Goal: Use online tool/utility: Utilize a website feature to perform a specific function

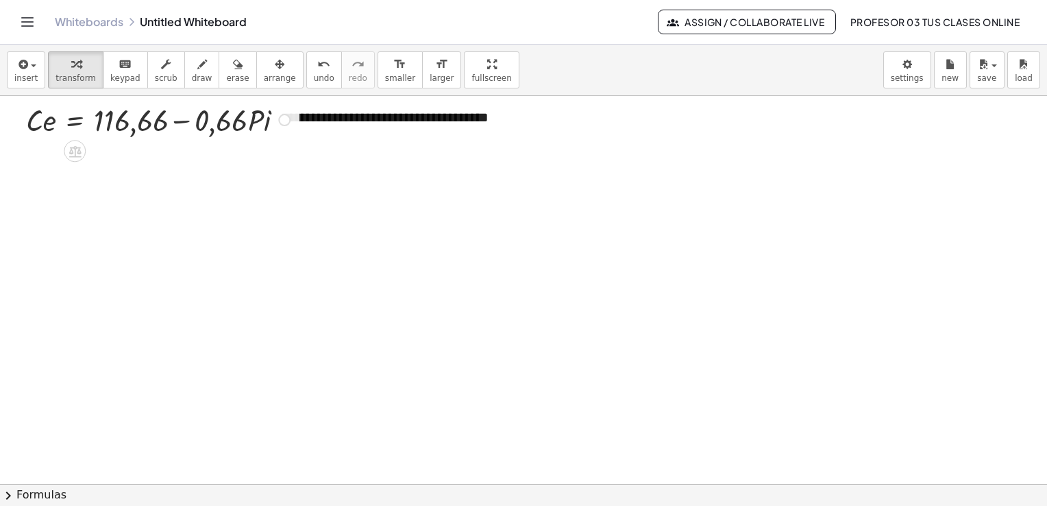
scroll to position [3178, 0]
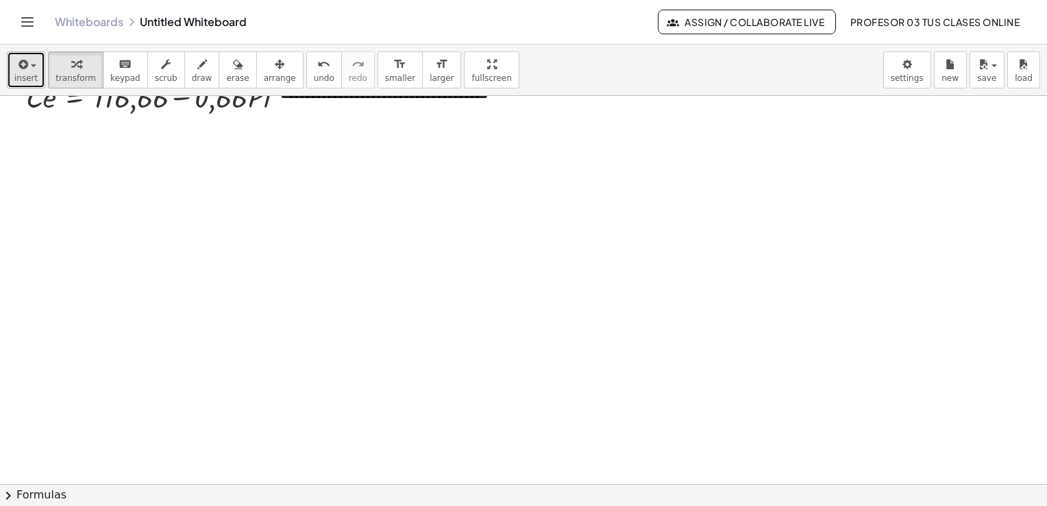
click at [23, 66] on icon "button" at bounding box center [22, 64] width 12 height 16
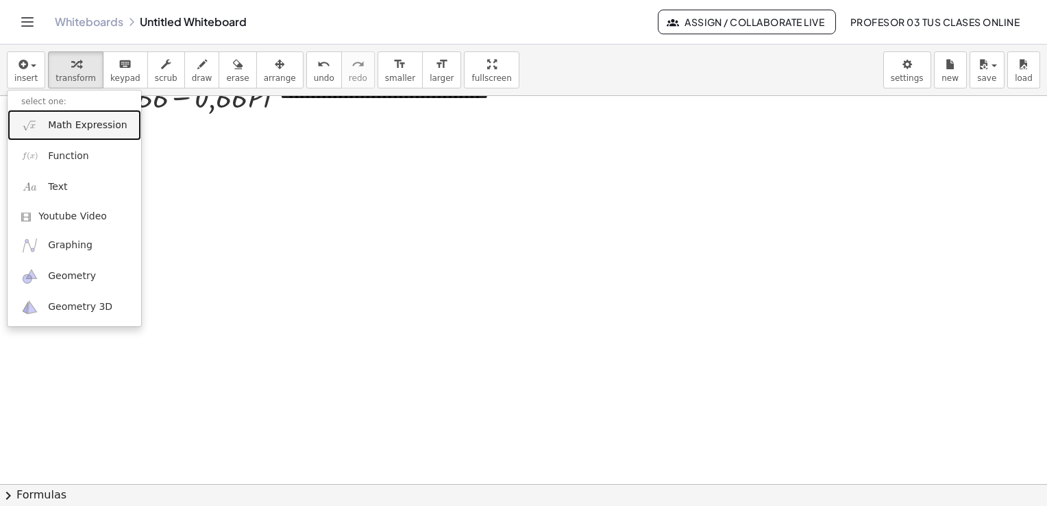
click at [60, 127] on span "Math Expression" at bounding box center [87, 126] width 79 height 14
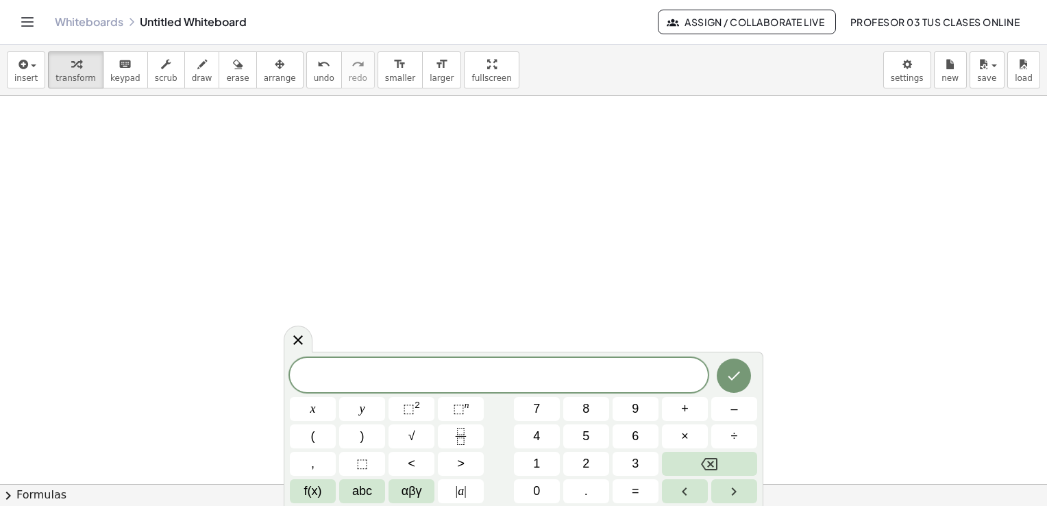
scroll to position [3247, 0]
click at [738, 373] on icon "Done" at bounding box center [735, 375] width 12 height 9
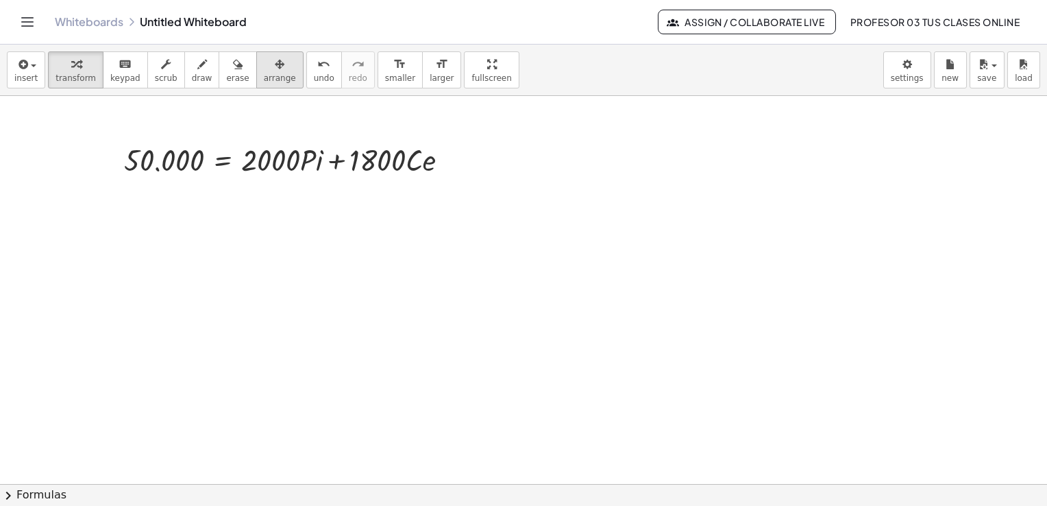
click at [264, 70] on div "button" at bounding box center [280, 64] width 32 height 16
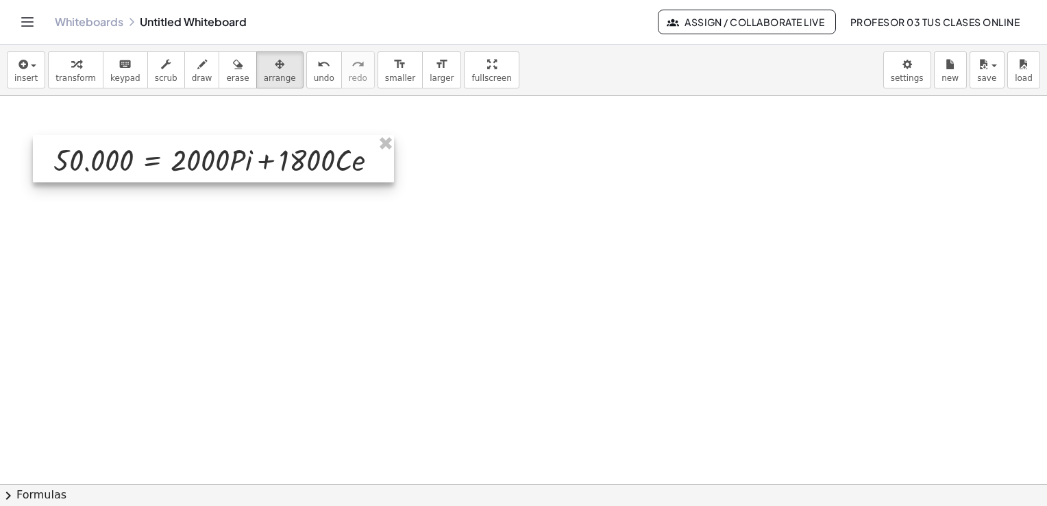
drag, startPoint x: 309, startPoint y: 165, endPoint x: 239, endPoint y: 165, distance: 70.6
click at [239, 165] on div at bounding box center [213, 158] width 361 height 47
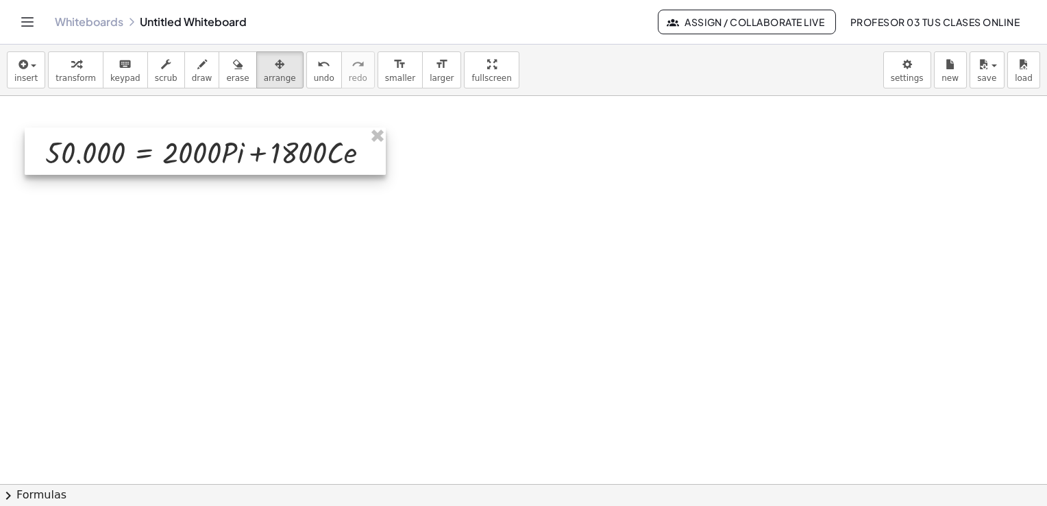
drag, startPoint x: 239, startPoint y: 165, endPoint x: 230, endPoint y: 158, distance: 11.2
click at [230, 158] on div at bounding box center [205, 150] width 361 height 47
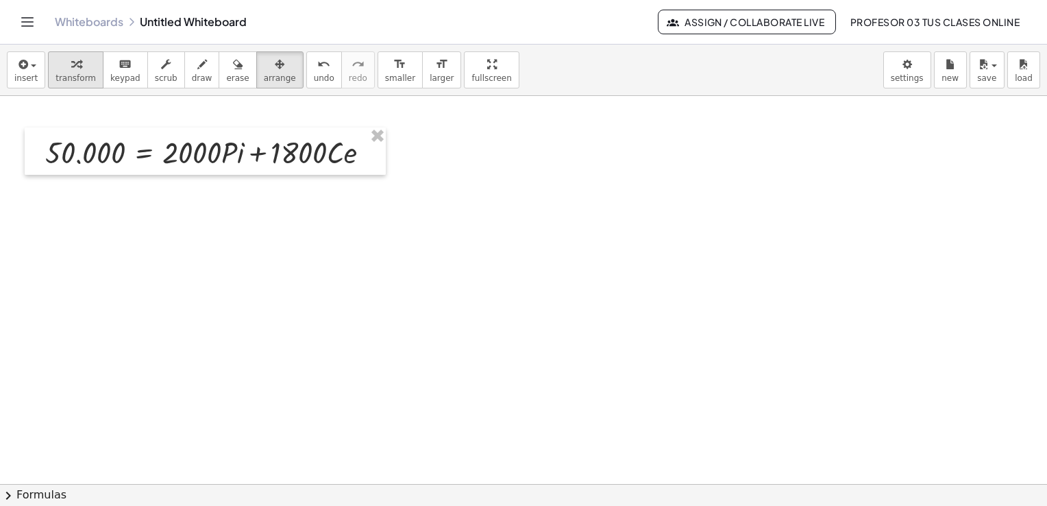
click at [71, 70] on icon "button" at bounding box center [76, 64] width 10 height 16
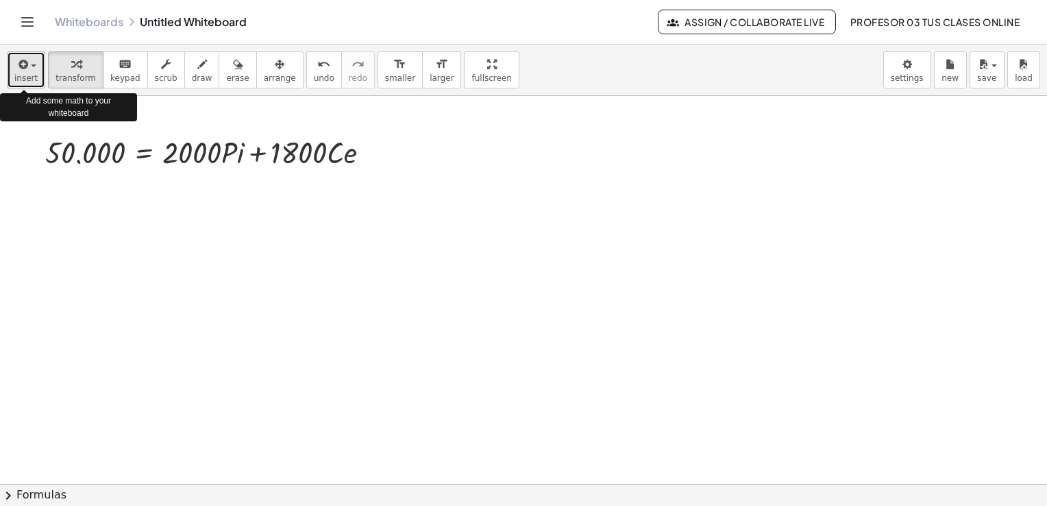
click at [20, 78] on span "insert" at bounding box center [25, 78] width 23 height 10
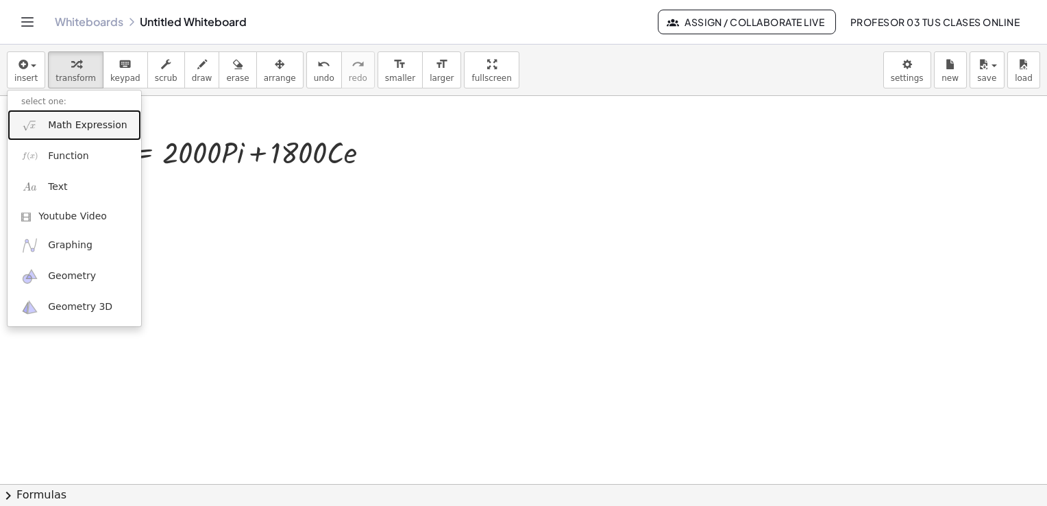
click at [52, 123] on span "Math Expression" at bounding box center [87, 126] width 79 height 14
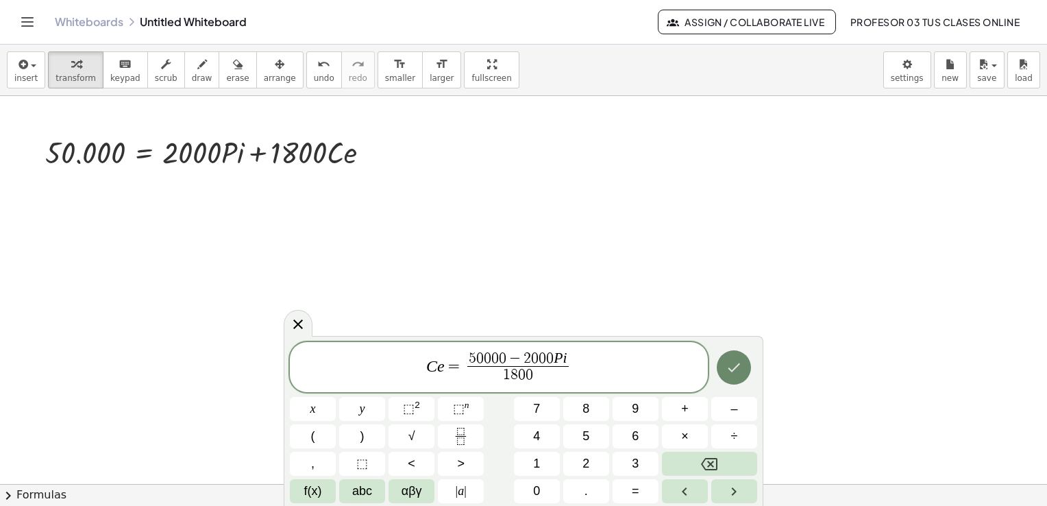
click at [738, 369] on icon "Done" at bounding box center [734, 367] width 16 height 16
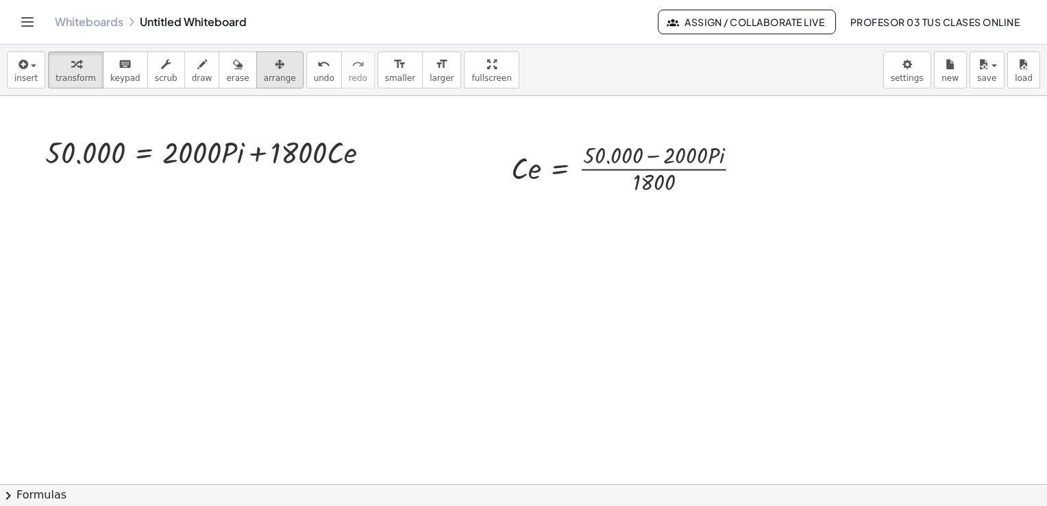
click at [264, 77] on span "arrange" at bounding box center [280, 78] width 32 height 10
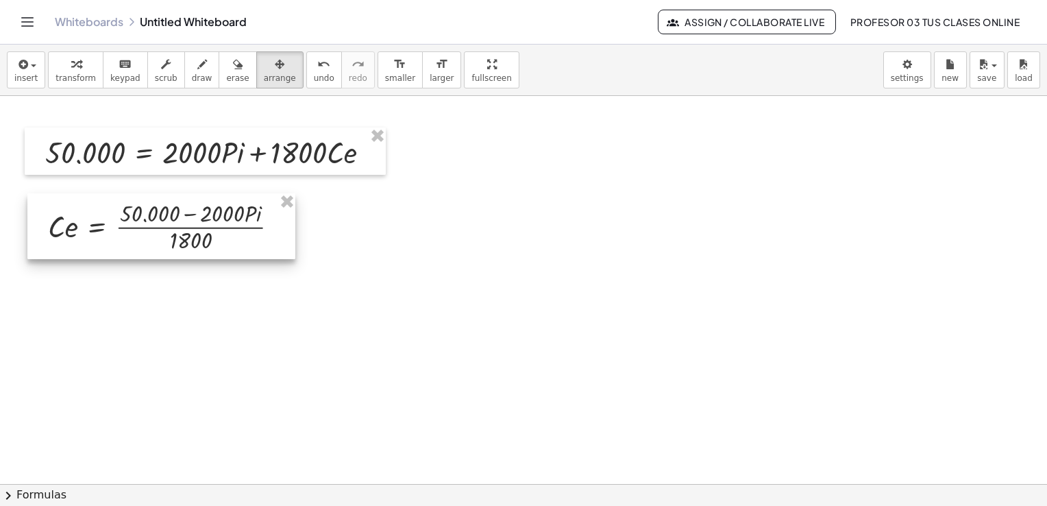
drag, startPoint x: 540, startPoint y: 153, endPoint x: 77, endPoint y: 211, distance: 466.3
click at [77, 211] on div at bounding box center [161, 226] width 268 height 66
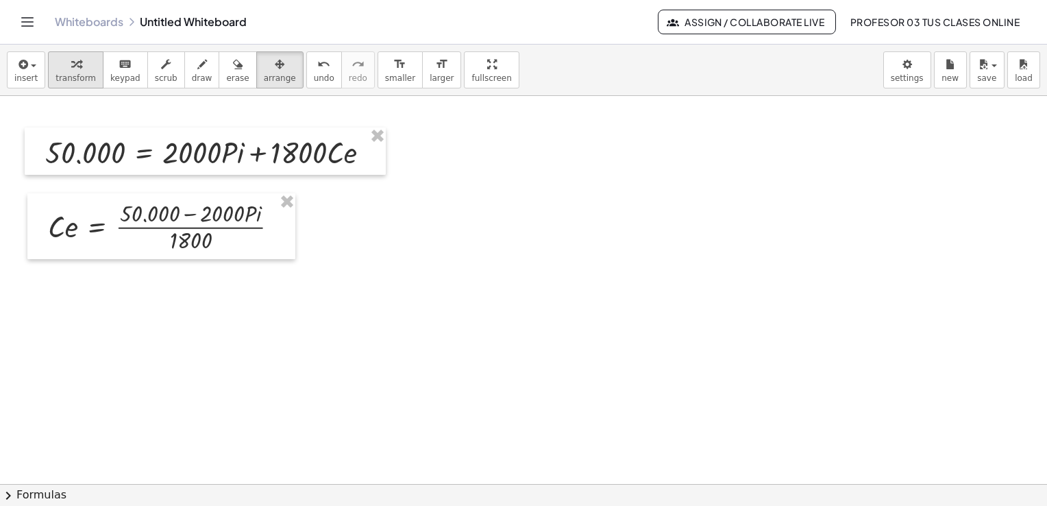
click at [63, 70] on div "button" at bounding box center [76, 64] width 40 height 16
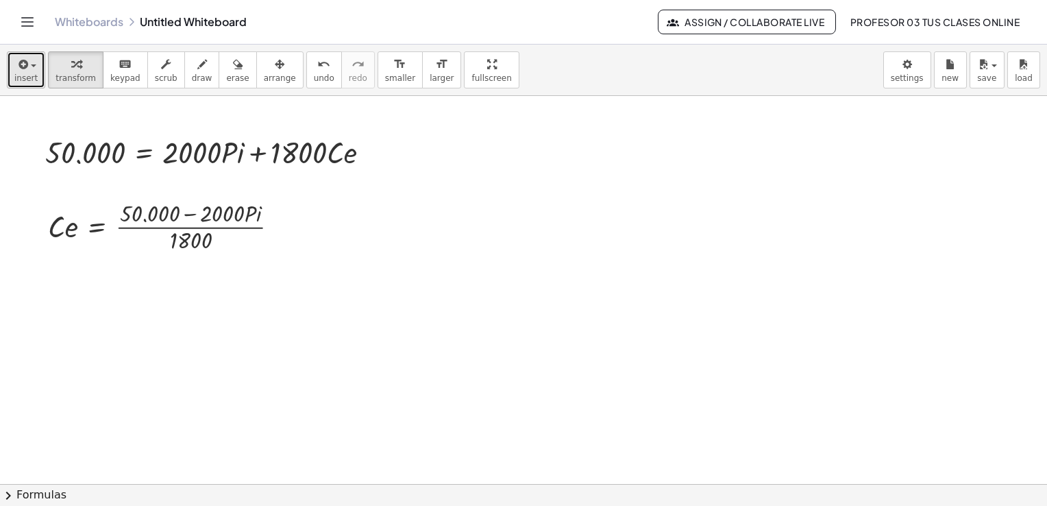
click at [26, 70] on icon "button" at bounding box center [22, 64] width 12 height 16
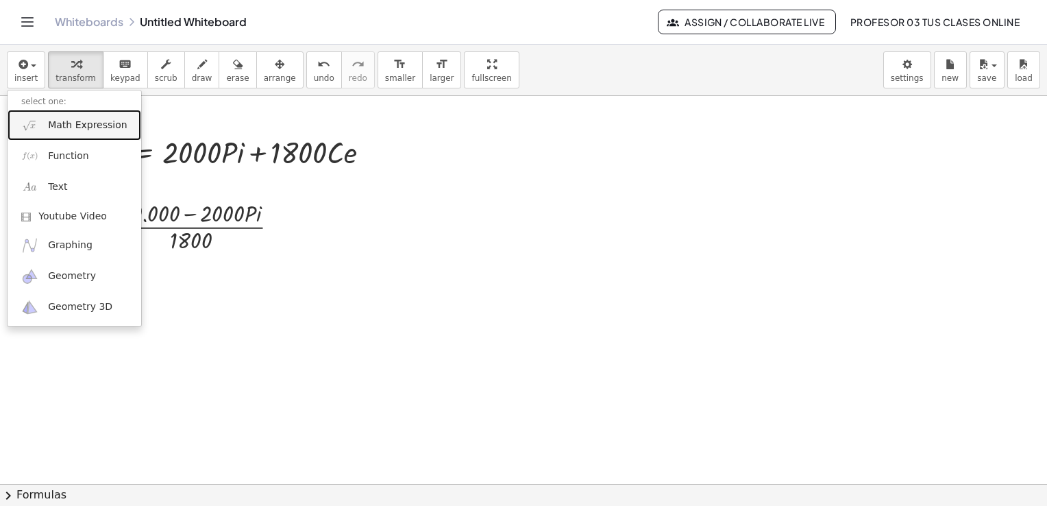
click at [49, 117] on link "Math Expression" at bounding box center [75, 125] width 134 height 31
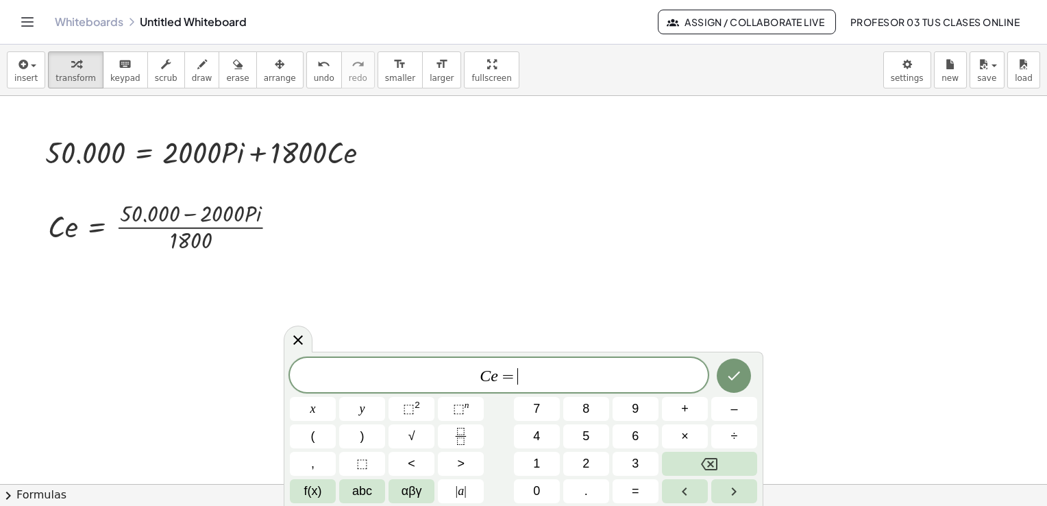
click at [550, 385] on span "C e = ​" at bounding box center [499, 376] width 418 height 19
click at [299, 343] on icon at bounding box center [298, 340] width 16 height 16
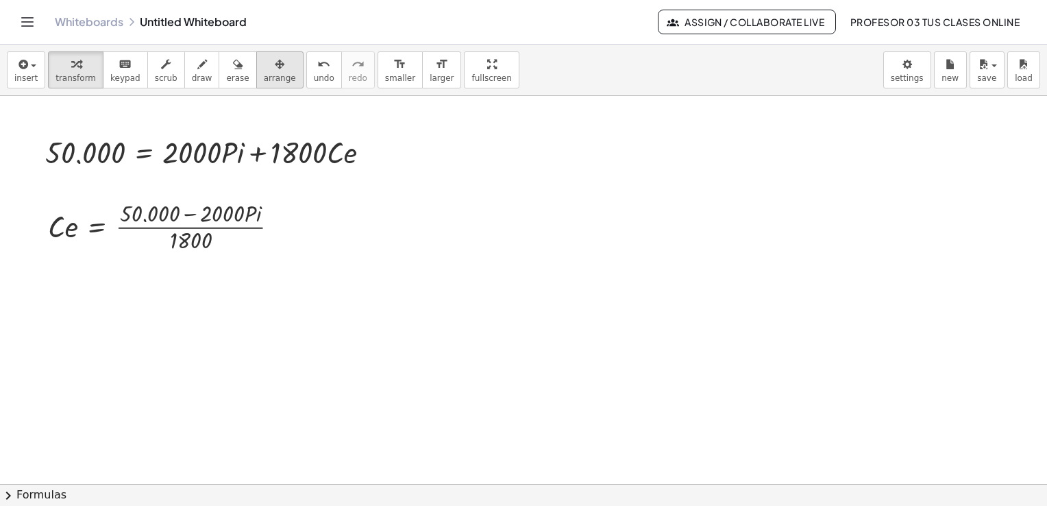
click at [264, 80] on span "arrange" at bounding box center [280, 78] width 32 height 10
drag, startPoint x: 80, startPoint y: 67, endPoint x: 234, endPoint y: 108, distance: 158.9
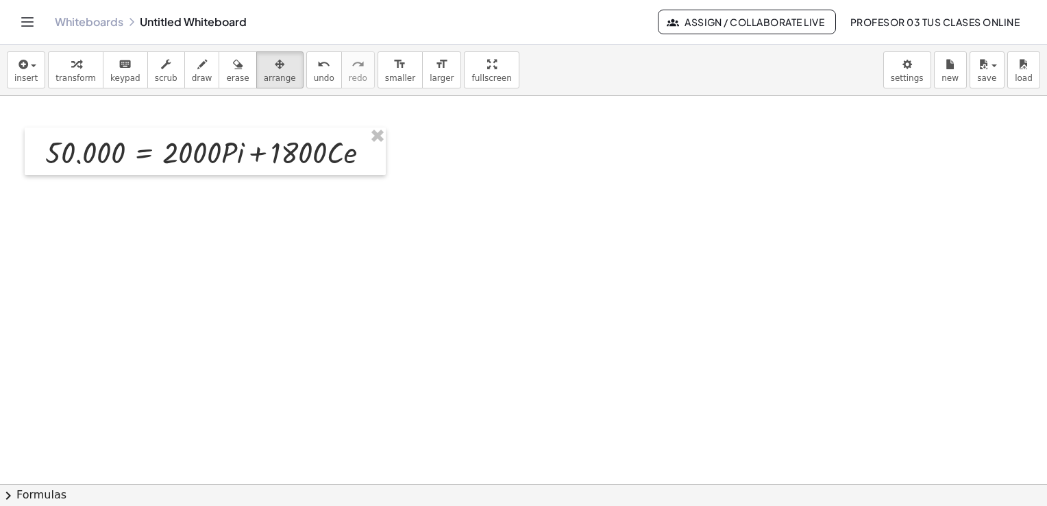
click at [80, 66] on div "button" at bounding box center [76, 64] width 40 height 16
click at [371, 155] on div at bounding box center [371, 152] width 12 height 12
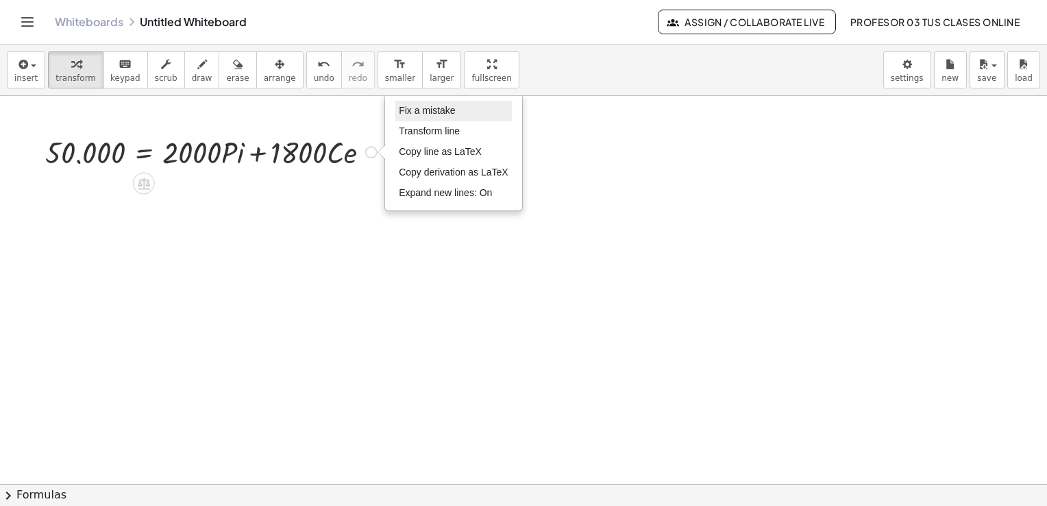
click at [425, 117] on li "Fix a mistake" at bounding box center [453, 111] width 117 height 21
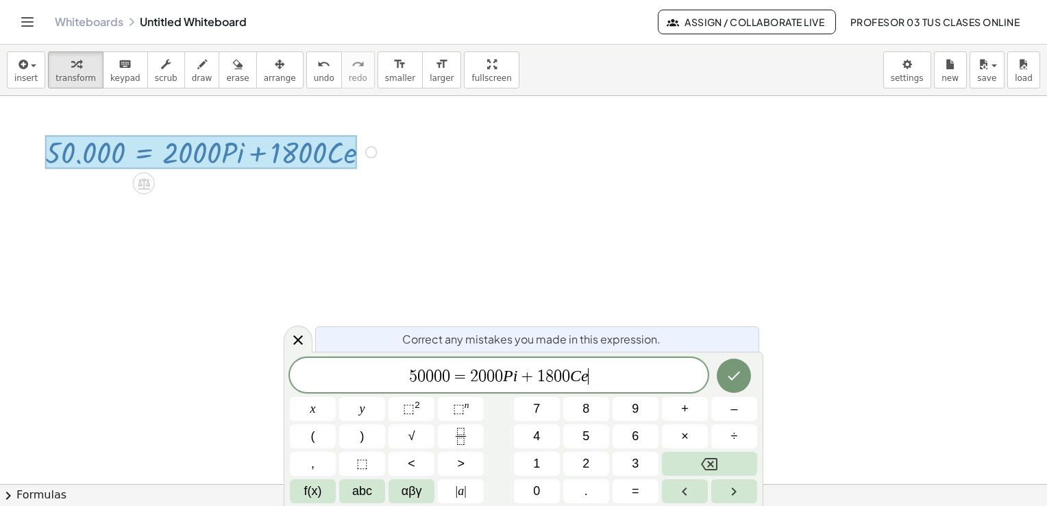
click at [600, 378] on span "5 0 0 0 0 = 2 0 0 0 P i + 1 8 0 0 C e ​" at bounding box center [499, 376] width 418 height 19
click at [737, 374] on icon "Done" at bounding box center [735, 374] width 12 height 9
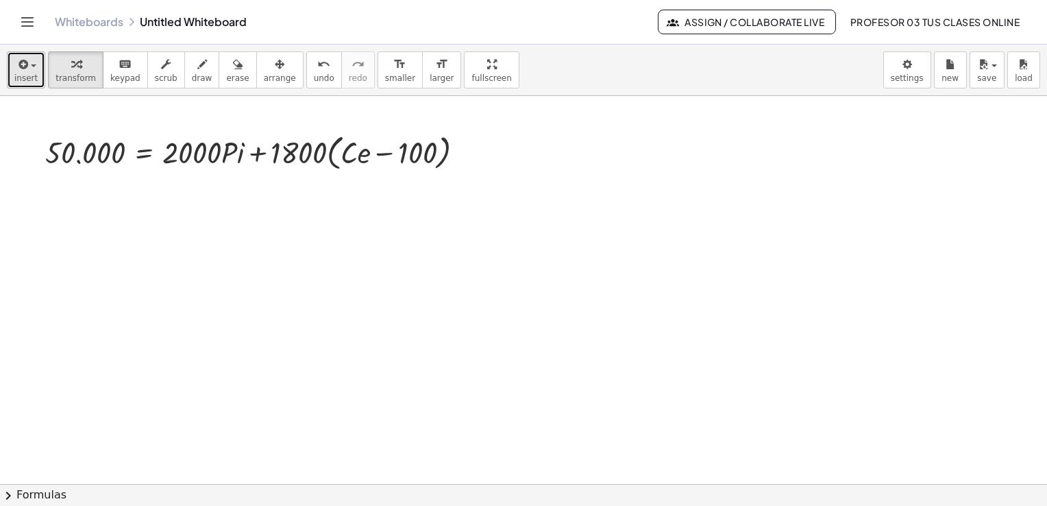
click at [27, 77] on span "insert" at bounding box center [25, 78] width 23 height 10
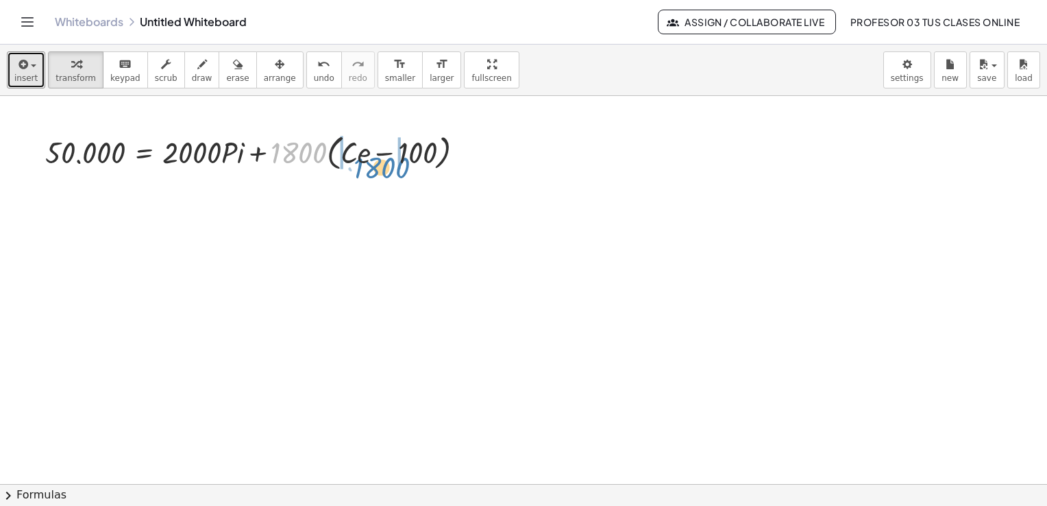
drag, startPoint x: 292, startPoint y: 158, endPoint x: 376, endPoint y: 172, distance: 84.9
click at [376, 172] on div at bounding box center [259, 151] width 443 height 45
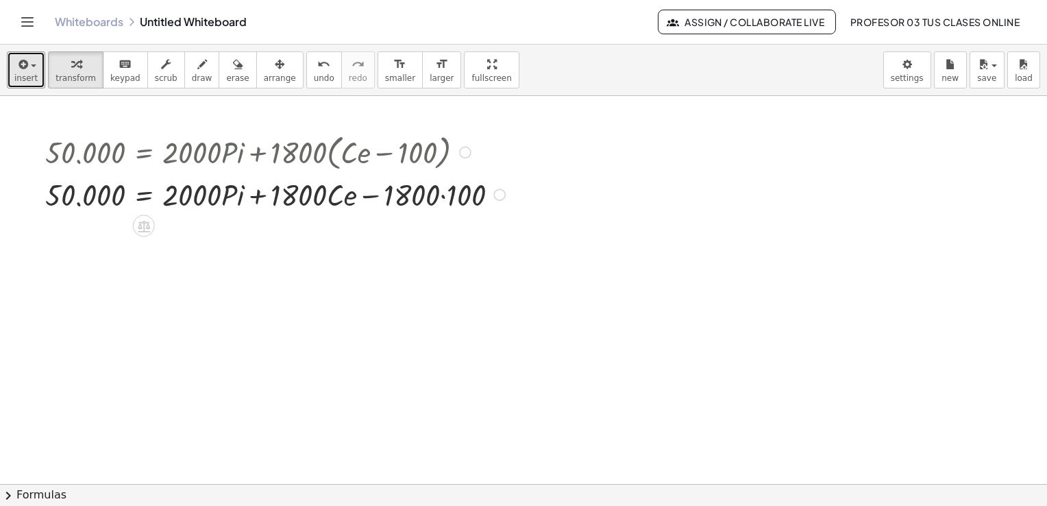
click at [442, 196] on div at bounding box center [277, 193] width 478 height 40
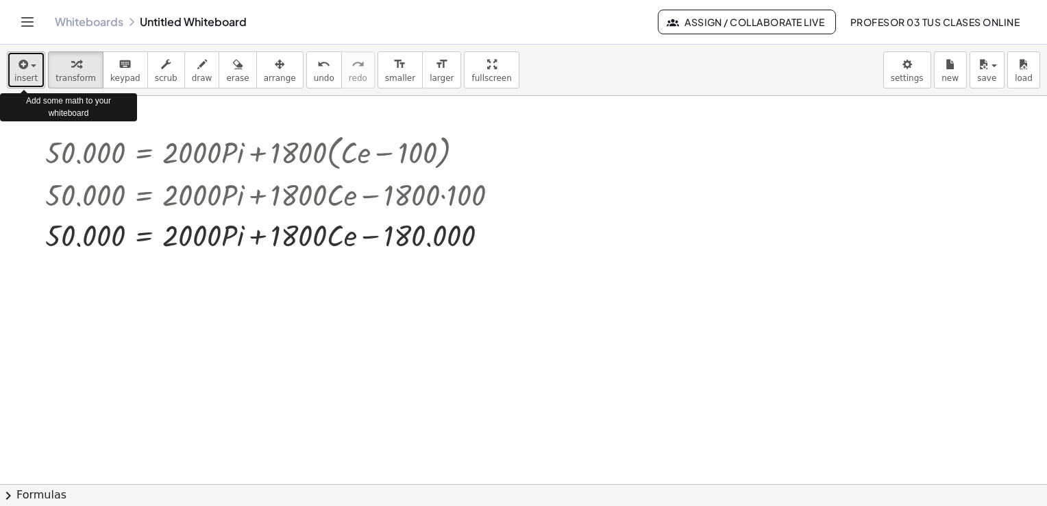
click at [21, 64] on icon "button" at bounding box center [22, 64] width 12 height 16
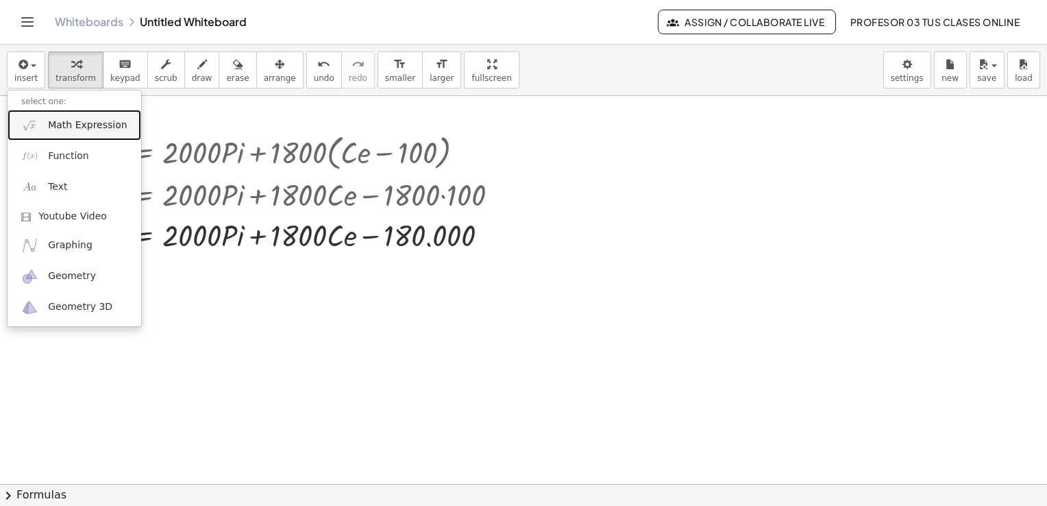
drag, startPoint x: 54, startPoint y: 121, endPoint x: 430, endPoint y: 263, distance: 401.9
click at [54, 121] on span "Math Expression" at bounding box center [87, 126] width 79 height 14
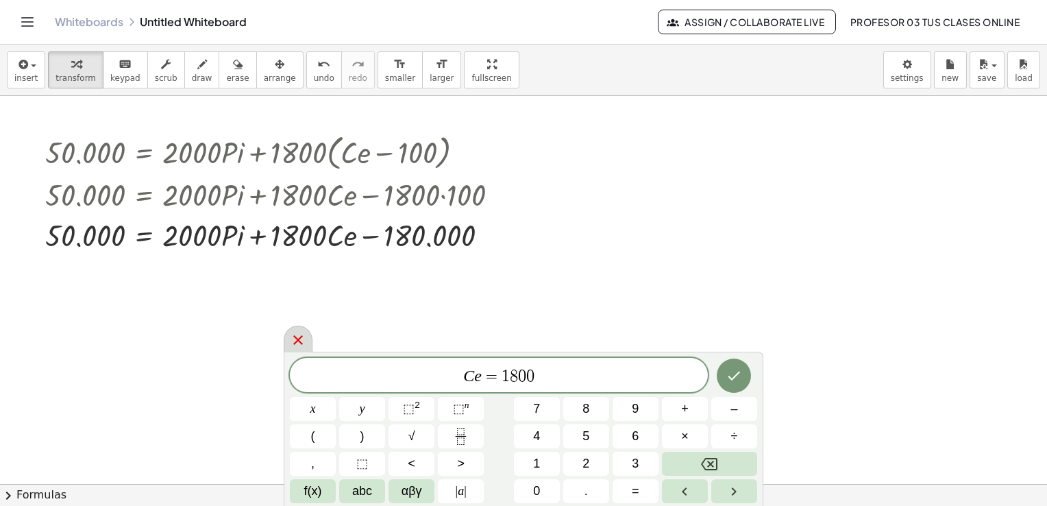
click at [299, 338] on icon at bounding box center [298, 340] width 16 height 16
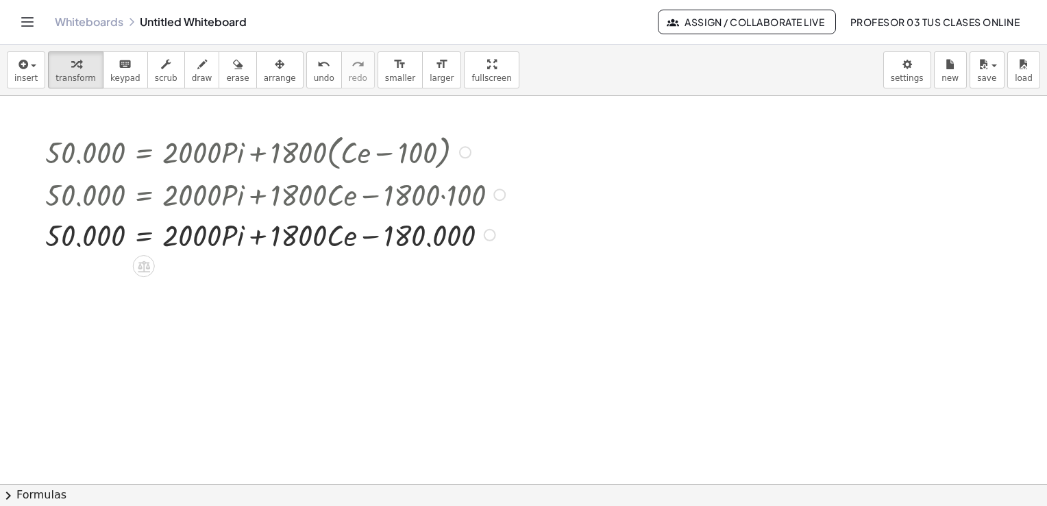
click at [465, 155] on div at bounding box center [465, 152] width 12 height 12
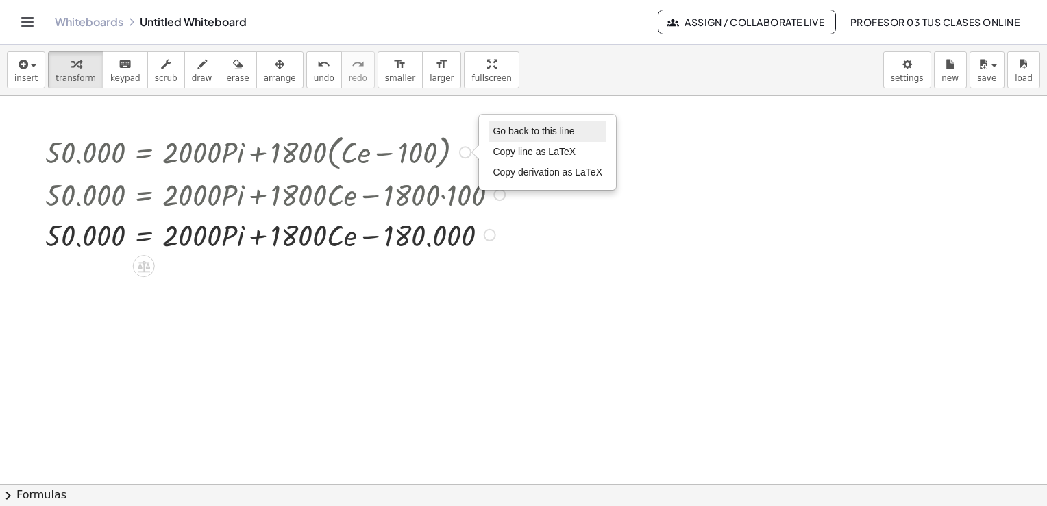
click at [505, 136] on li "Go back to this line" at bounding box center [547, 131] width 117 height 21
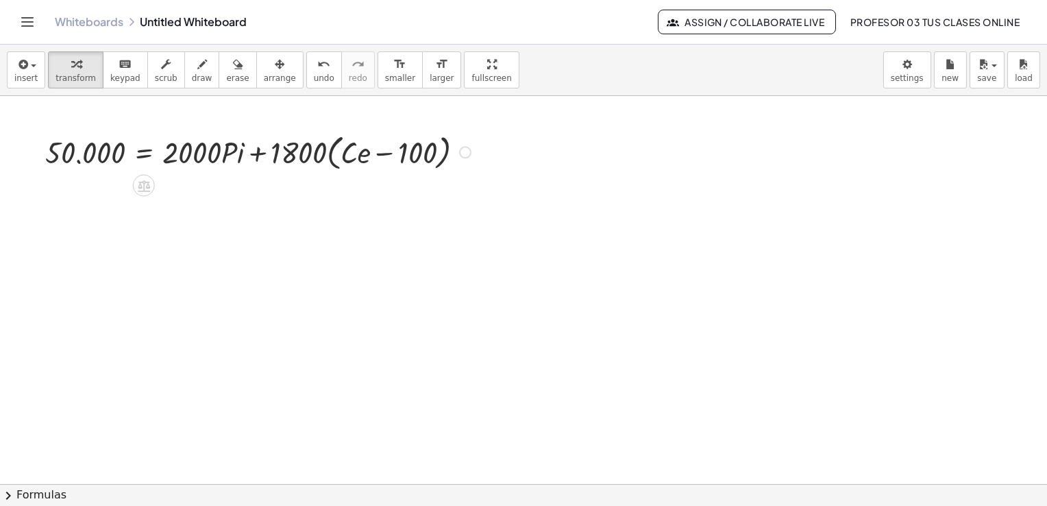
click at [463, 150] on div "Go back to this line Copy line as LaTeX Copy derivation as LaTeX" at bounding box center [465, 152] width 12 height 12
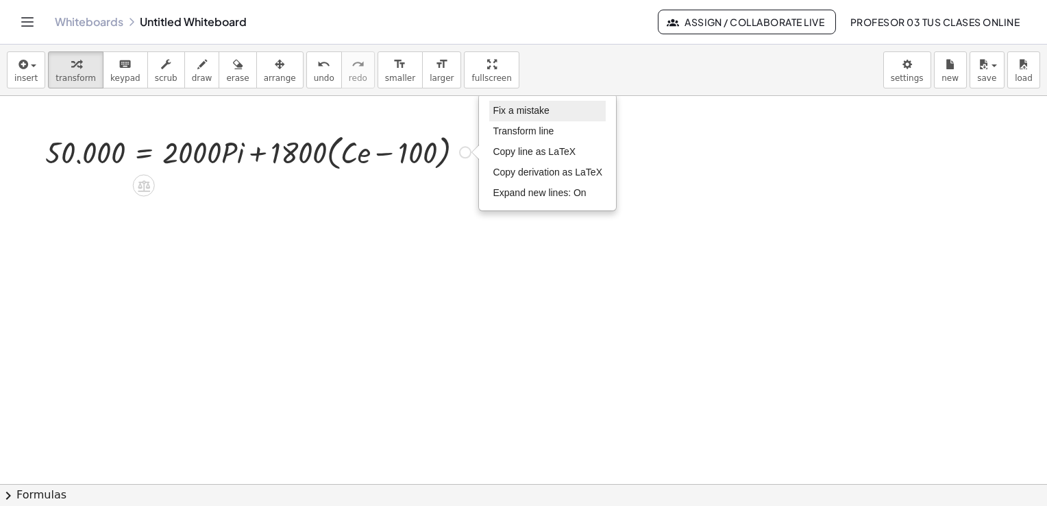
click at [498, 117] on li "Fix a mistake" at bounding box center [547, 111] width 117 height 21
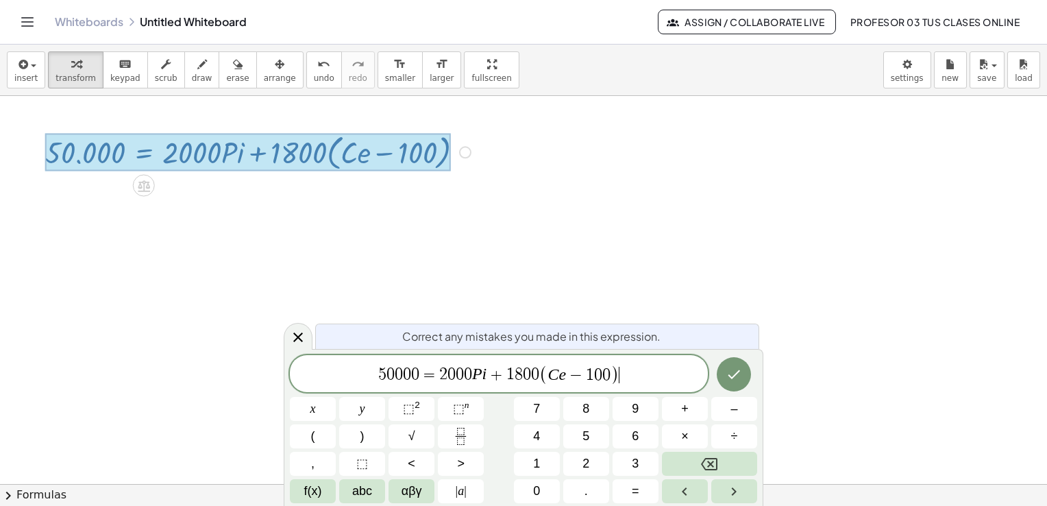
click at [522, 377] on span "5 0 0 0 0 = 2 0 0 0 P i + 1 8 0 0 ( C e − 1 0 0 ) ​" at bounding box center [499, 374] width 418 height 23
click at [736, 374] on icon "Done" at bounding box center [735, 374] width 12 height 9
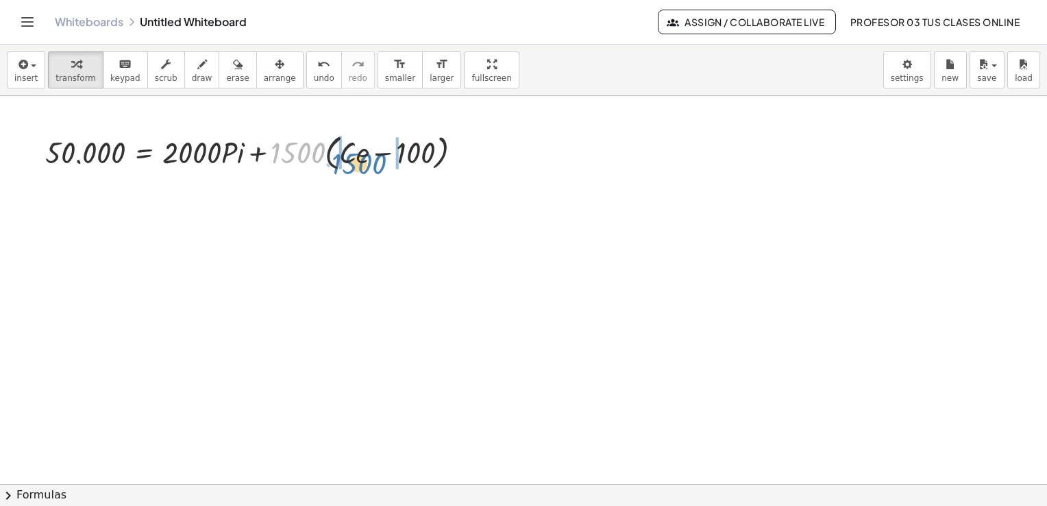
drag, startPoint x: 273, startPoint y: 149, endPoint x: 334, endPoint y: 160, distance: 62.0
click at [334, 160] on div at bounding box center [258, 151] width 441 height 45
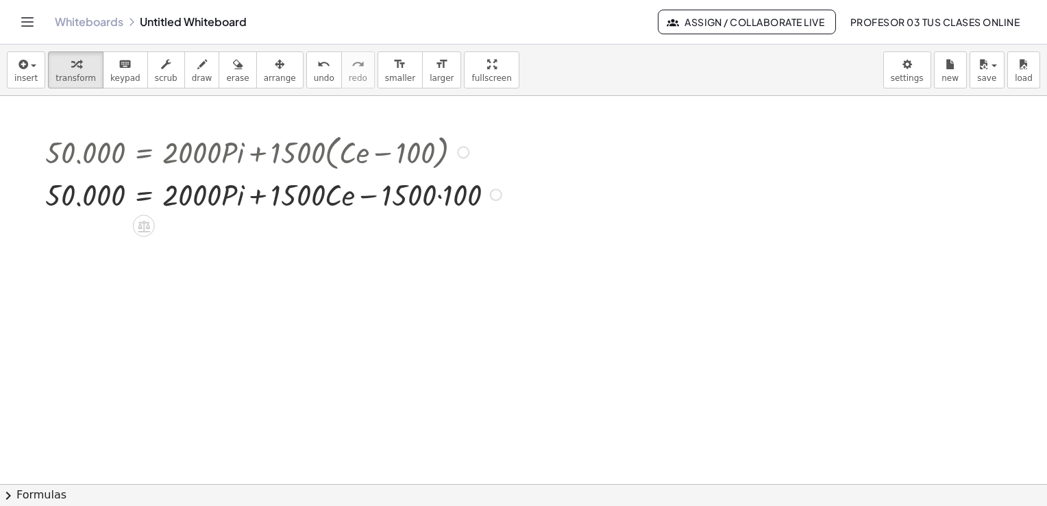
click at [439, 194] on div at bounding box center [275, 193] width 474 height 40
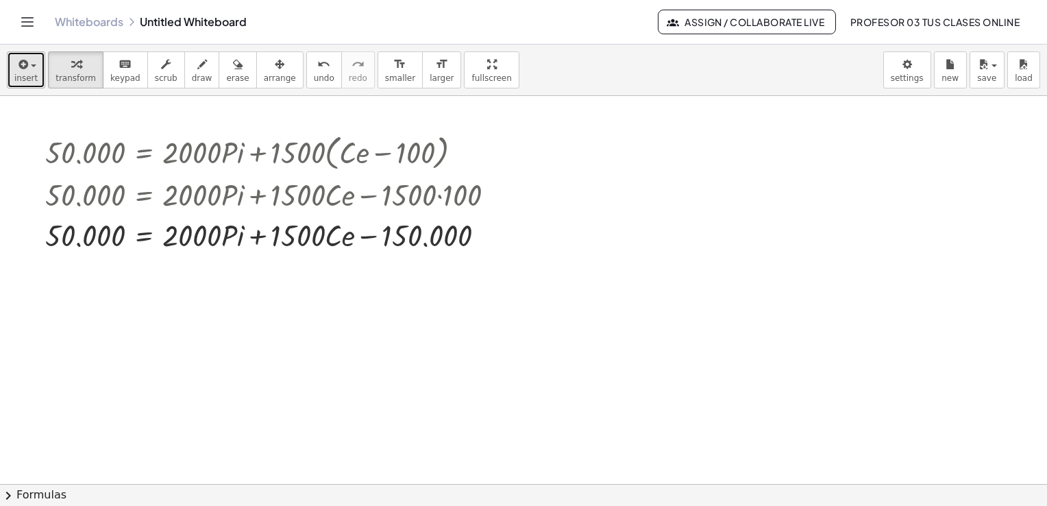
click at [30, 77] on span "insert" at bounding box center [25, 78] width 23 height 10
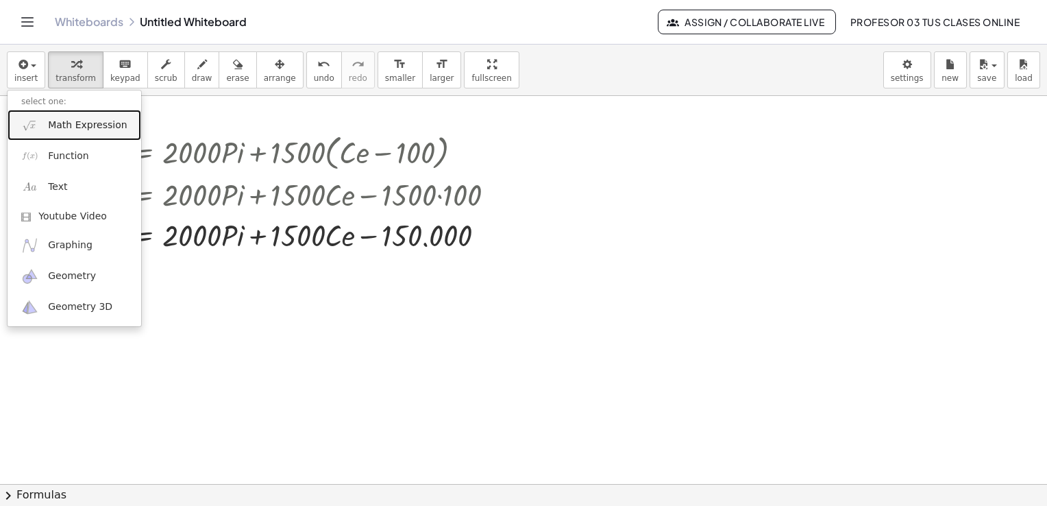
click at [96, 127] on span "Math Expression" at bounding box center [87, 126] width 79 height 14
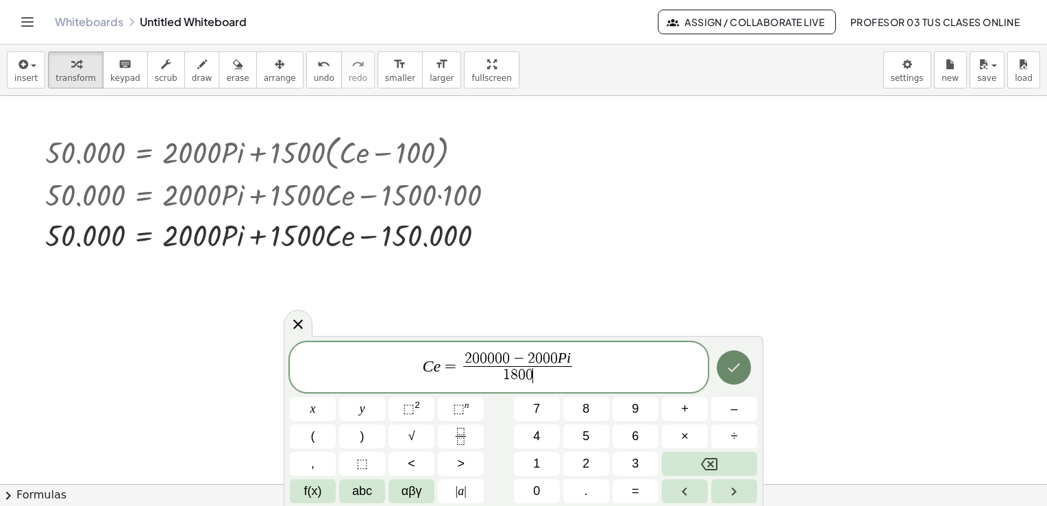
click at [733, 374] on icon "Done" at bounding box center [734, 367] width 16 height 16
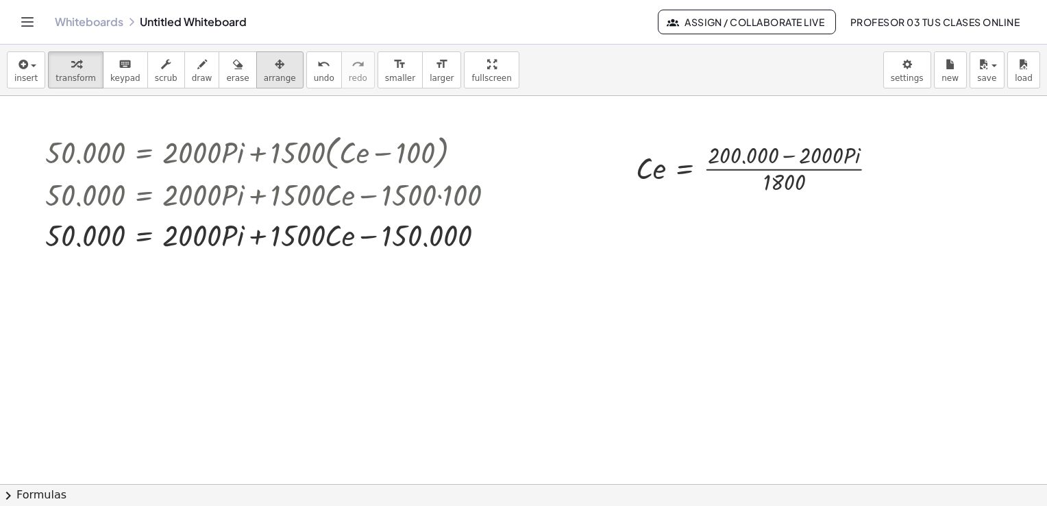
click at [275, 64] on icon "button" at bounding box center [280, 64] width 10 height 16
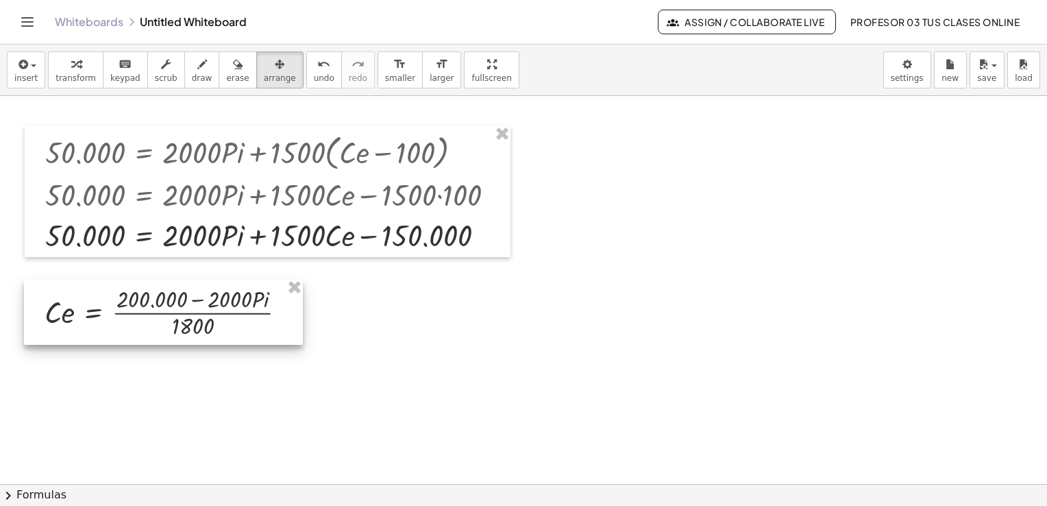
drag, startPoint x: 671, startPoint y: 173, endPoint x: 80, endPoint y: 317, distance: 608.8
click at [80, 317] on div at bounding box center [163, 312] width 279 height 66
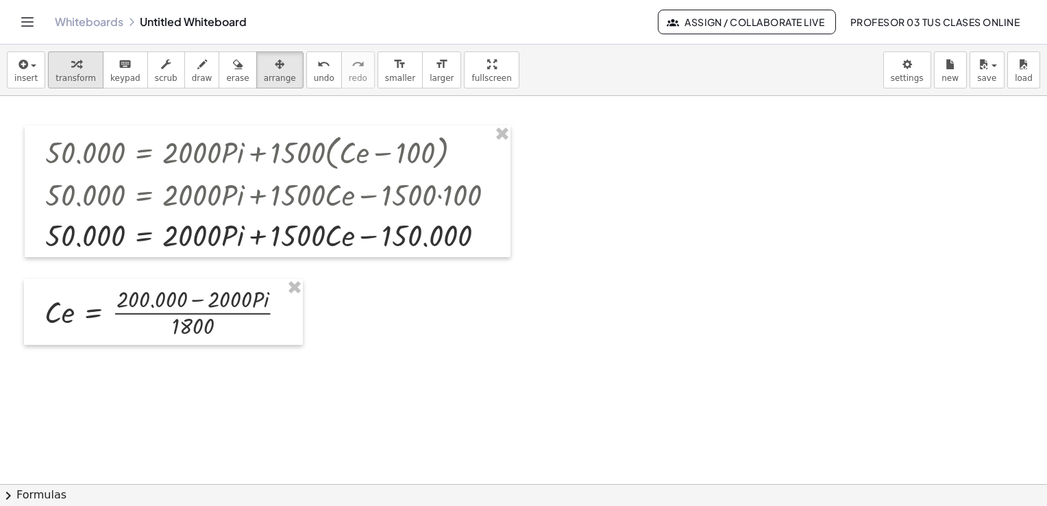
click at [63, 75] on span "transform" at bounding box center [76, 78] width 40 height 10
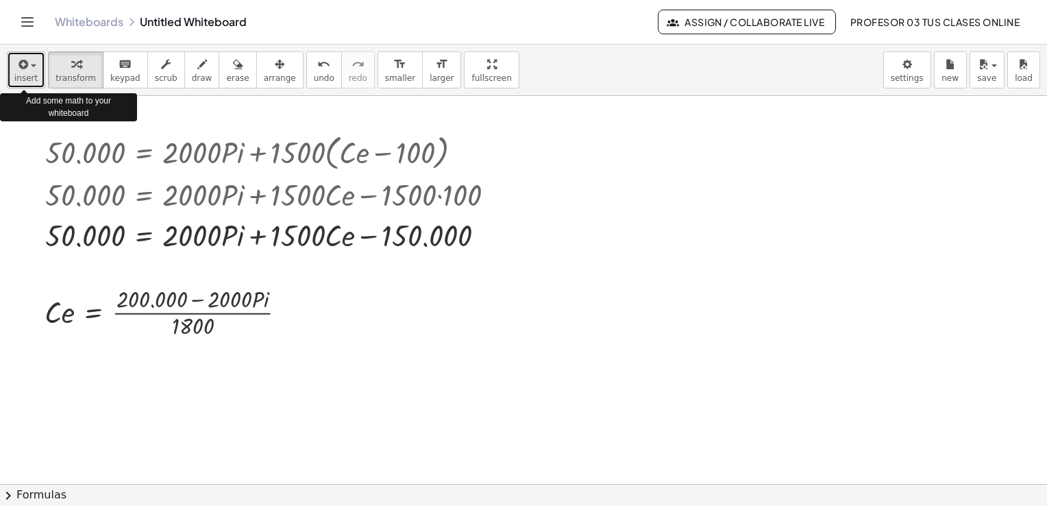
click at [21, 64] on icon "button" at bounding box center [22, 64] width 12 height 16
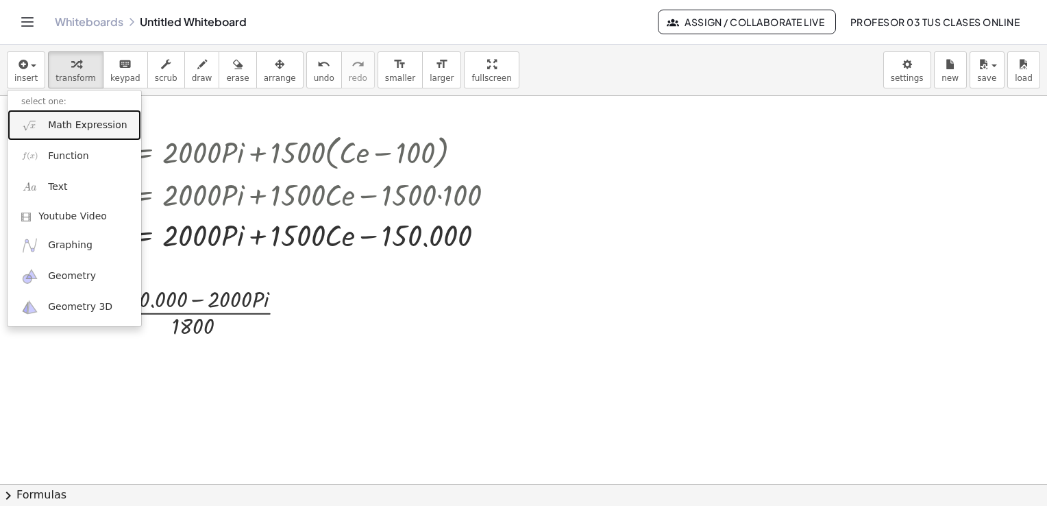
click at [69, 119] on span "Math Expression" at bounding box center [87, 126] width 79 height 14
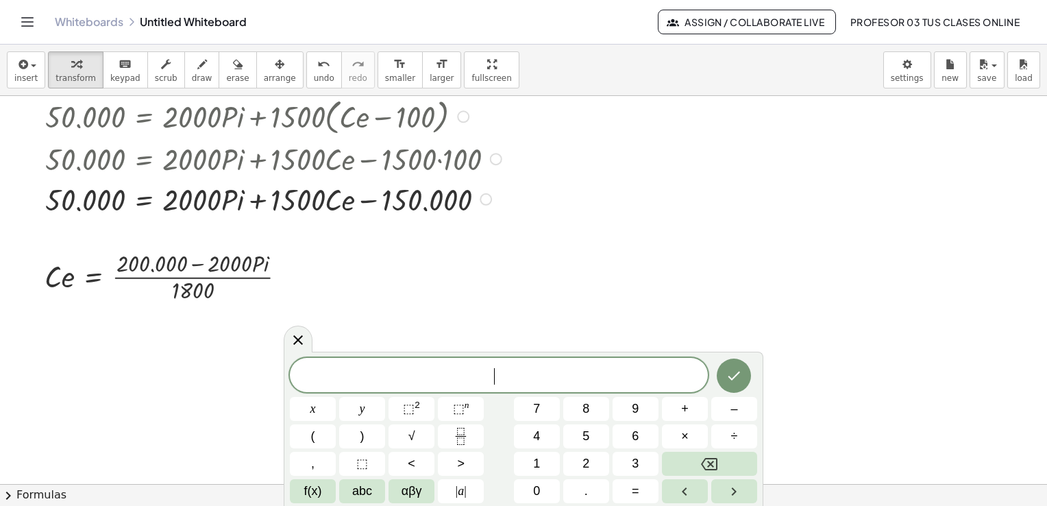
scroll to position [3315, 0]
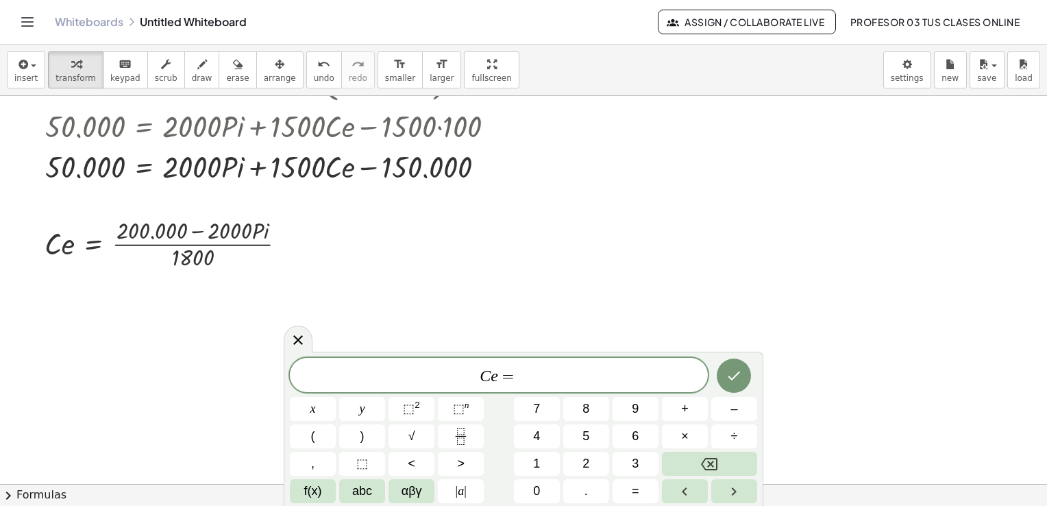
click at [568, 371] on span "C e =" at bounding box center [499, 376] width 418 height 19
click at [576, 374] on span "C e = 1 1 1 . 1 1 − ​" at bounding box center [499, 376] width 418 height 19
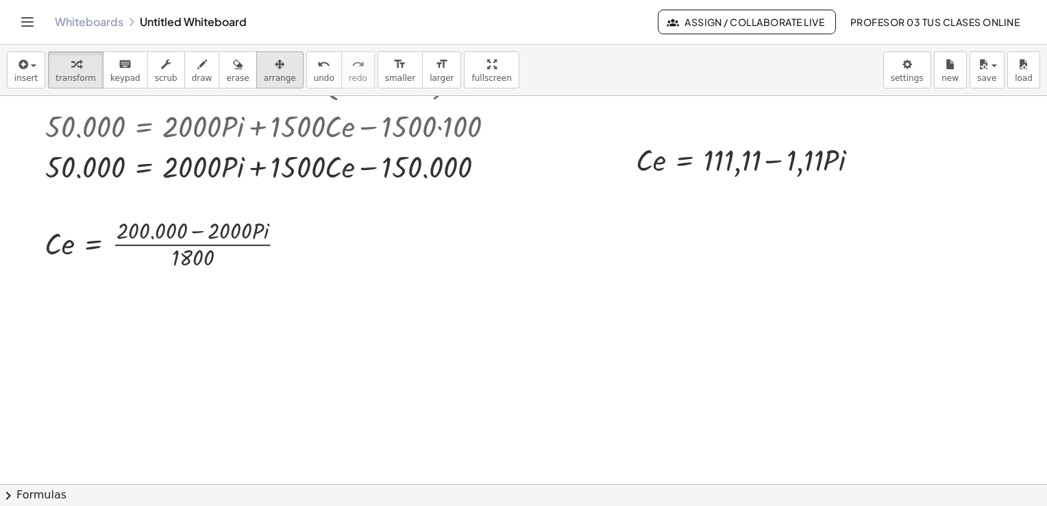
click at [264, 73] on span "arrange" at bounding box center [280, 78] width 32 height 10
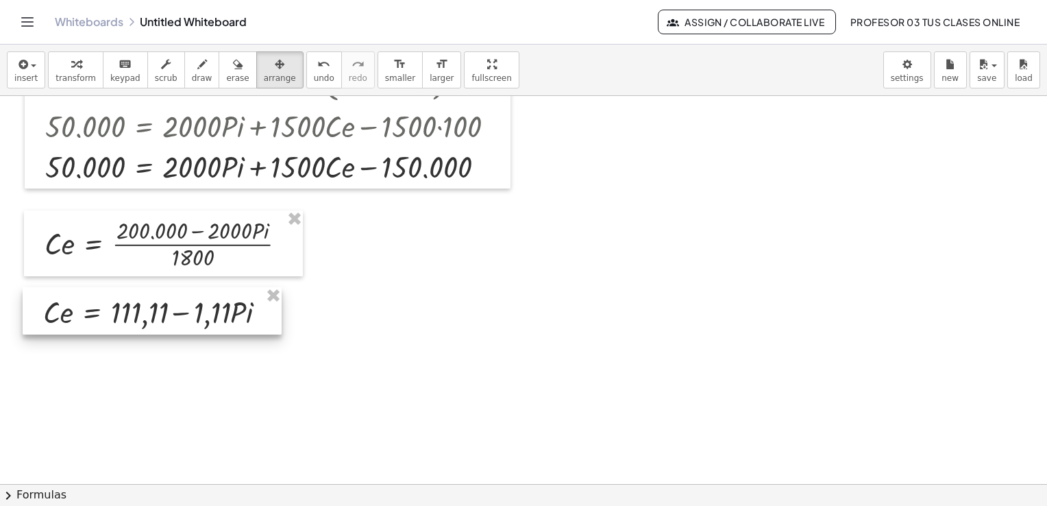
drag, startPoint x: 694, startPoint y: 175, endPoint x: 100, endPoint y: 328, distance: 612.8
click at [100, 328] on div at bounding box center [152, 310] width 259 height 47
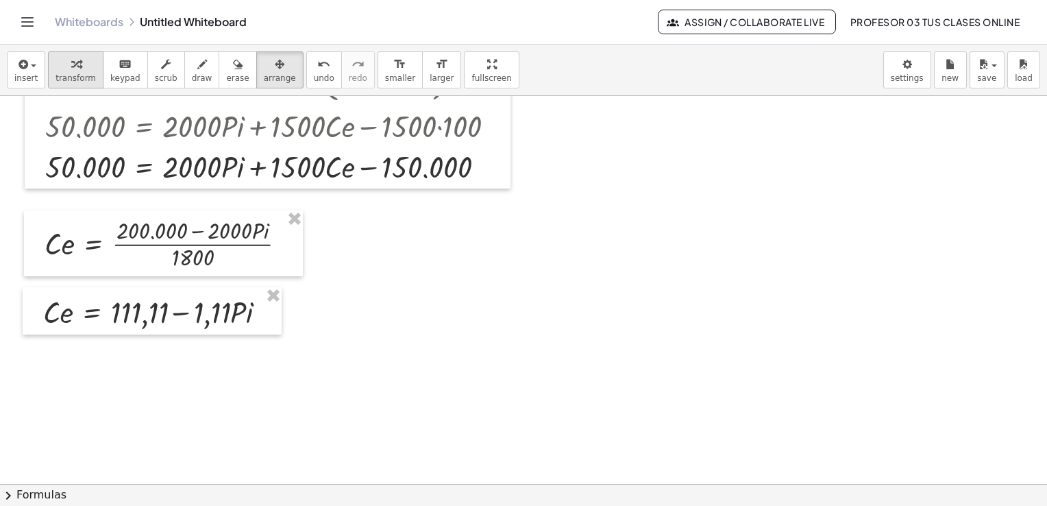
click at [77, 74] on span "transform" at bounding box center [76, 78] width 40 height 10
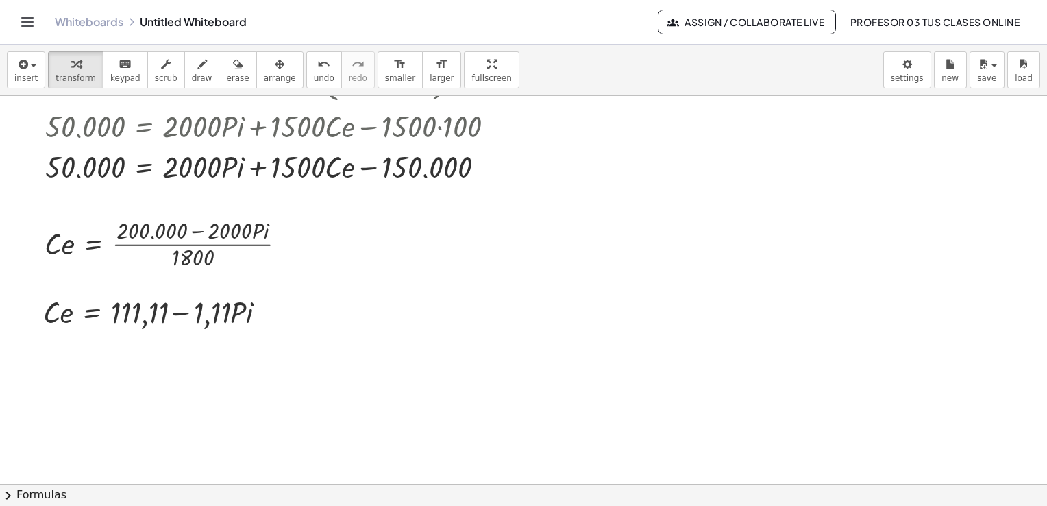
scroll to position [3247, 0]
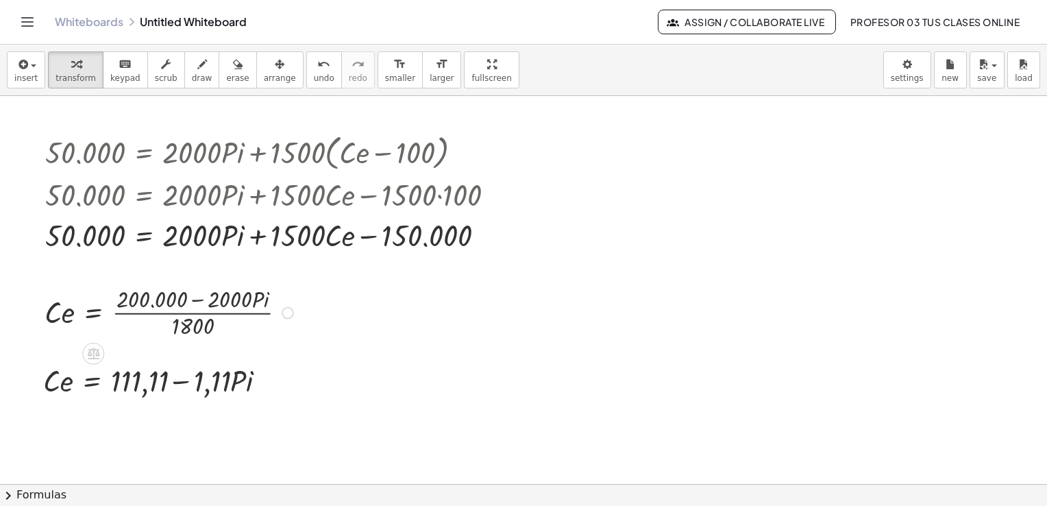
click at [290, 310] on div at bounding box center [288, 312] width 12 height 12
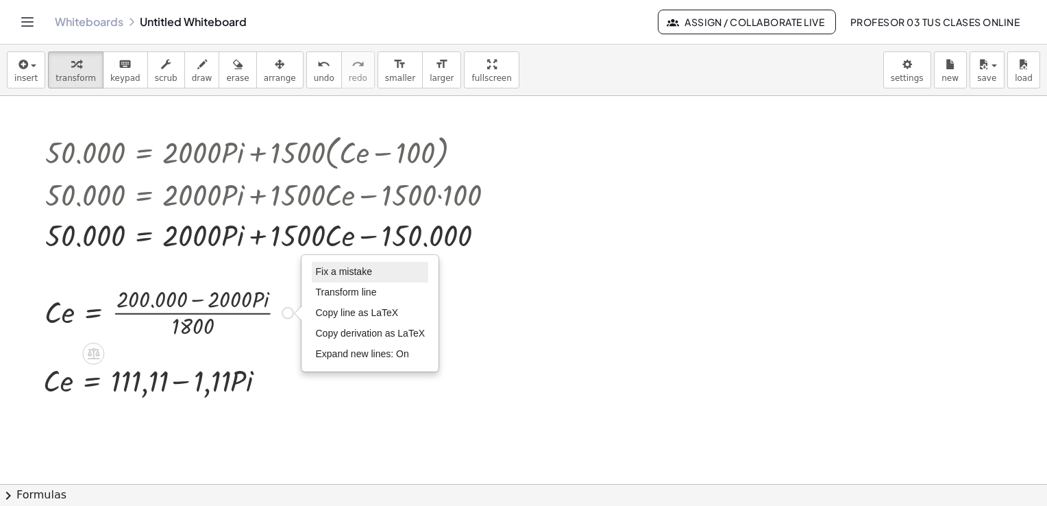
click at [338, 267] on span "Fix a mistake" at bounding box center [343, 271] width 56 height 11
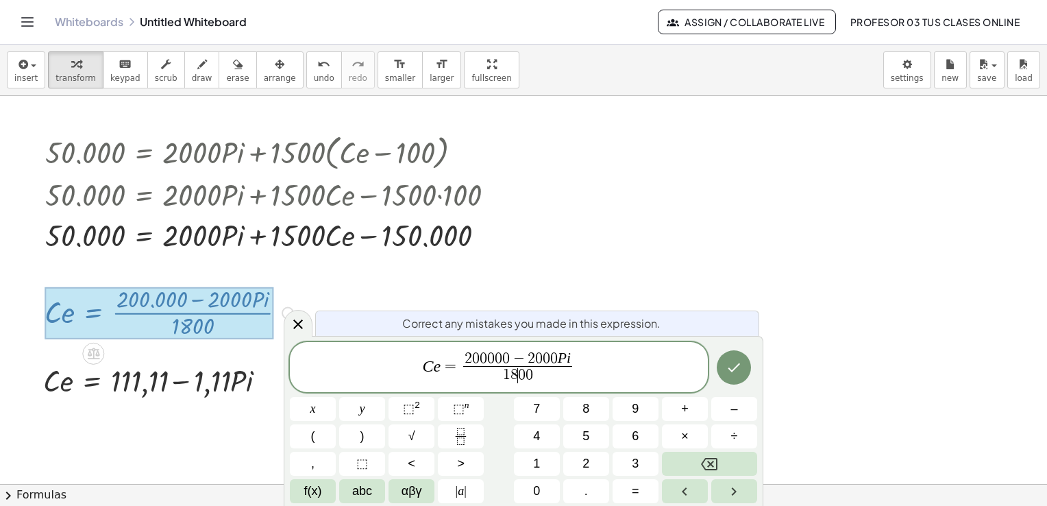
click at [515, 376] on span "8" at bounding box center [515, 374] width 8 height 15
click at [738, 374] on icon "Done" at bounding box center [734, 367] width 16 height 16
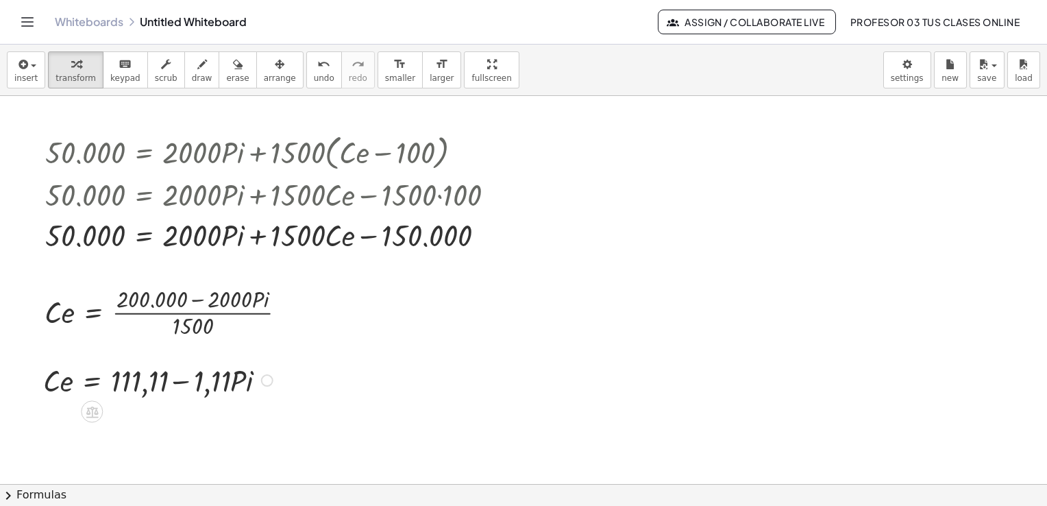
click at [269, 382] on div at bounding box center [267, 380] width 12 height 12
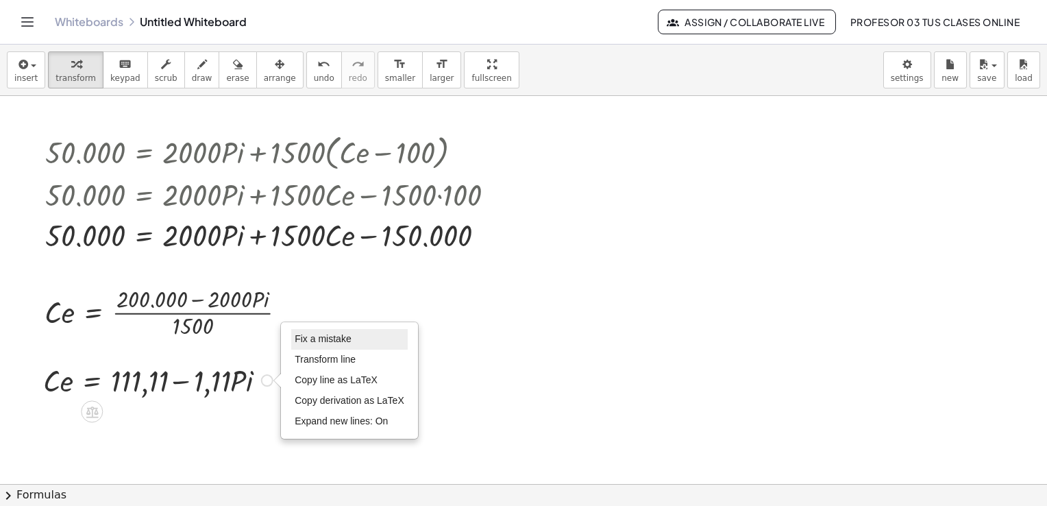
click at [330, 340] on span "Fix a mistake" at bounding box center [323, 338] width 56 height 11
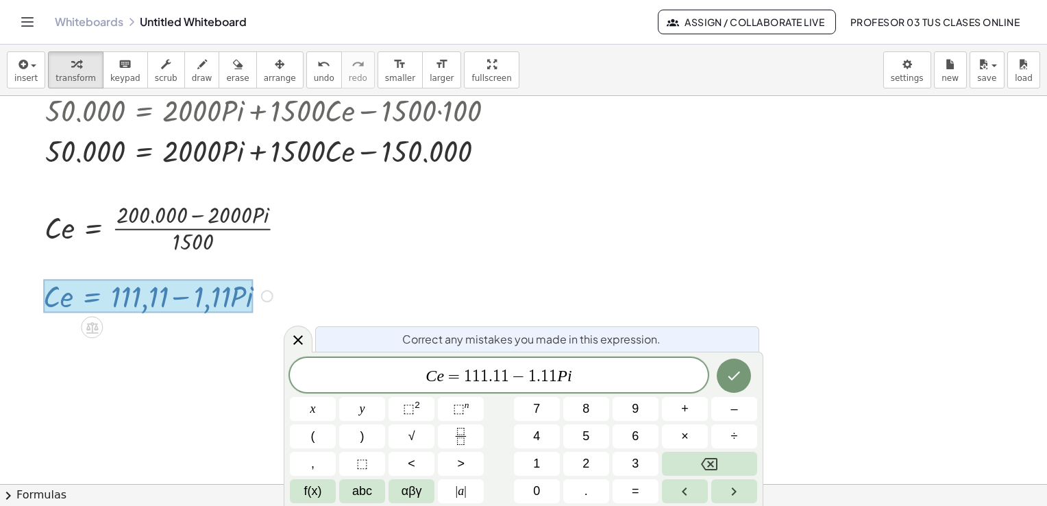
scroll to position [3331, 0]
click at [487, 374] on span "1" at bounding box center [484, 376] width 8 height 16
click at [530, 382] on span "1" at bounding box center [528, 376] width 8 height 16
click at [744, 380] on button "Done" at bounding box center [734, 375] width 34 height 34
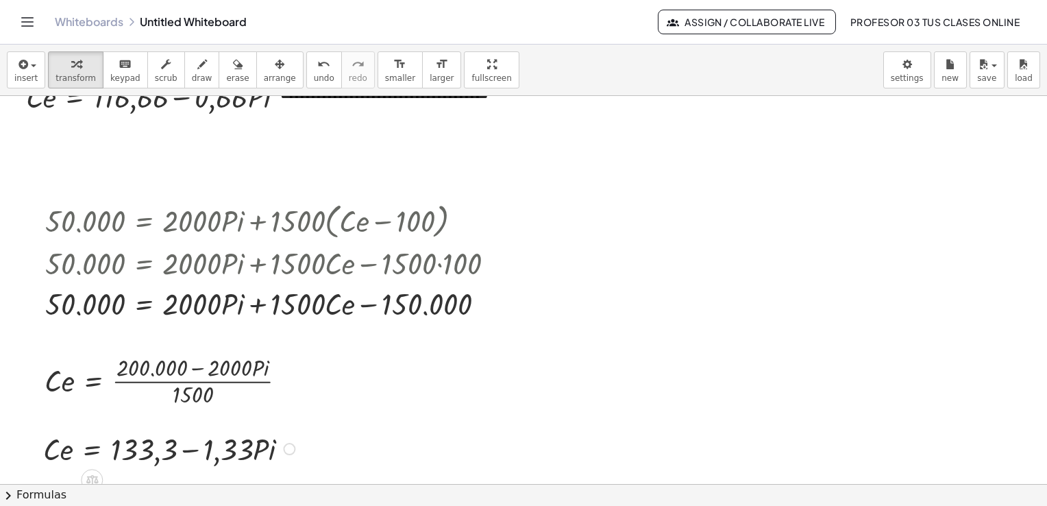
scroll to position [3247, 0]
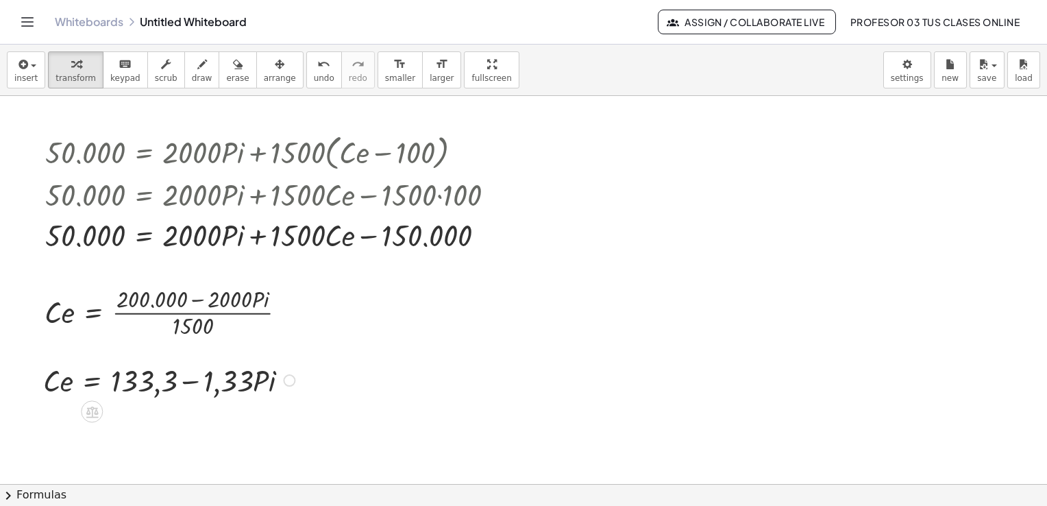
click at [291, 380] on div "Fix a mistake Transform line Copy line as LaTeX Copy derivation as LaTeX Expand…" at bounding box center [289, 380] width 12 height 12
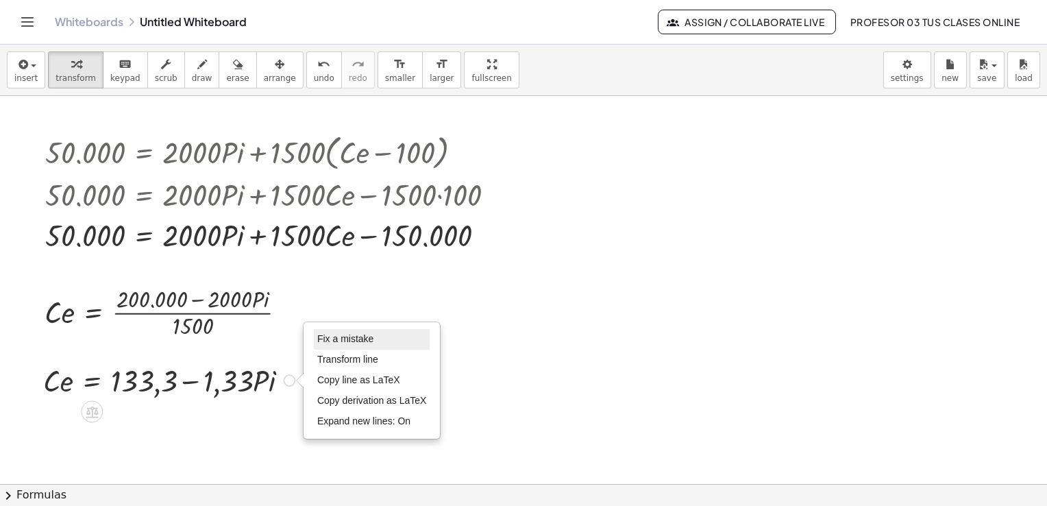
click at [333, 339] on span "Fix a mistake" at bounding box center [345, 338] width 56 height 11
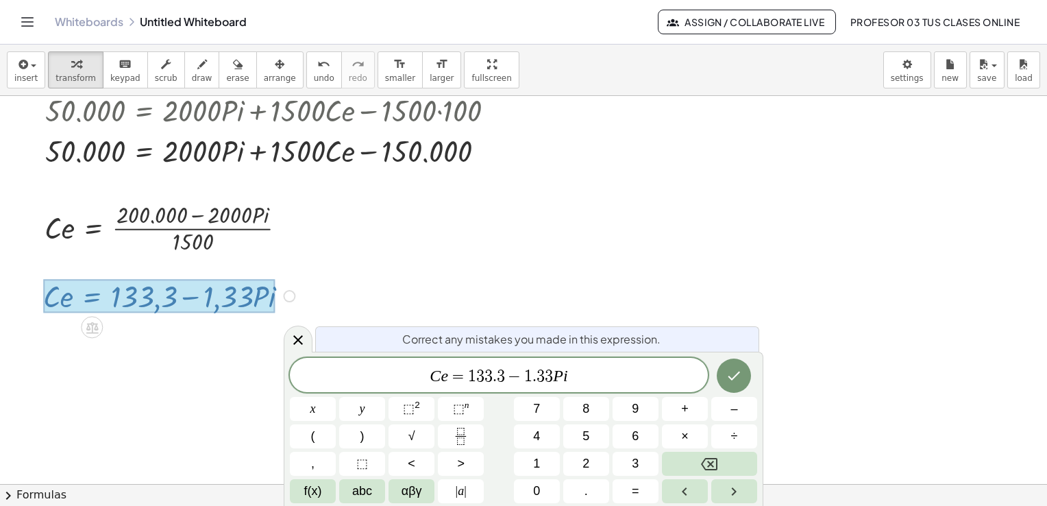
scroll to position [3331, 0]
click at [504, 376] on span "C e = 1 3 3 . 3 − 1 . 3 3 P i ​" at bounding box center [499, 376] width 418 height 19
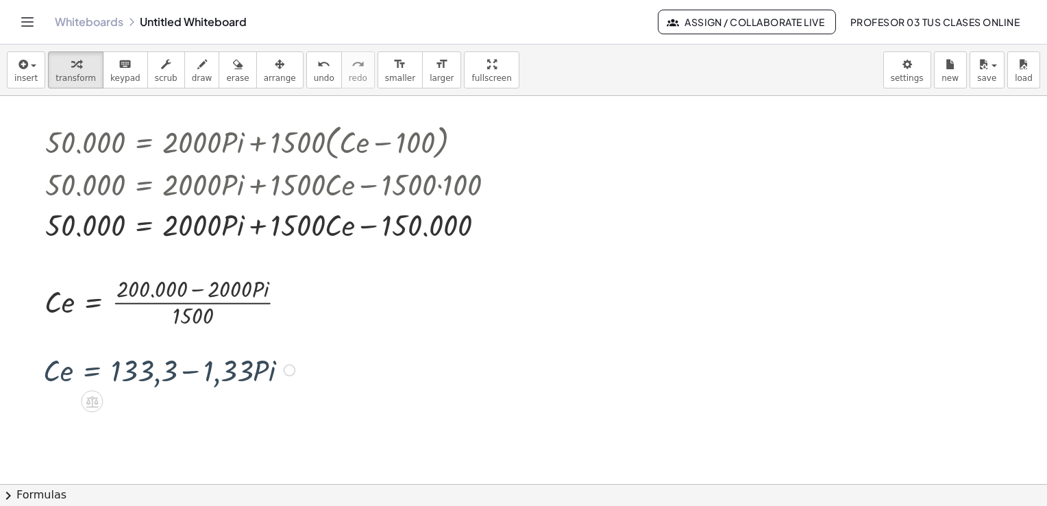
scroll to position [3247, 0]
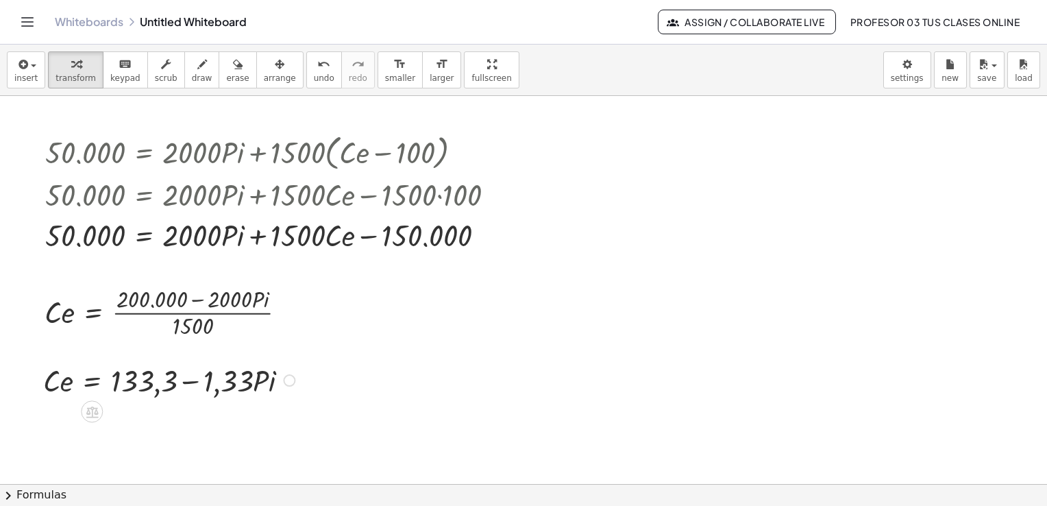
click at [291, 382] on div "Fix a mistake Transform line Copy line as LaTeX Copy derivation as LaTeX Expand…" at bounding box center [289, 380] width 12 height 12
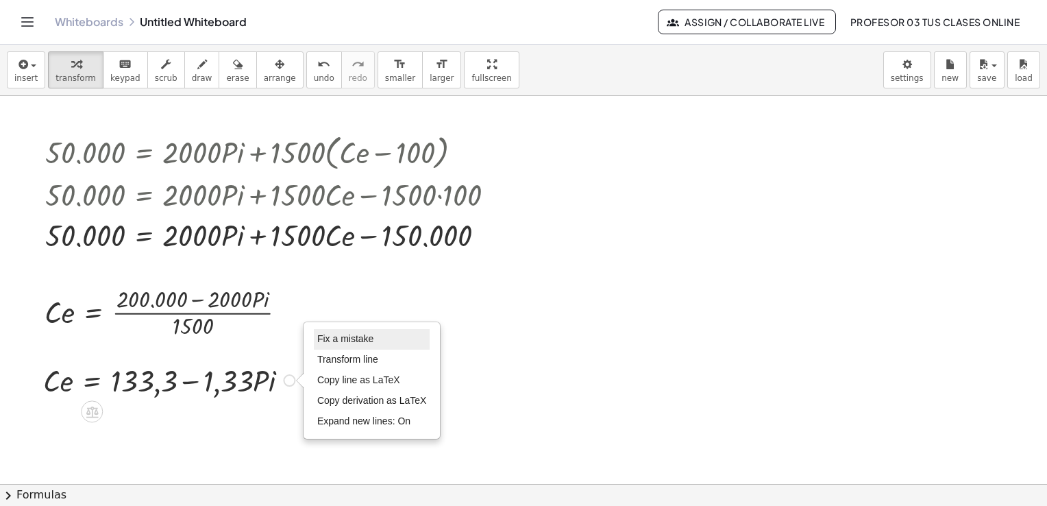
click at [342, 345] on li "Fix a mistake" at bounding box center [372, 339] width 117 height 21
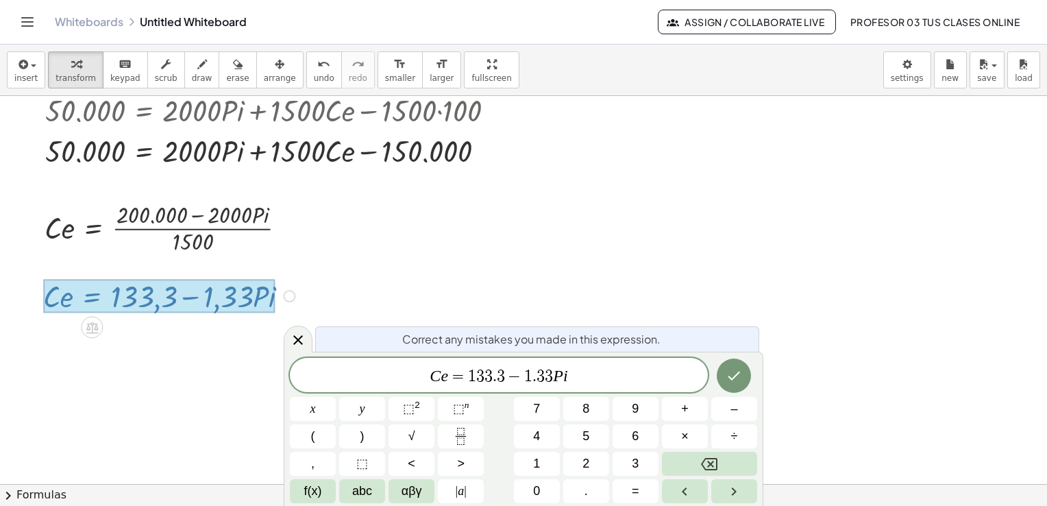
scroll to position [3331, 0]
click at [507, 369] on span "−" at bounding box center [515, 376] width 20 height 16
click at [731, 379] on icon "Done" at bounding box center [734, 375] width 16 height 16
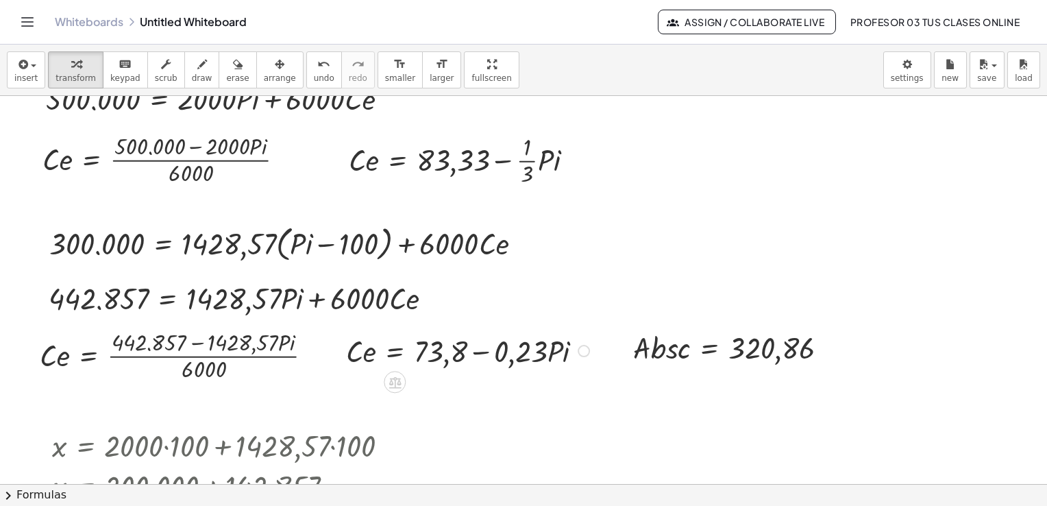
scroll to position [2150, 0]
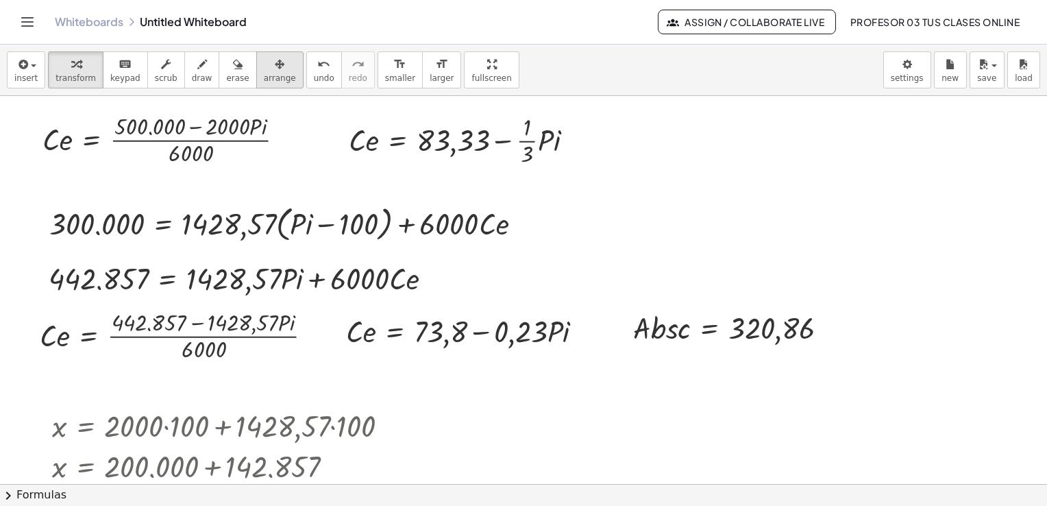
click at [265, 71] on button "arrange" at bounding box center [279, 69] width 47 height 37
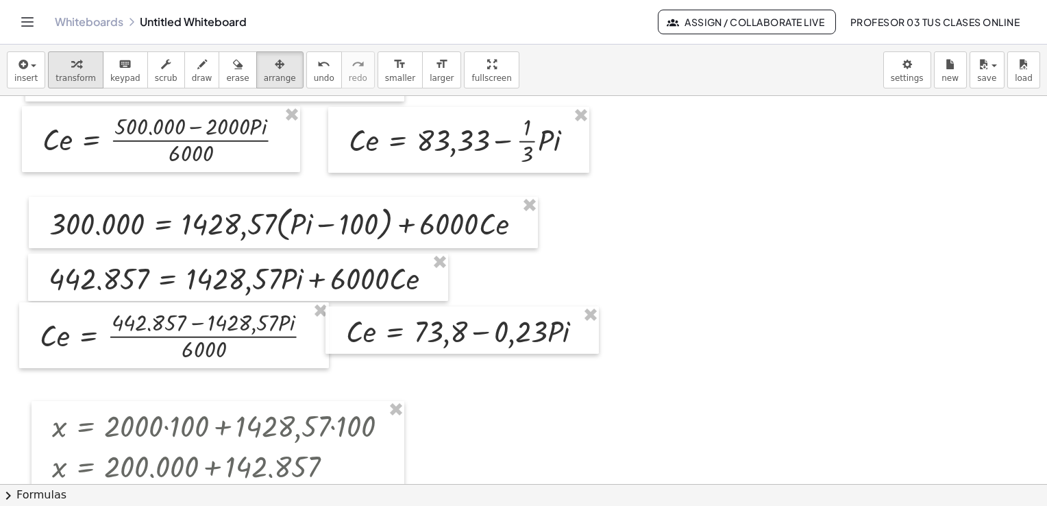
click at [71, 60] on icon "button" at bounding box center [76, 64] width 10 height 16
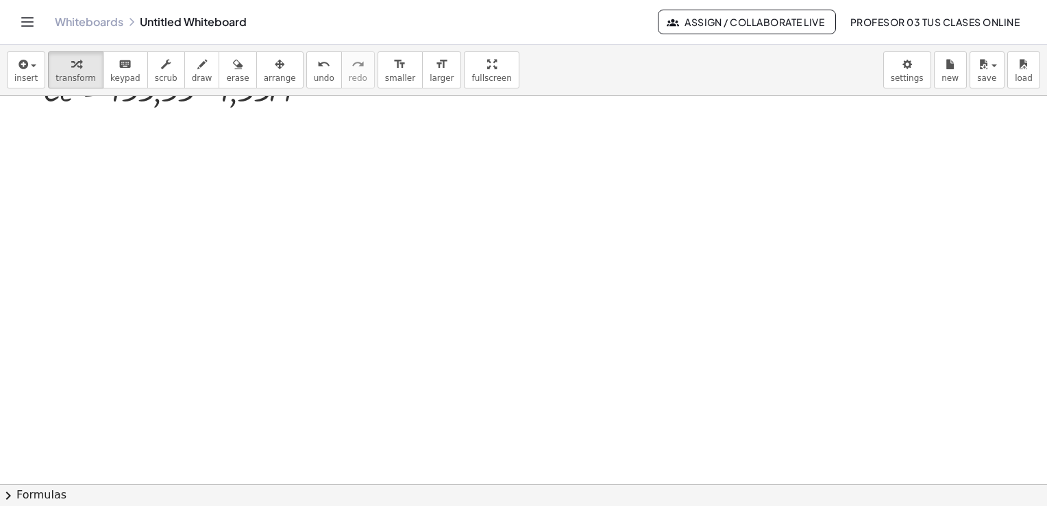
scroll to position [3567, 0]
click at [21, 78] on span "insert" at bounding box center [25, 78] width 23 height 10
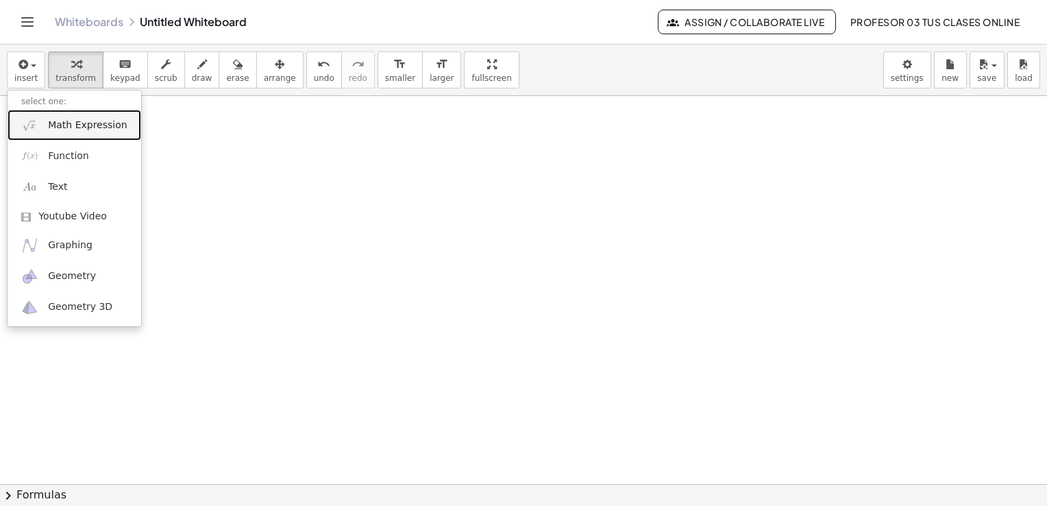
click at [53, 127] on span "Math Expression" at bounding box center [87, 126] width 79 height 14
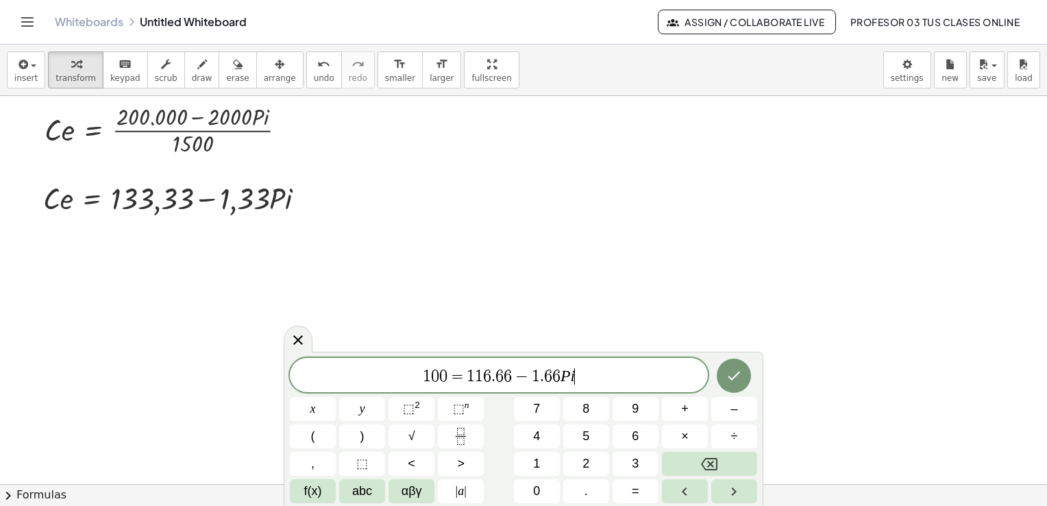
scroll to position [3430, 0]
click at [740, 376] on icon "Done" at bounding box center [734, 375] width 16 height 16
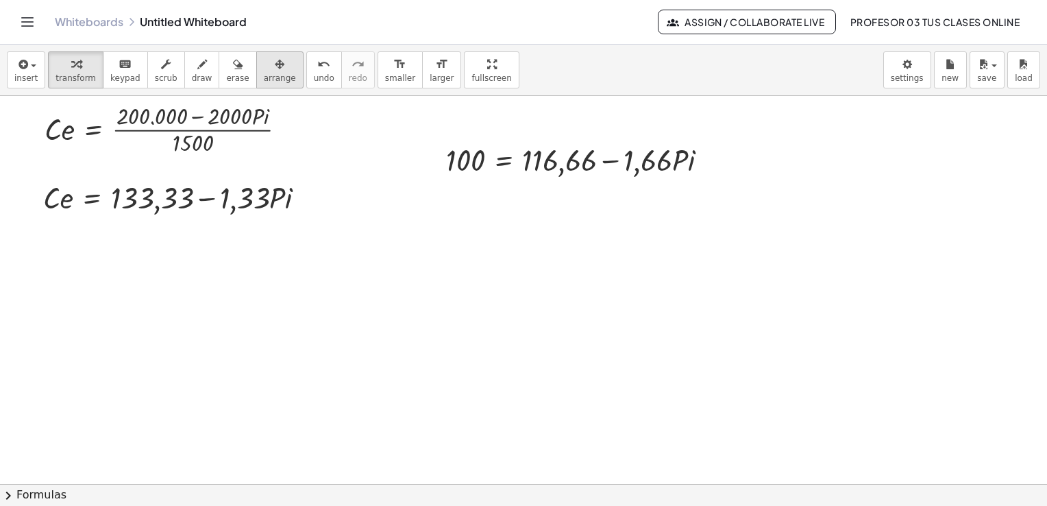
click at [275, 71] on icon "button" at bounding box center [280, 64] width 10 height 16
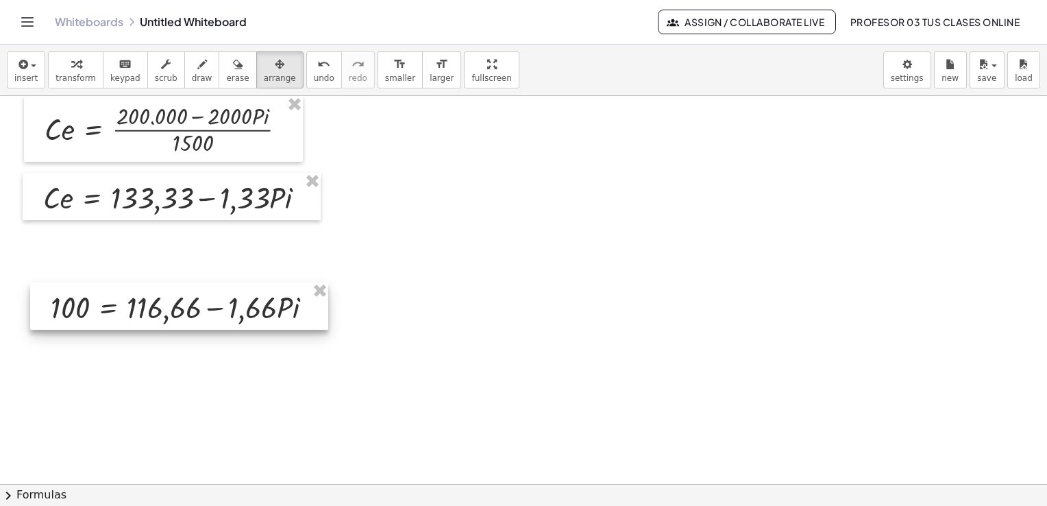
drag, startPoint x: 510, startPoint y: 156, endPoint x: 114, endPoint y: 303, distance: 422.0
click at [114, 303] on div at bounding box center [179, 305] width 298 height 47
click at [73, 59] on icon "button" at bounding box center [76, 64] width 10 height 16
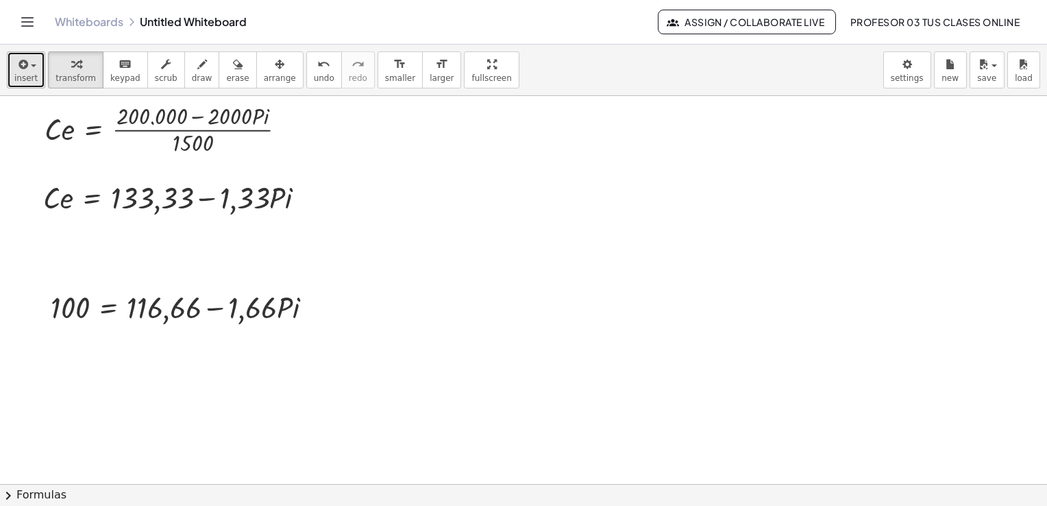
click at [28, 61] on span "button" at bounding box center [29, 66] width 3 height 10
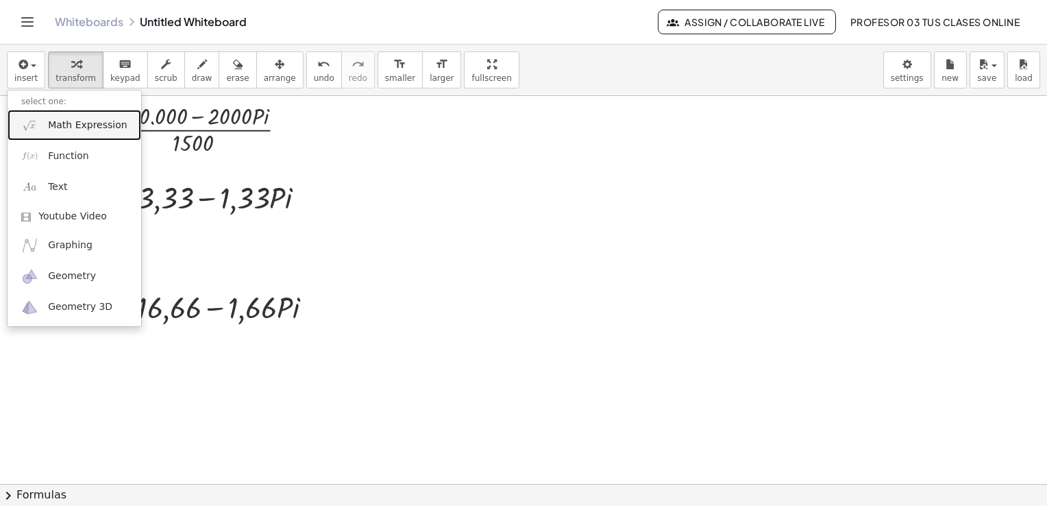
click at [74, 114] on link "Math Expression" at bounding box center [75, 125] width 134 height 31
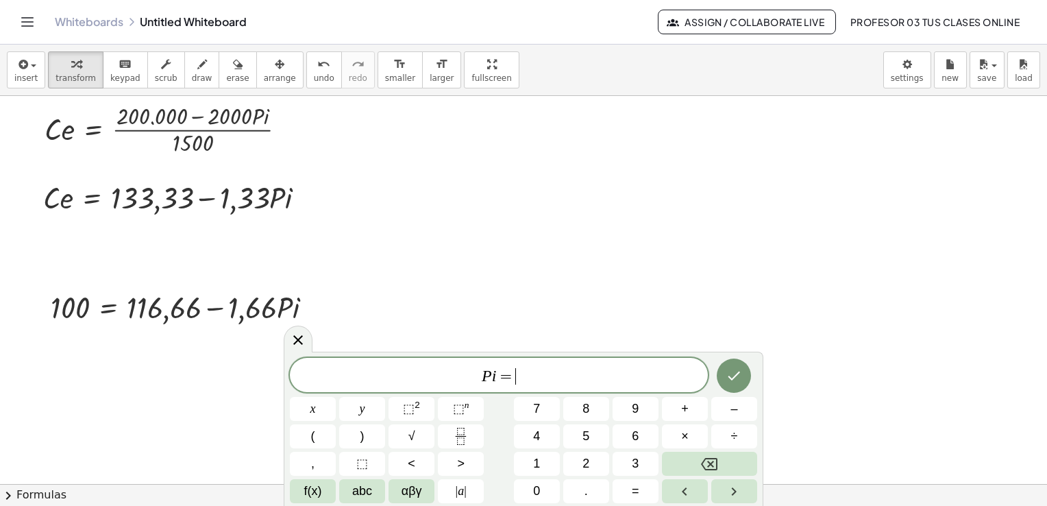
scroll to position [3498, 0]
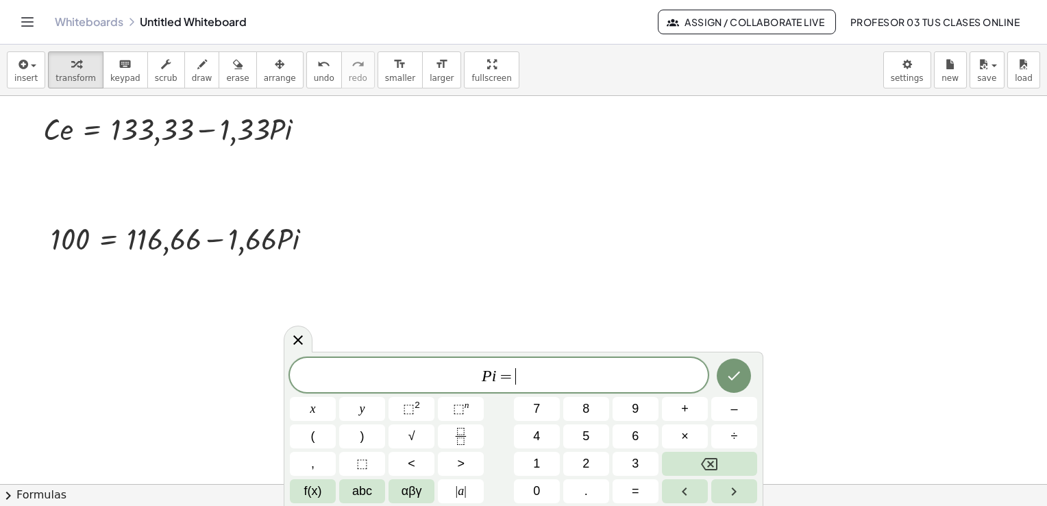
click at [546, 374] on span "P i = ​" at bounding box center [499, 376] width 418 height 19
click at [742, 376] on icon "Done" at bounding box center [734, 375] width 16 height 16
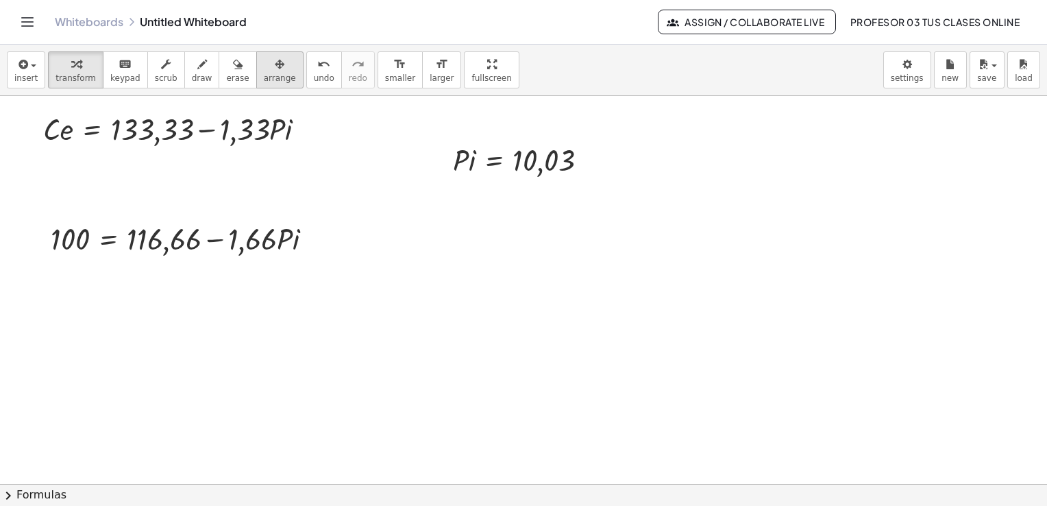
click at [264, 73] on span "arrange" at bounding box center [280, 78] width 32 height 10
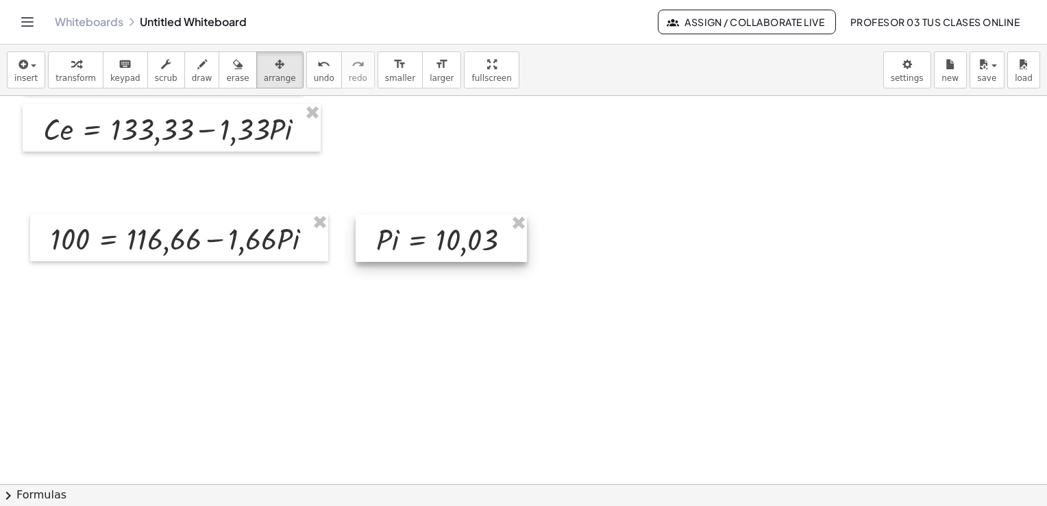
drag, startPoint x: 480, startPoint y: 158, endPoint x: 403, endPoint y: 236, distance: 110.0
click at [403, 236] on div at bounding box center [441, 238] width 171 height 47
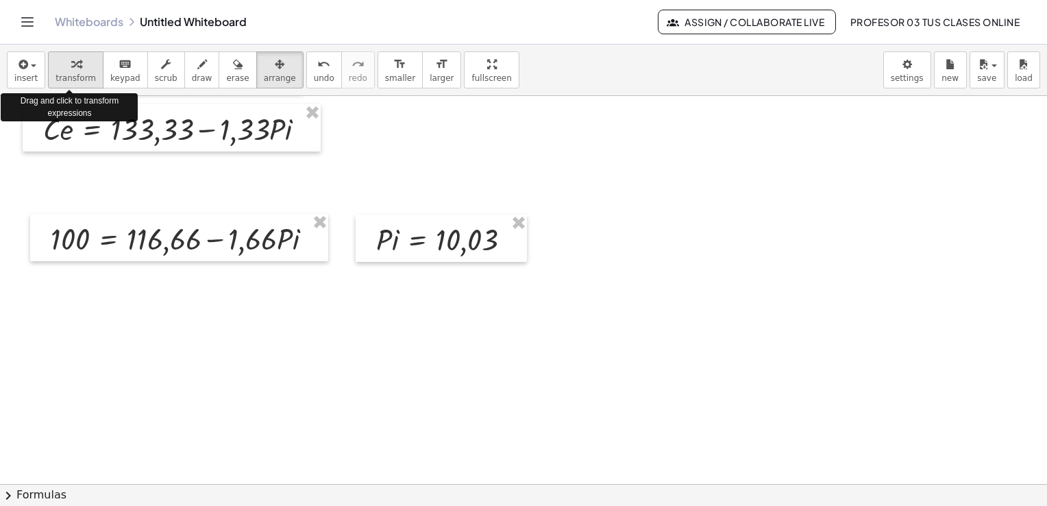
click at [77, 64] on div "button" at bounding box center [76, 64] width 40 height 16
click at [275, 71] on icon "button" at bounding box center [280, 64] width 10 height 16
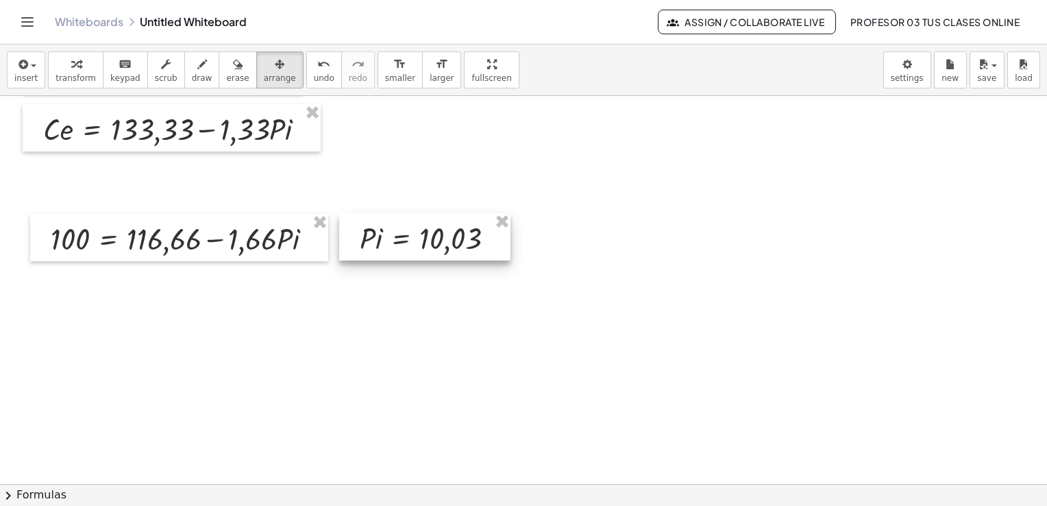
drag, startPoint x: 424, startPoint y: 239, endPoint x: 407, endPoint y: 237, distance: 16.5
click at [407, 237] on div at bounding box center [424, 236] width 171 height 47
click at [63, 69] on div "button" at bounding box center [76, 64] width 40 height 16
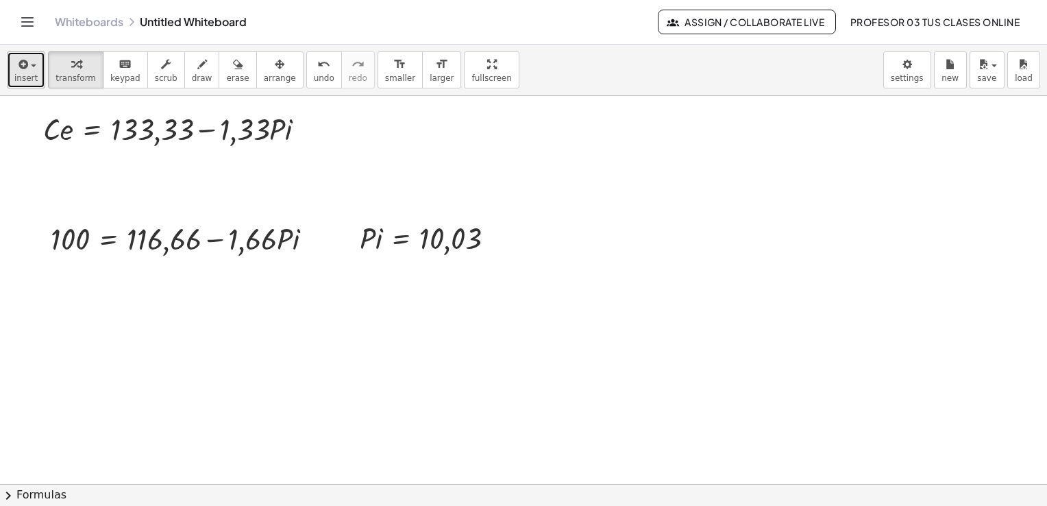
click at [19, 78] on span "insert" at bounding box center [25, 78] width 23 height 10
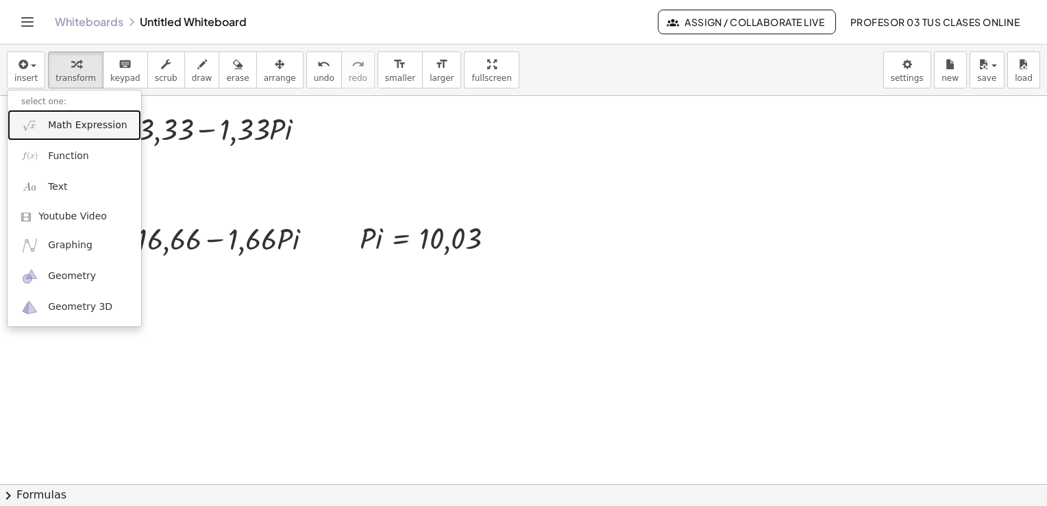
click at [85, 125] on span "Math Expression" at bounding box center [87, 126] width 79 height 14
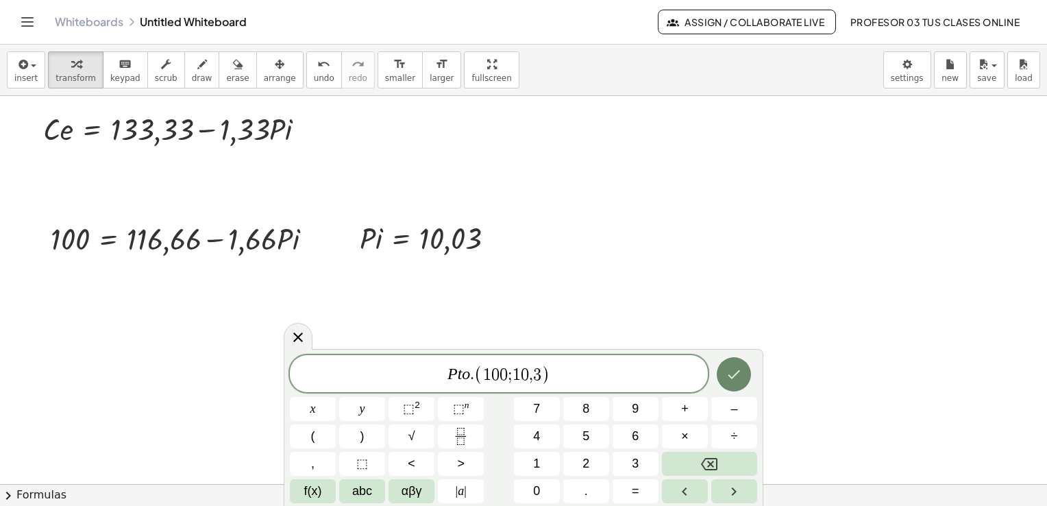
click at [738, 366] on icon "Done" at bounding box center [734, 374] width 16 height 16
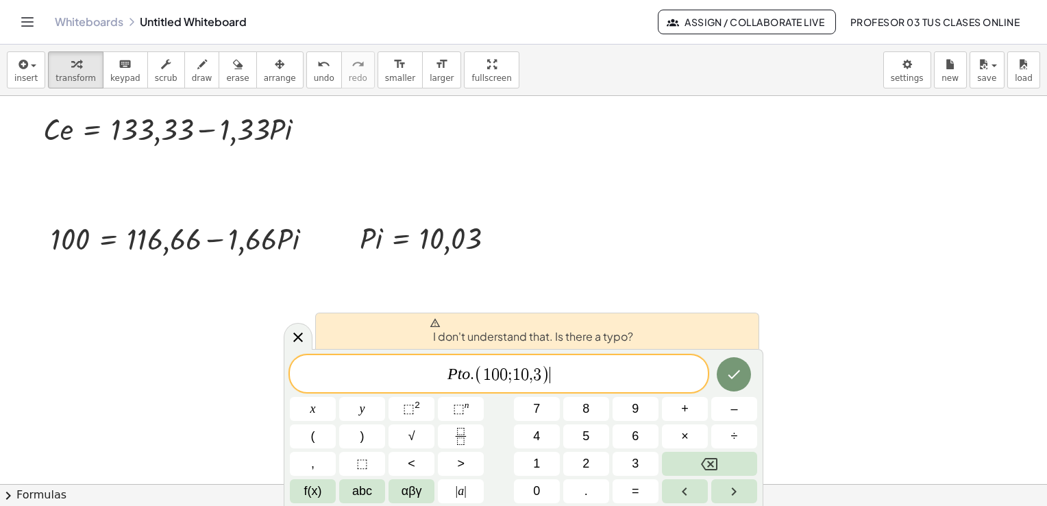
click at [474, 376] on span "(" at bounding box center [478, 375] width 9 height 20
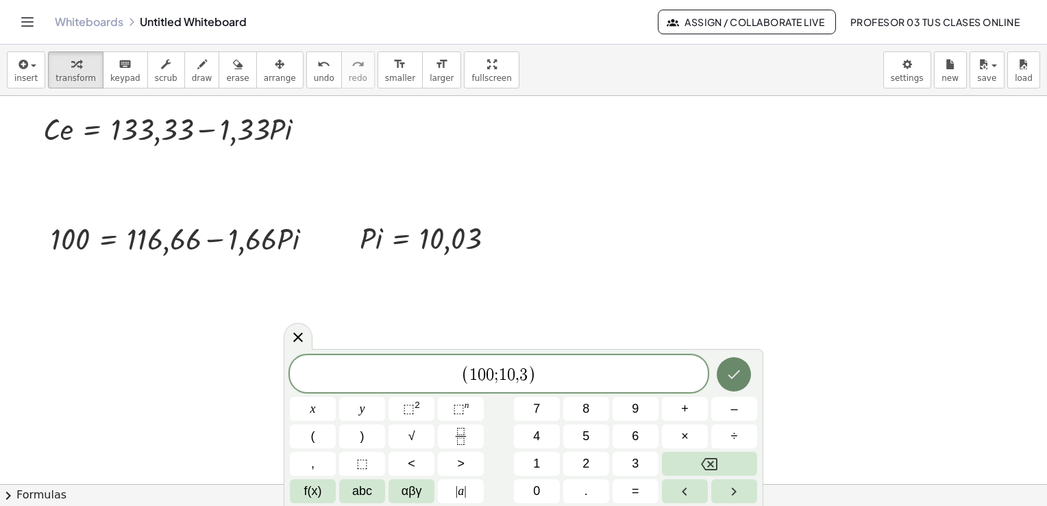
click at [742, 376] on icon "Done" at bounding box center [734, 374] width 16 height 16
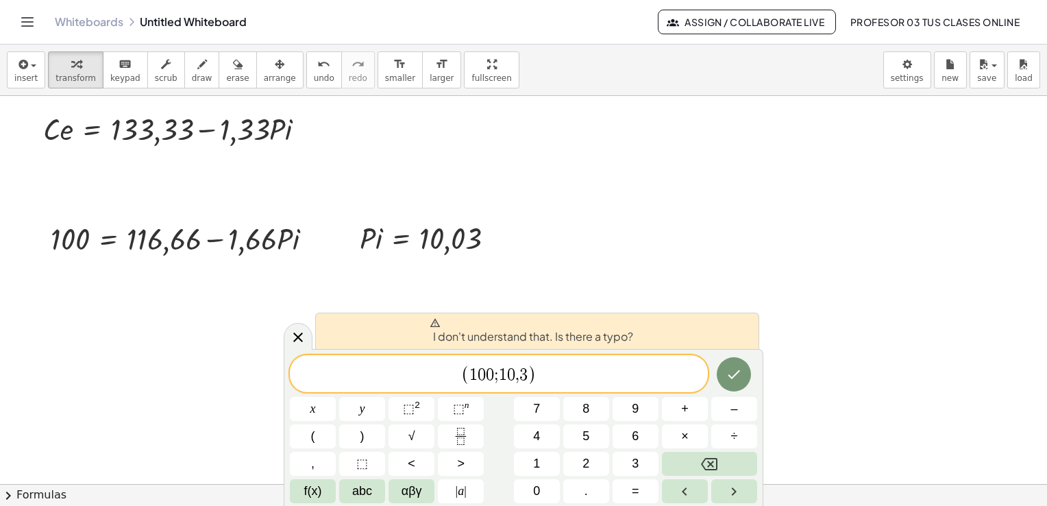
click at [589, 382] on span "​ ( 1 0 0 ; 1 0 , 3 )" at bounding box center [499, 374] width 418 height 23
click at [304, 339] on icon at bounding box center [298, 337] width 16 height 16
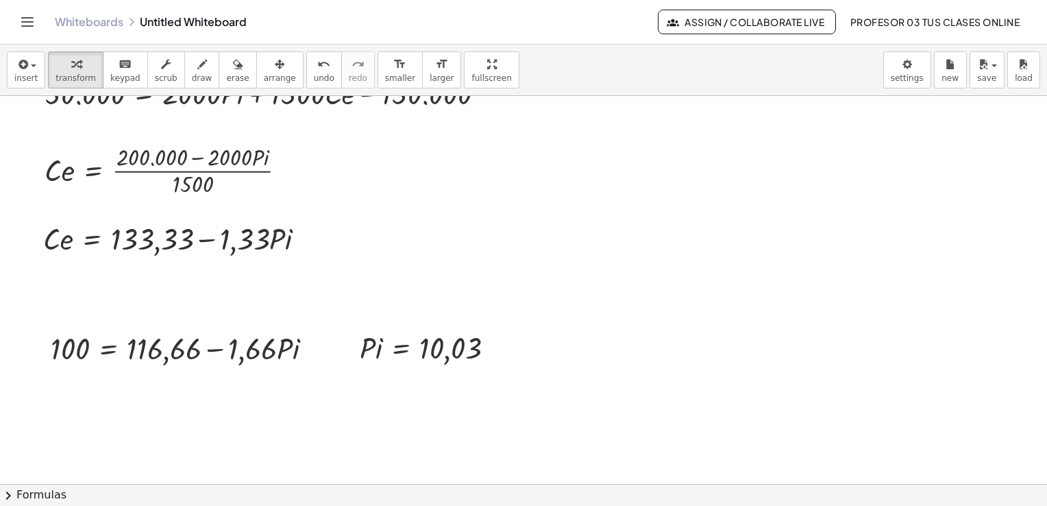
scroll to position [3430, 0]
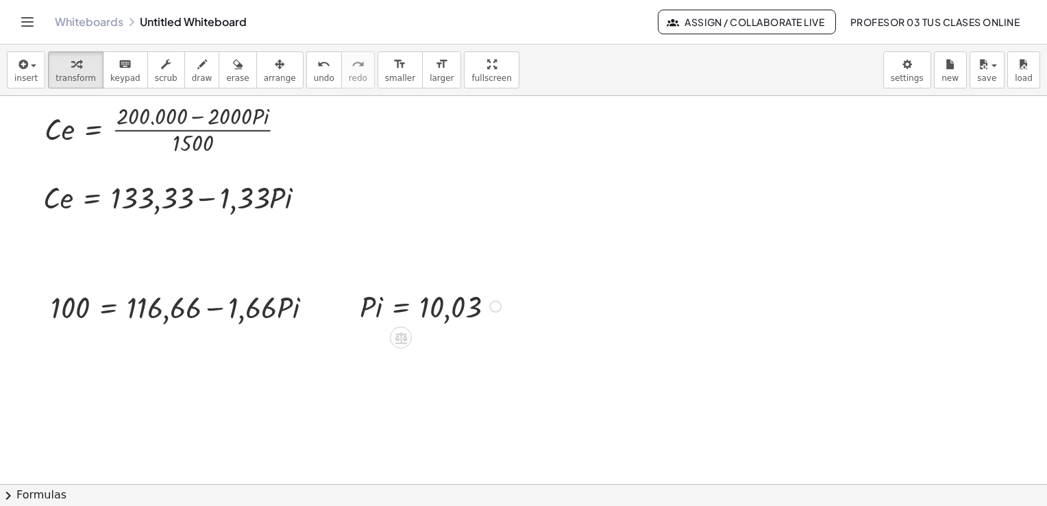
click at [491, 306] on div at bounding box center [495, 306] width 12 height 12
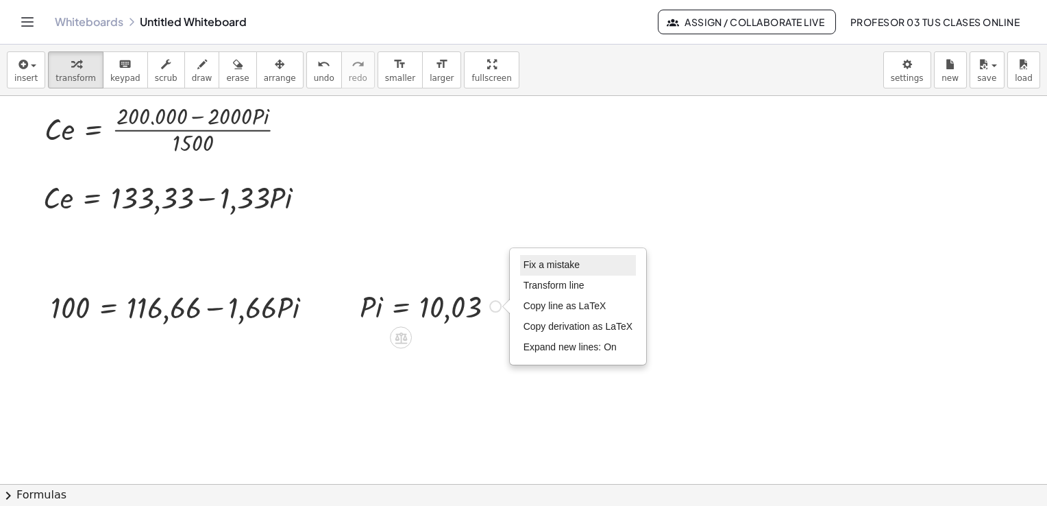
click at [531, 268] on span "Fix a mistake" at bounding box center [552, 264] width 56 height 11
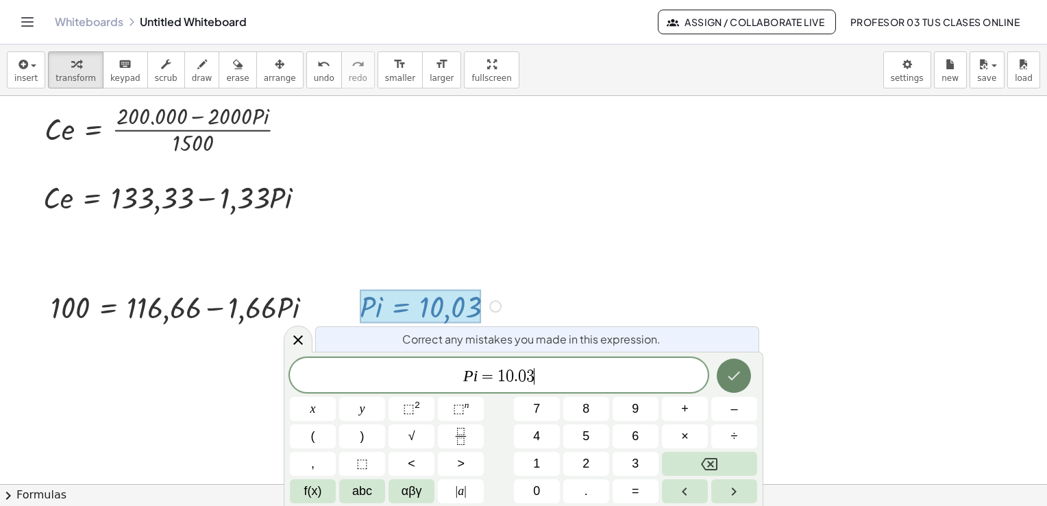
click at [725, 371] on button "Done" at bounding box center [734, 375] width 34 height 34
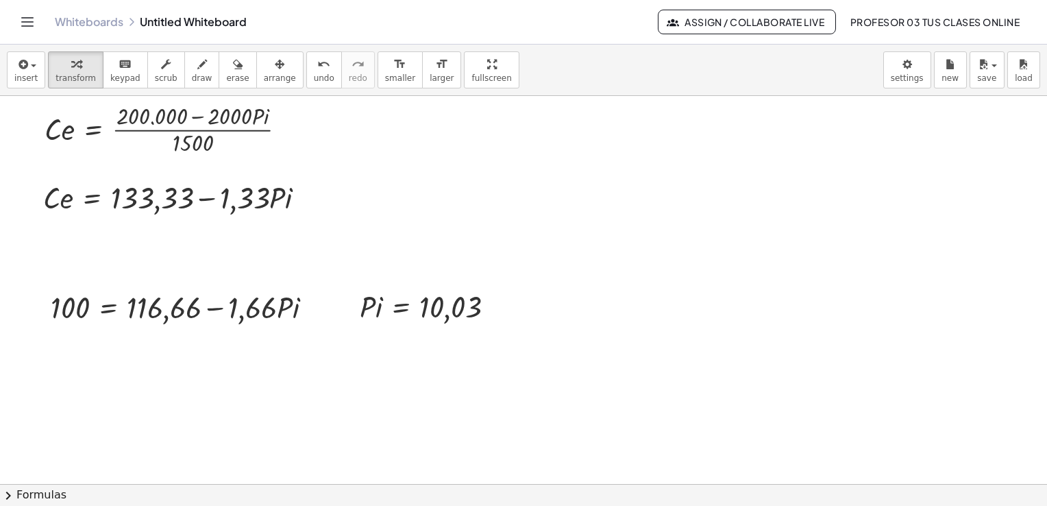
drag, startPoint x: 247, startPoint y: 72, endPoint x: 430, endPoint y: 193, distance: 219.8
click at [256, 71] on button "arrange" at bounding box center [279, 69] width 47 height 37
click at [66, 73] on span "transform" at bounding box center [76, 78] width 40 height 10
click at [314, 306] on div at bounding box center [313, 307] width 12 height 12
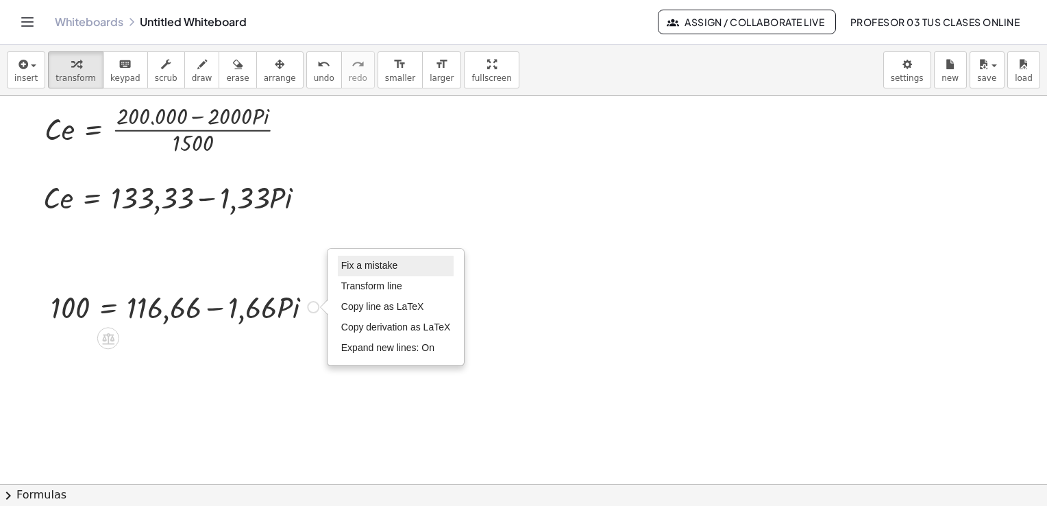
click at [367, 265] on span "Fix a mistake" at bounding box center [369, 265] width 56 height 11
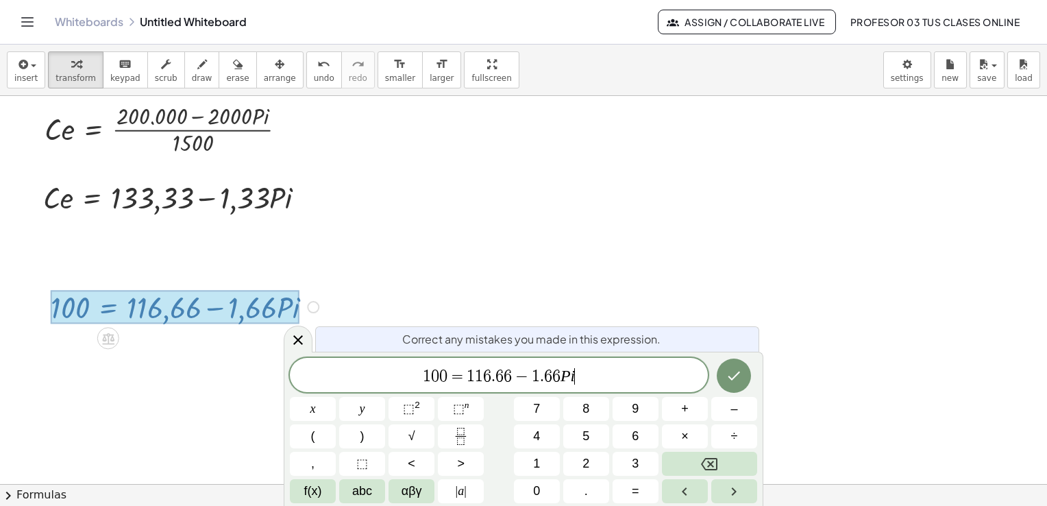
click at [539, 377] on span "1 0 0 = 1 1 6 . 6 6 − 1 . 6 6 P i ​" at bounding box center [499, 376] width 418 height 19
click at [733, 376] on icon "Done" at bounding box center [734, 375] width 16 height 16
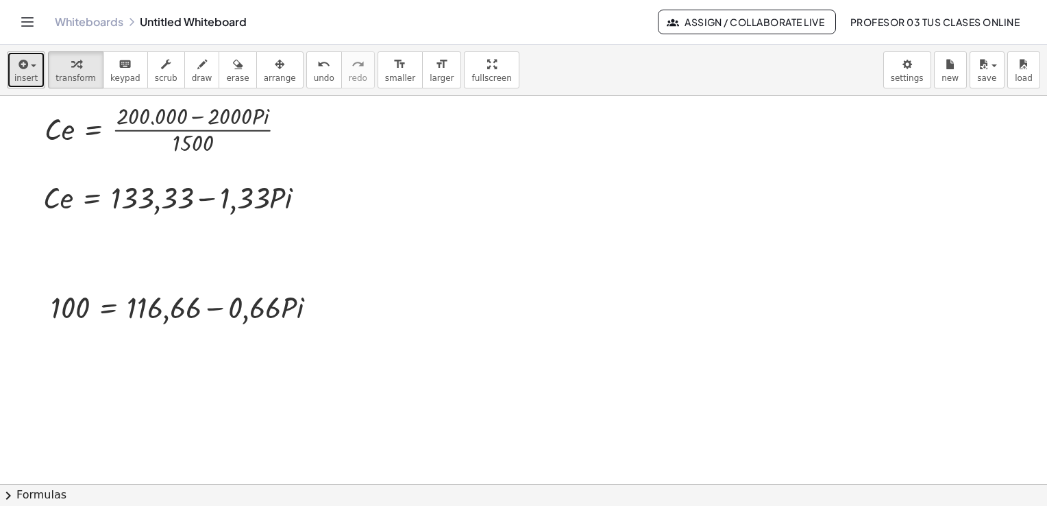
click at [19, 62] on icon "button" at bounding box center [22, 64] width 12 height 16
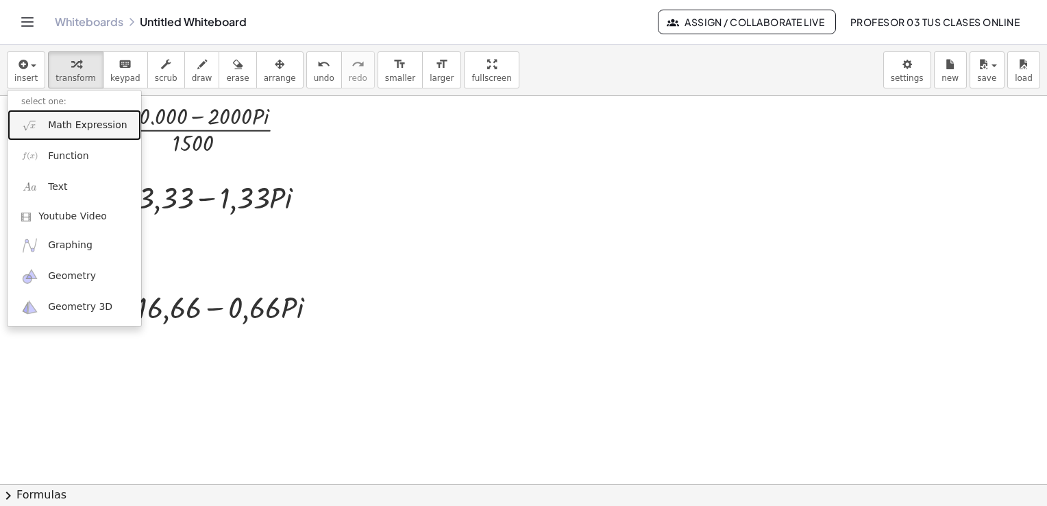
click at [49, 117] on link "Math Expression" at bounding box center [75, 125] width 134 height 31
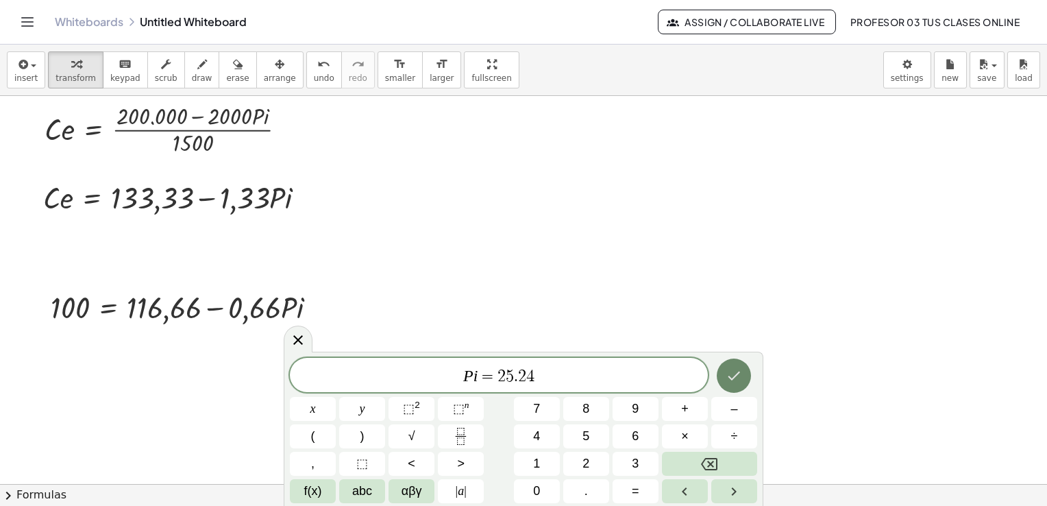
click at [732, 368] on icon "Done" at bounding box center [734, 375] width 16 height 16
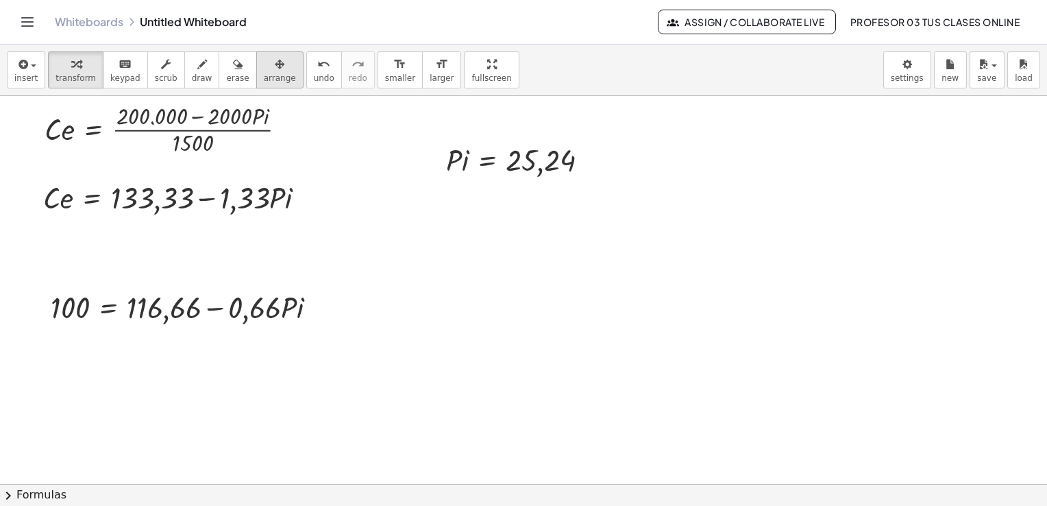
click at [275, 70] on icon "button" at bounding box center [280, 64] width 10 height 16
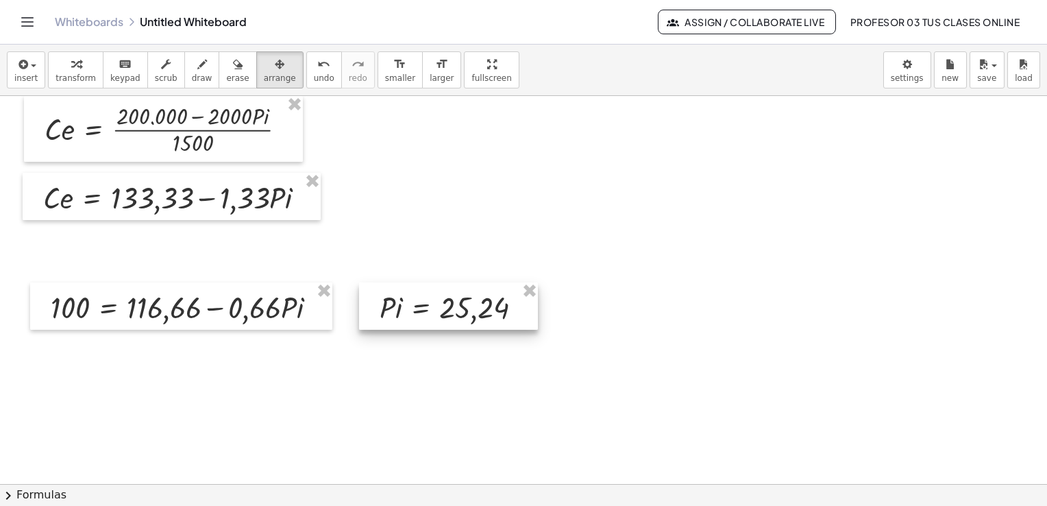
drag, startPoint x: 451, startPoint y: 149, endPoint x: 385, endPoint y: 296, distance: 161.0
click at [385, 296] on div at bounding box center [448, 305] width 179 height 47
click at [71, 69] on icon "button" at bounding box center [76, 64] width 10 height 16
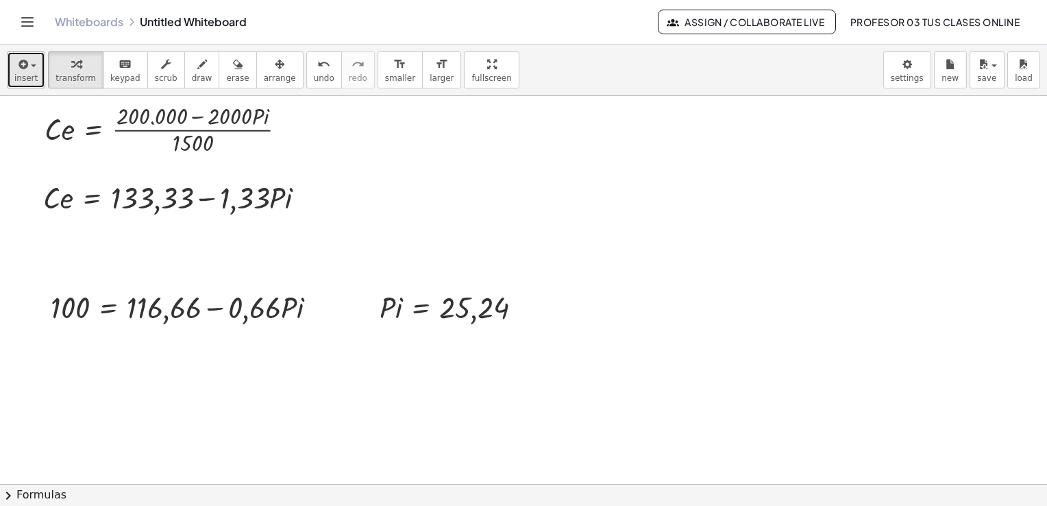
click at [23, 59] on icon "button" at bounding box center [22, 64] width 12 height 16
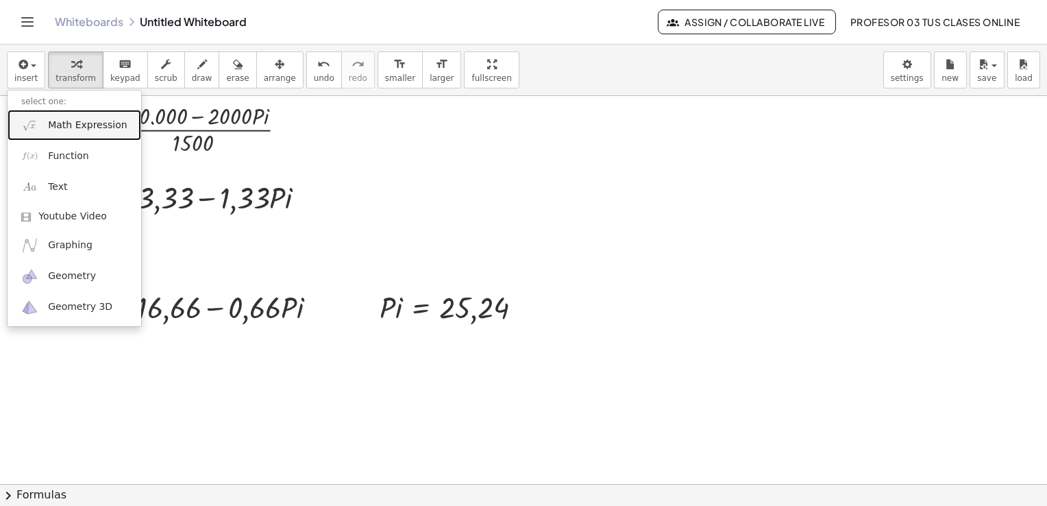
click at [48, 120] on span "Math Expression" at bounding box center [87, 126] width 79 height 14
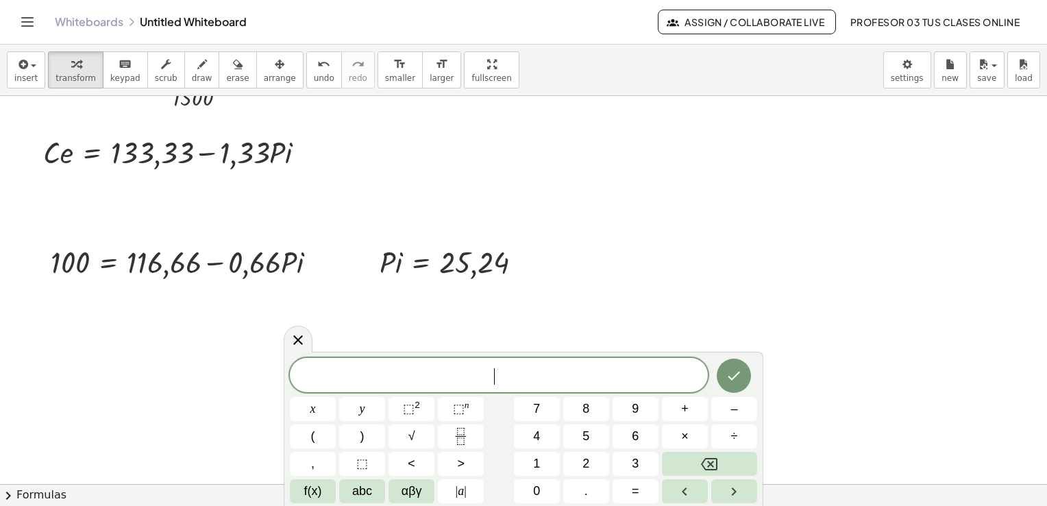
scroll to position [3498, 0]
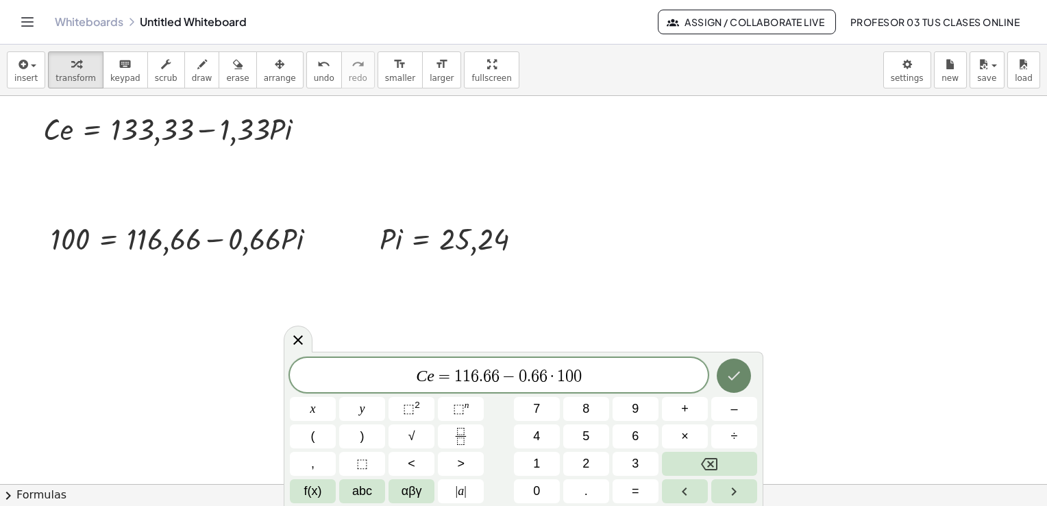
click at [734, 369] on icon "Done" at bounding box center [734, 375] width 16 height 16
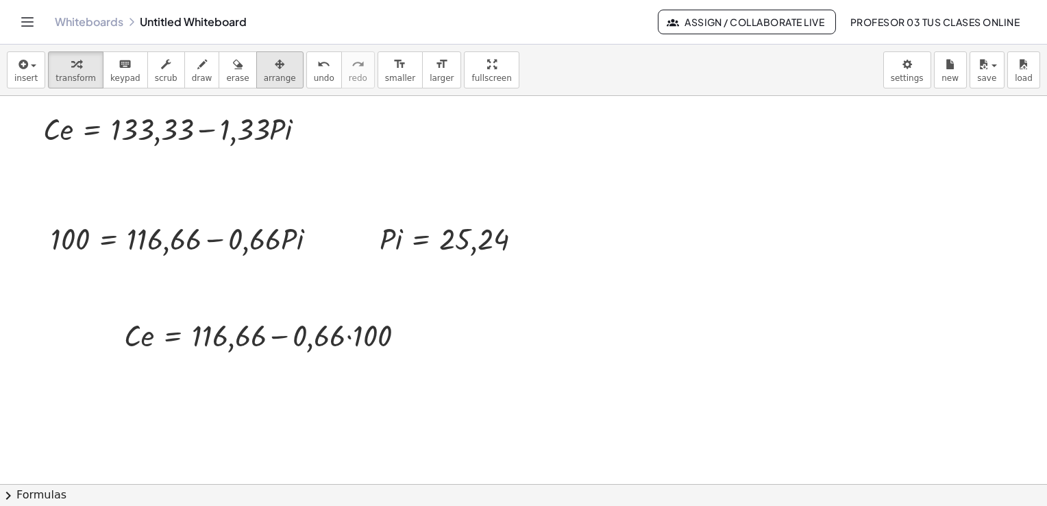
click at [264, 68] on div "button" at bounding box center [280, 64] width 32 height 16
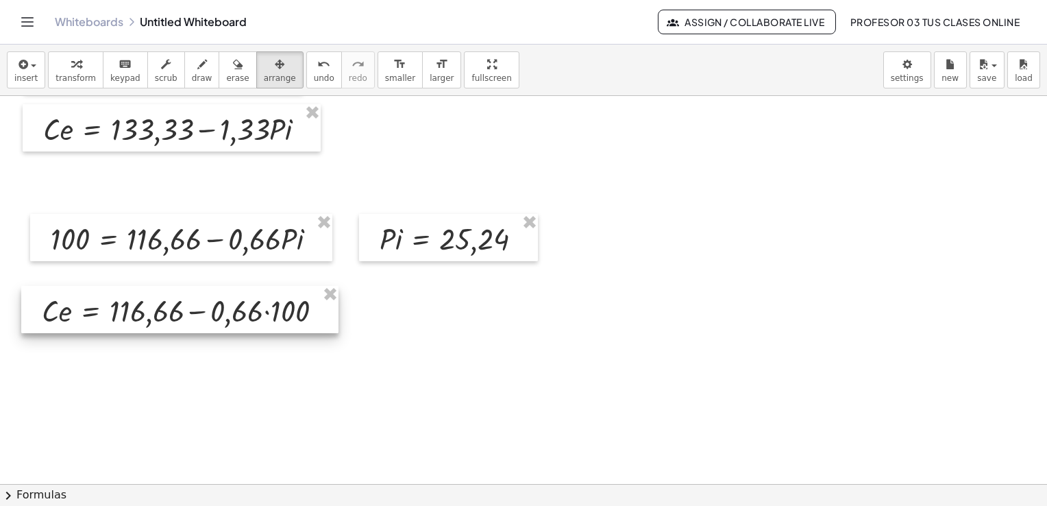
drag, startPoint x: 298, startPoint y: 333, endPoint x: 216, endPoint y: 308, distance: 85.9
click at [216, 308] on div at bounding box center [179, 309] width 317 height 47
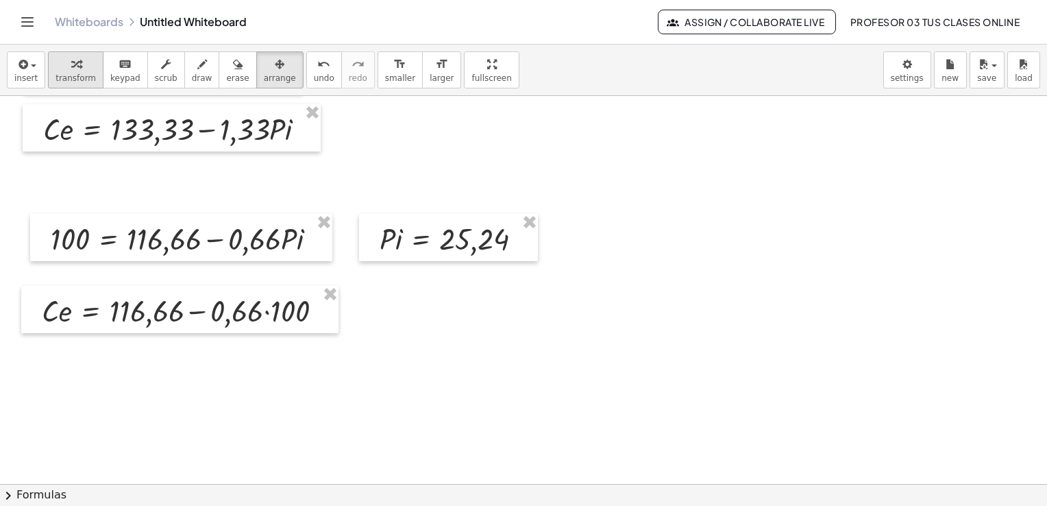
click at [68, 78] on span "transform" at bounding box center [76, 78] width 40 height 10
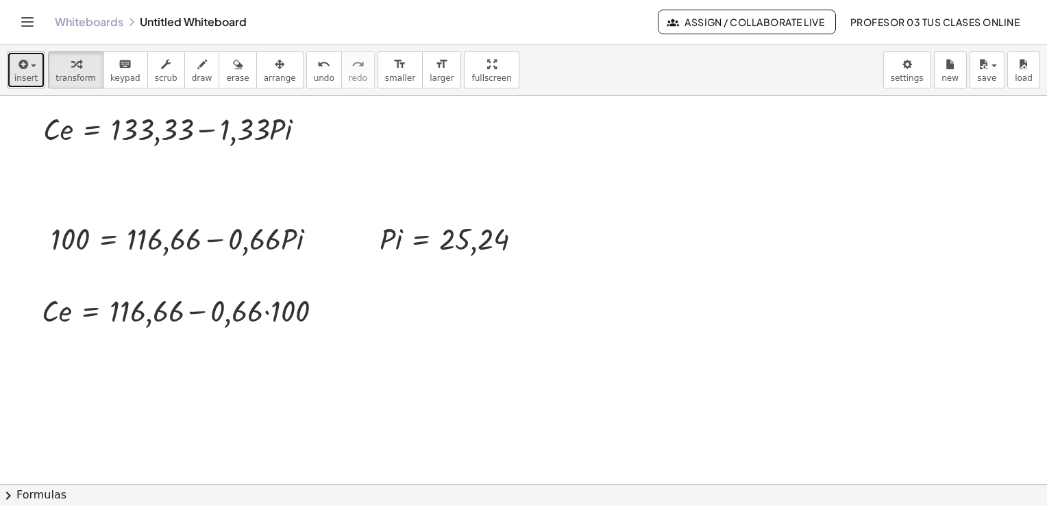
click at [26, 64] on icon "button" at bounding box center [22, 64] width 12 height 16
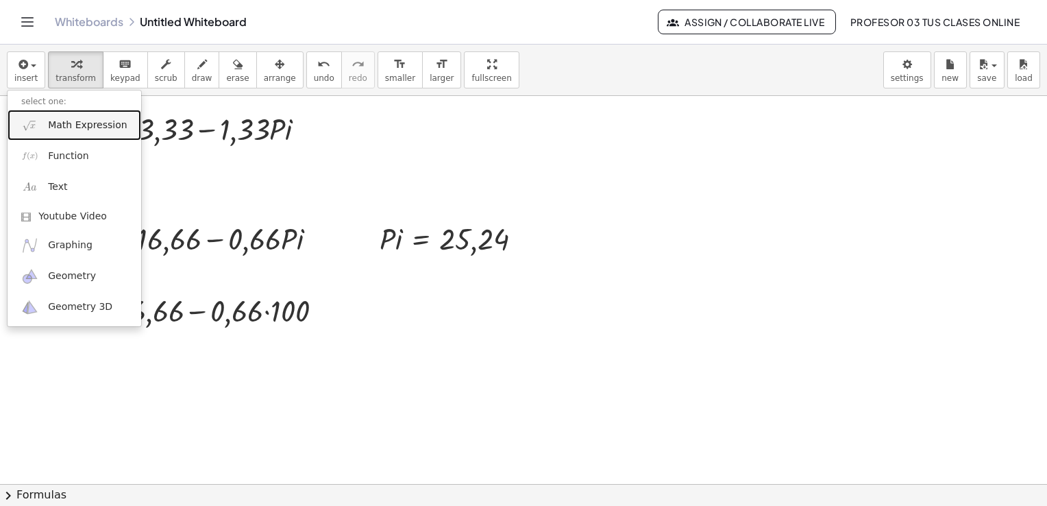
click at [89, 127] on span "Math Expression" at bounding box center [87, 126] width 79 height 14
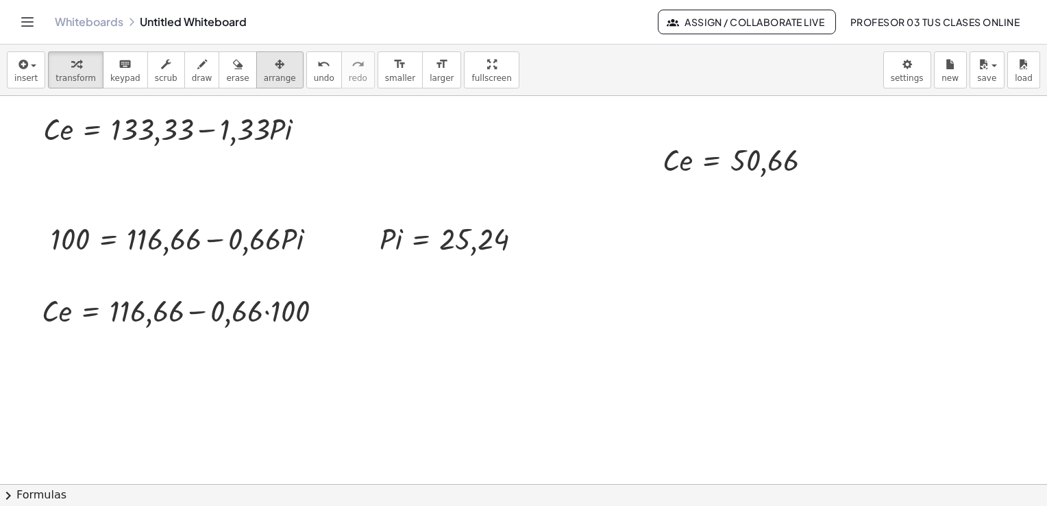
click at [265, 75] on span "arrange" at bounding box center [280, 78] width 32 height 10
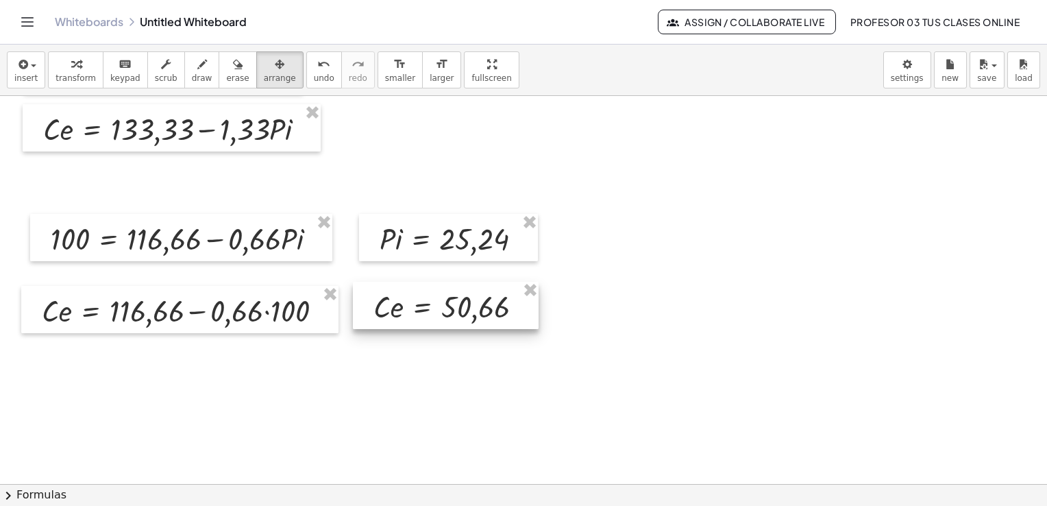
drag, startPoint x: 706, startPoint y: 152, endPoint x: 417, endPoint y: 298, distance: 324.0
click at [417, 298] on div at bounding box center [446, 305] width 186 height 47
click at [74, 71] on button "transform" at bounding box center [76, 69] width 56 height 37
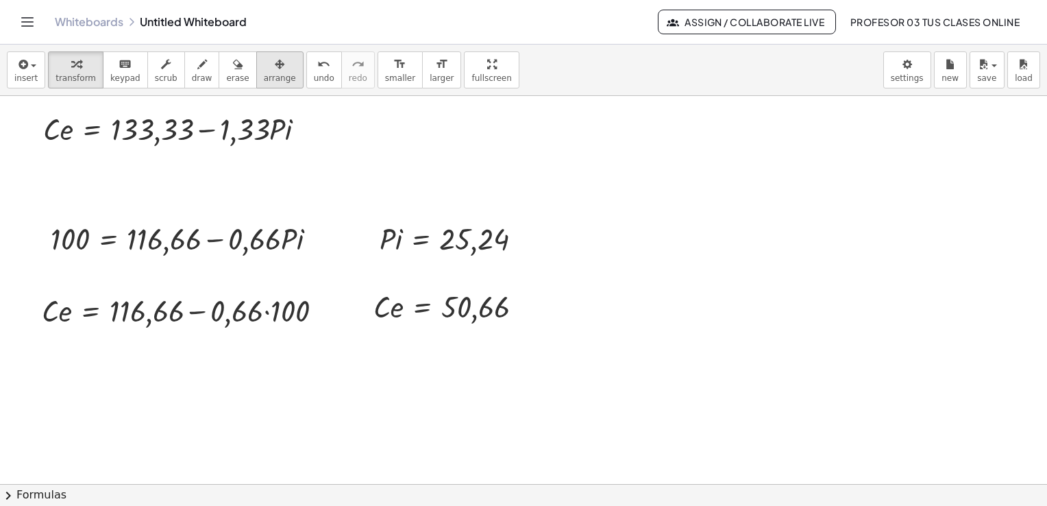
click at [264, 64] on div "button" at bounding box center [280, 64] width 32 height 16
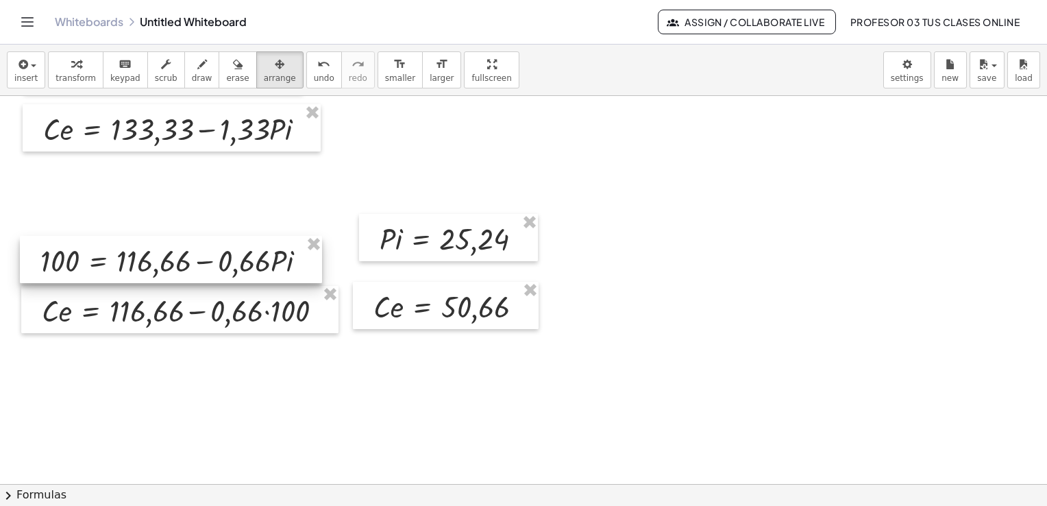
drag, startPoint x: 258, startPoint y: 240, endPoint x: 247, endPoint y: 262, distance: 24.2
click at [247, 262] on div at bounding box center [171, 259] width 302 height 47
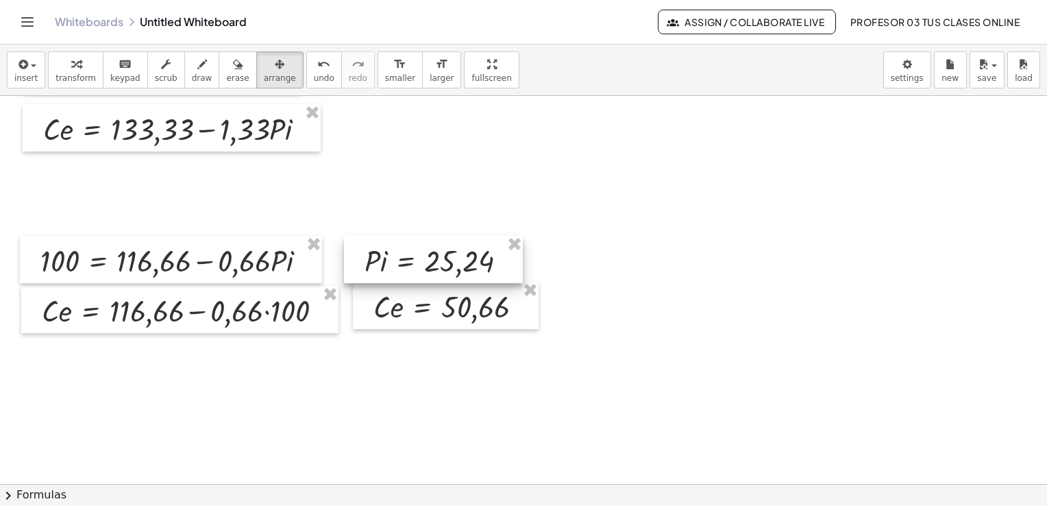
drag, startPoint x: 371, startPoint y: 244, endPoint x: 356, endPoint y: 266, distance: 26.6
click at [356, 266] on div at bounding box center [433, 259] width 179 height 47
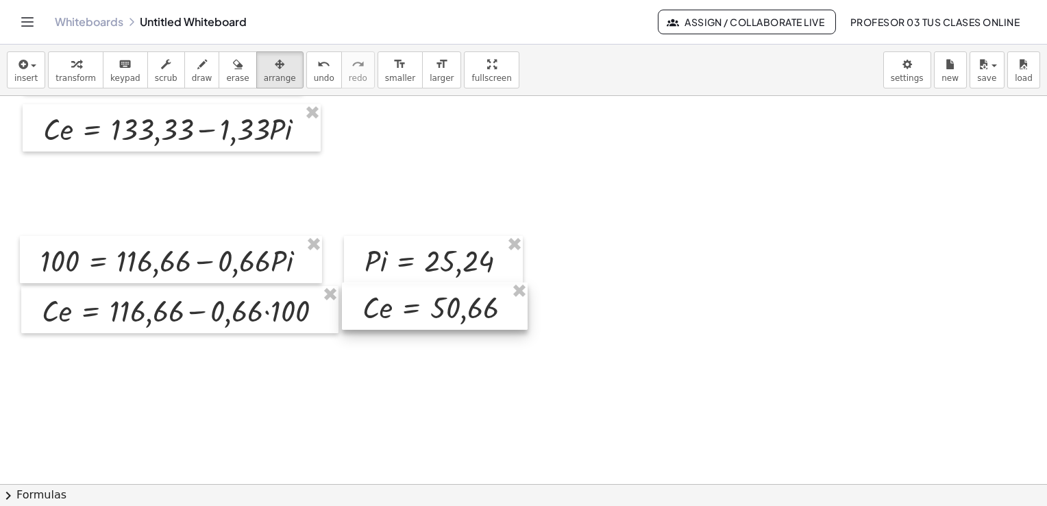
drag, startPoint x: 388, startPoint y: 306, endPoint x: 377, endPoint y: 306, distance: 11.0
click at [377, 306] on div at bounding box center [435, 305] width 186 height 47
click at [74, 67] on icon "button" at bounding box center [76, 64] width 10 height 16
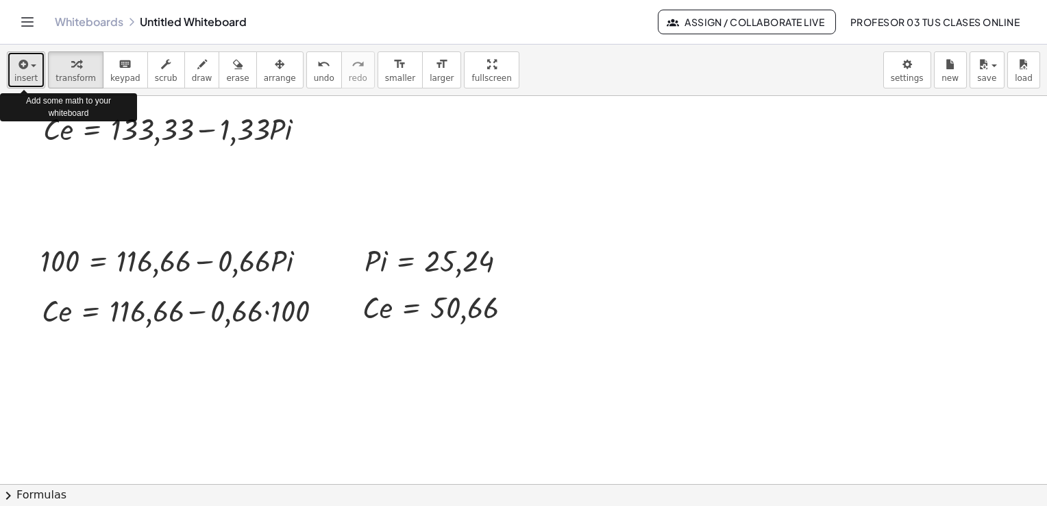
click at [18, 66] on icon "button" at bounding box center [22, 64] width 12 height 16
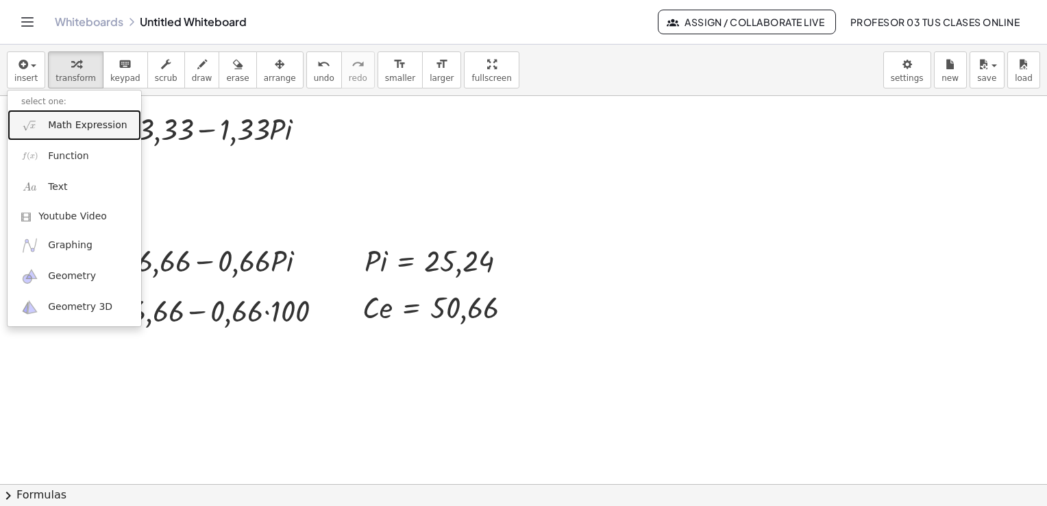
click at [58, 116] on link "Math Expression" at bounding box center [75, 125] width 134 height 31
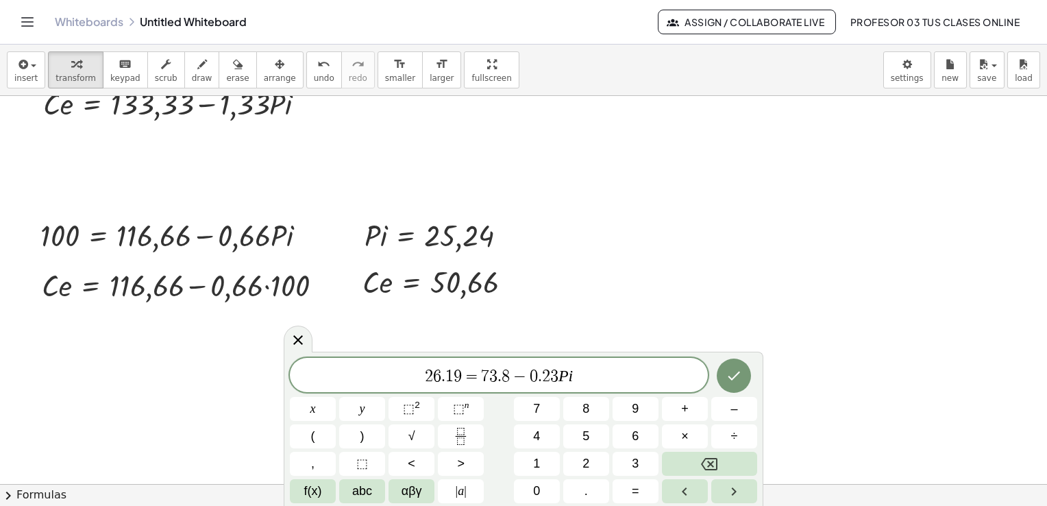
scroll to position [3567, 0]
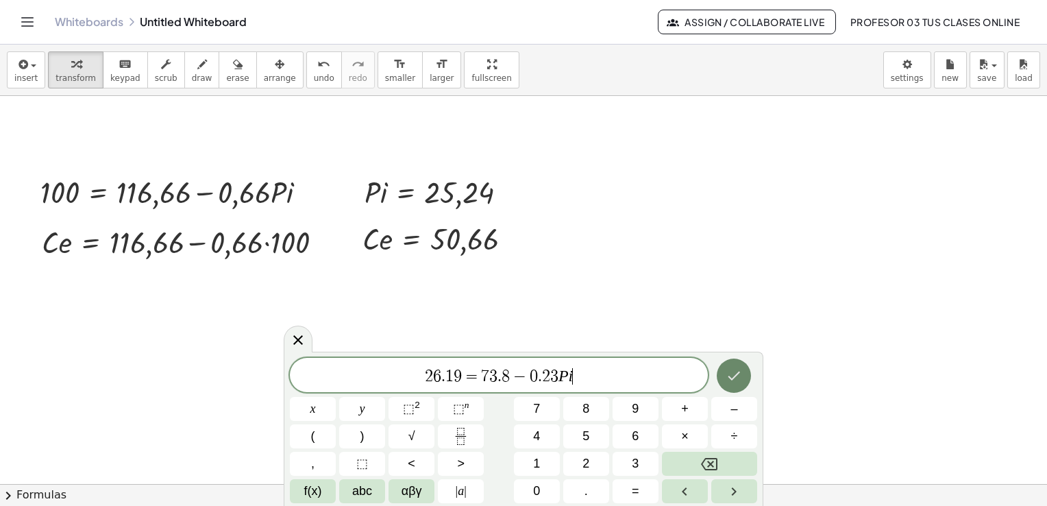
click at [728, 374] on icon "Done" at bounding box center [734, 375] width 16 height 16
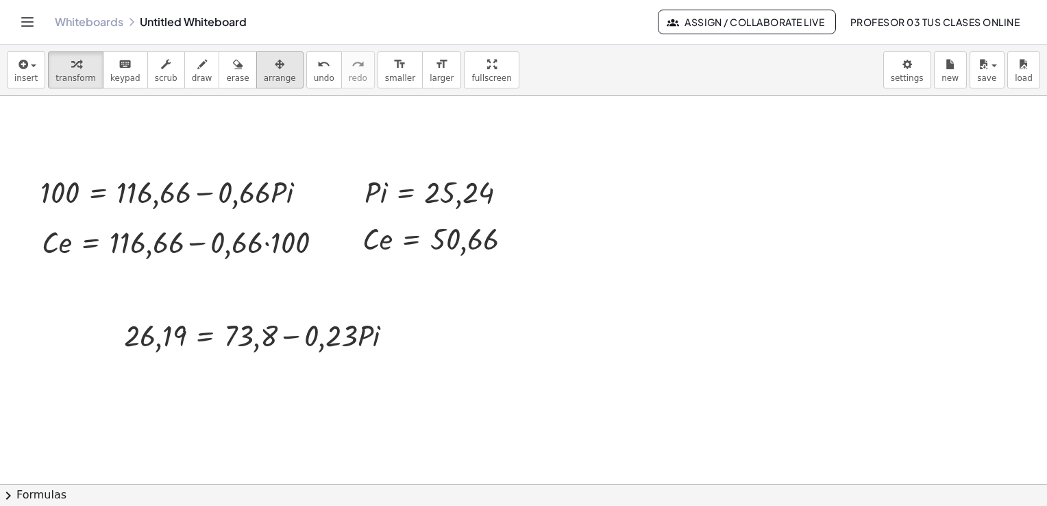
click at [275, 69] on icon "button" at bounding box center [280, 64] width 10 height 16
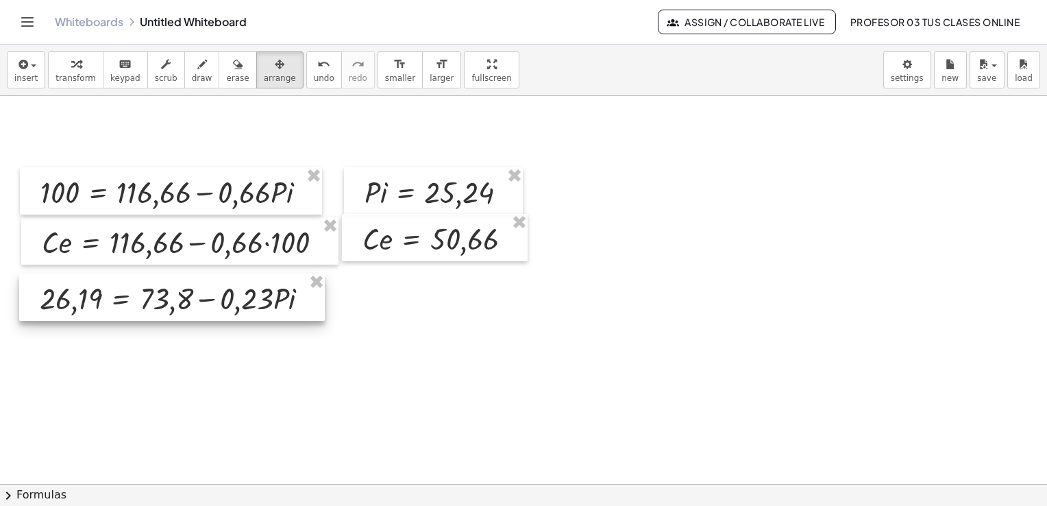
drag, startPoint x: 343, startPoint y: 335, endPoint x: 258, endPoint y: 298, distance: 92.1
click at [258, 298] on div at bounding box center [172, 296] width 306 height 47
click at [71, 64] on icon "button" at bounding box center [76, 64] width 10 height 16
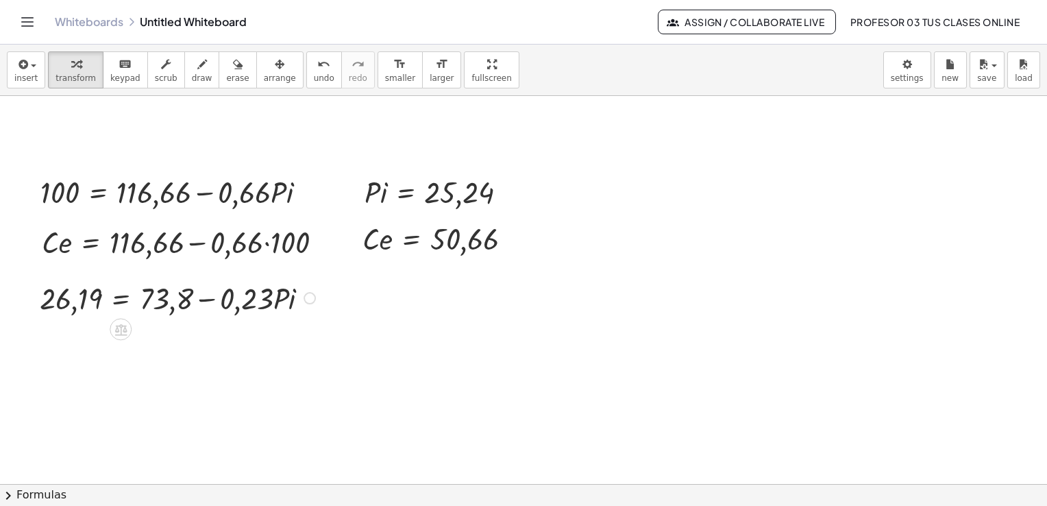
click at [310, 300] on div at bounding box center [310, 298] width 12 height 12
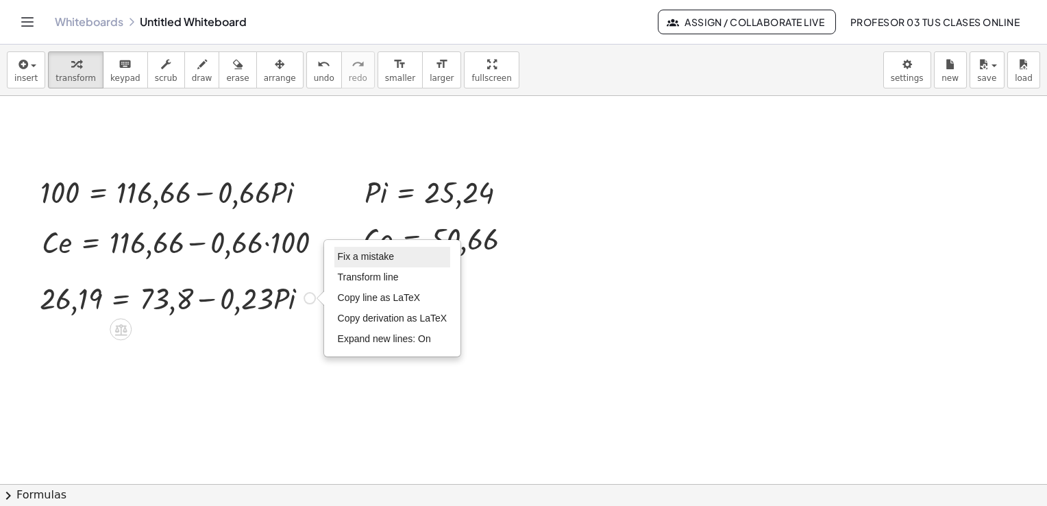
click at [372, 258] on span "Fix a mistake" at bounding box center [366, 256] width 56 height 11
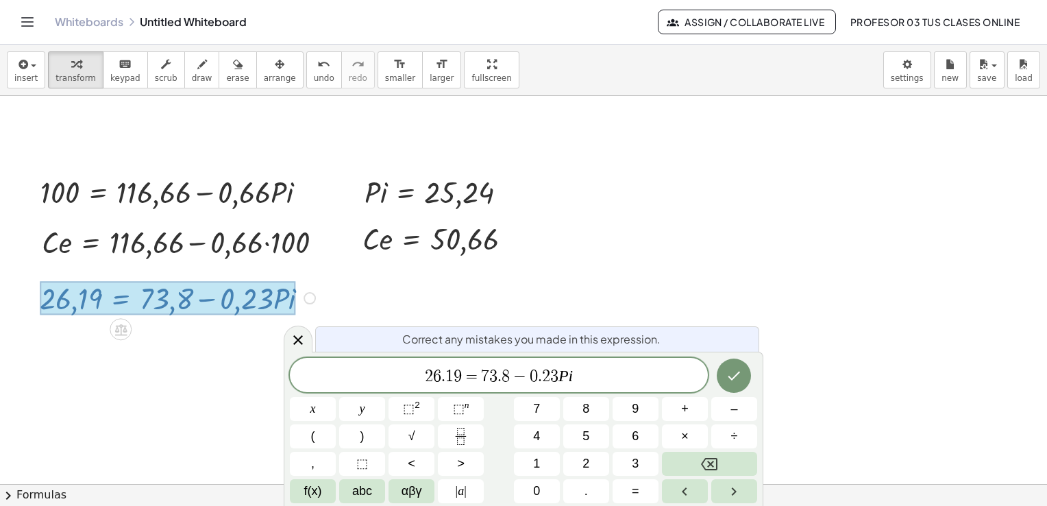
click at [461, 376] on span "9" at bounding box center [458, 376] width 8 height 16
click at [563, 374] on span "C e ​ = 7 3 . 8 − 0 . 2 3 P i" at bounding box center [499, 376] width 418 height 19
click at [735, 376] on icon "Done" at bounding box center [734, 375] width 16 height 16
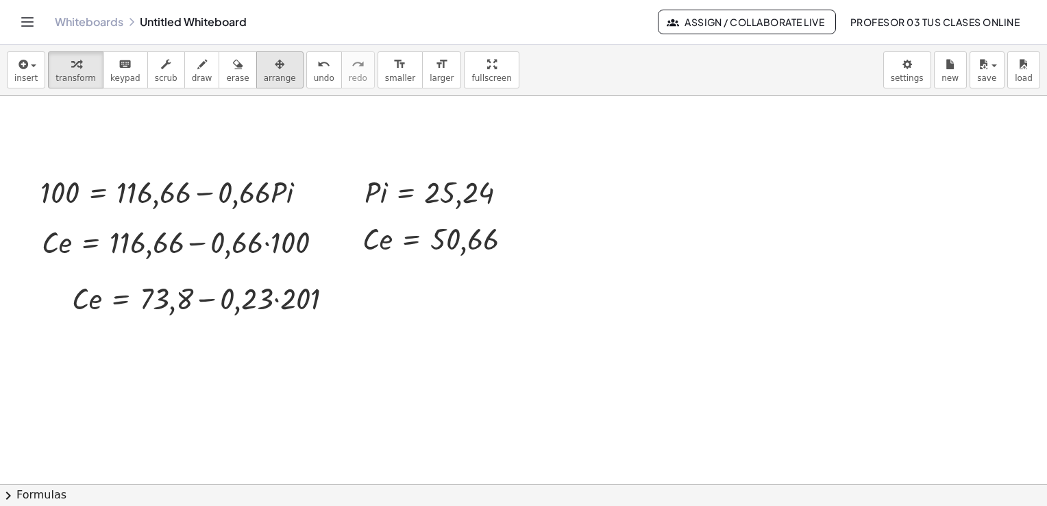
drag, startPoint x: 260, startPoint y: 75, endPoint x: 264, endPoint y: 134, distance: 58.4
click at [264, 75] on span "arrange" at bounding box center [280, 78] width 32 height 10
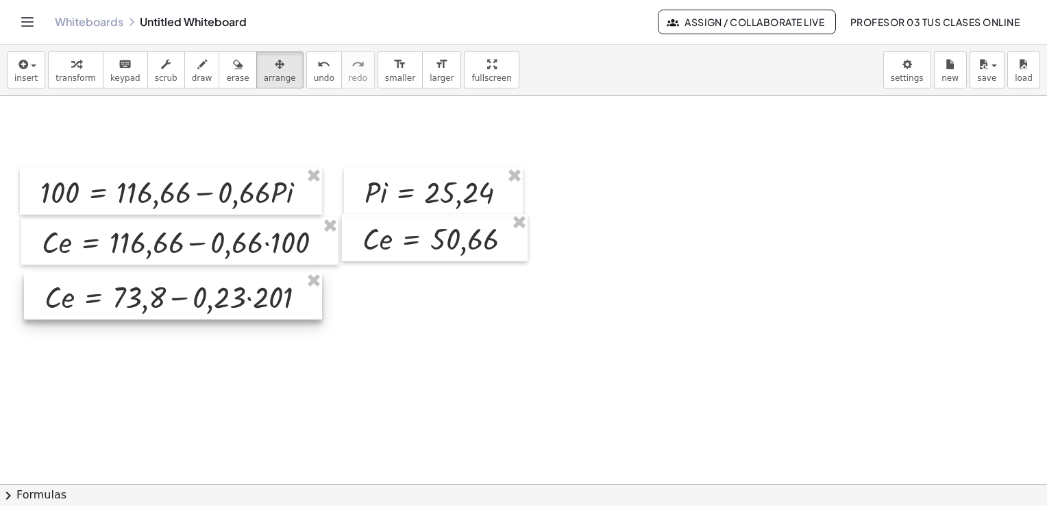
drag, startPoint x: 280, startPoint y: 305, endPoint x: 252, endPoint y: 304, distance: 27.5
click at [252, 304] on div at bounding box center [173, 295] width 298 height 47
click at [71, 70] on icon "button" at bounding box center [76, 64] width 10 height 16
